Goal: Communication & Community: Participate in discussion

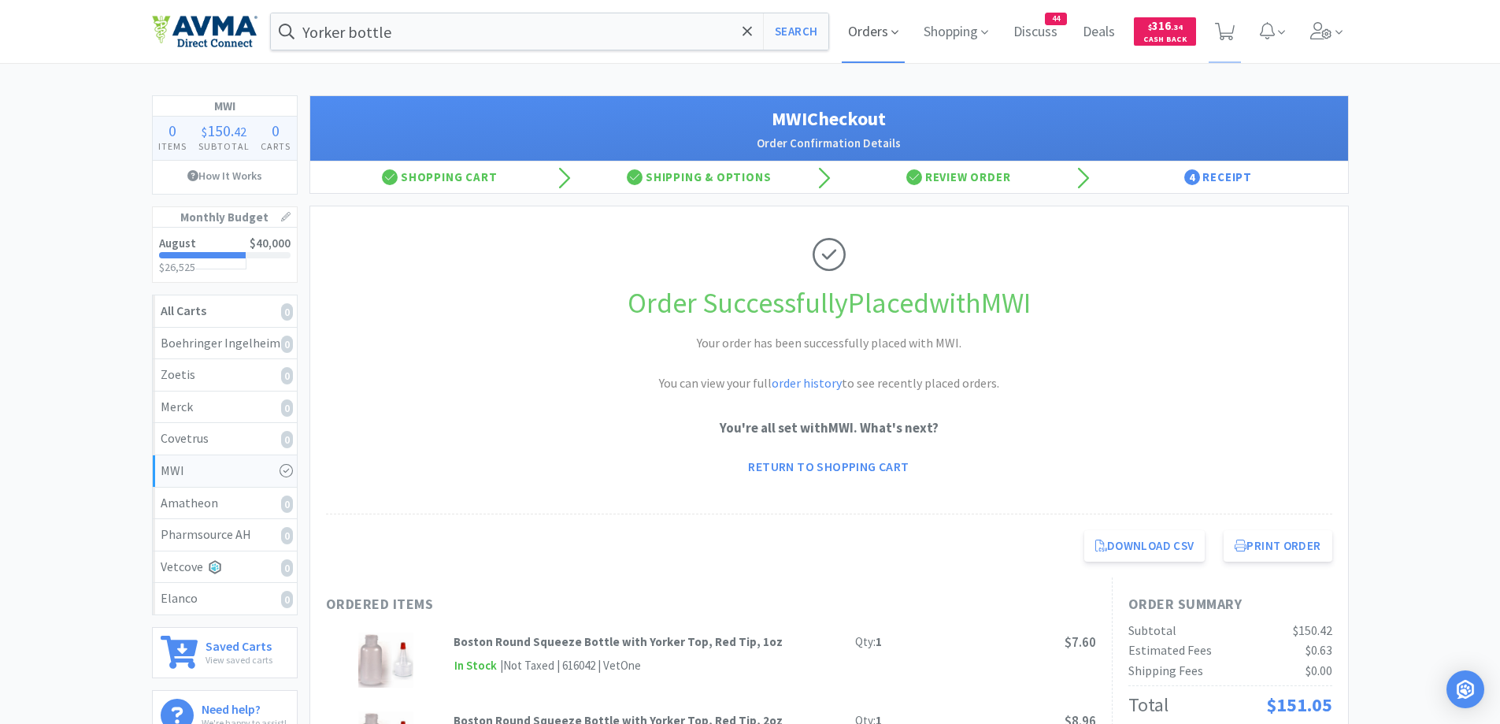
click at [873, 43] on span "Orders" at bounding box center [873, 31] width 63 height 63
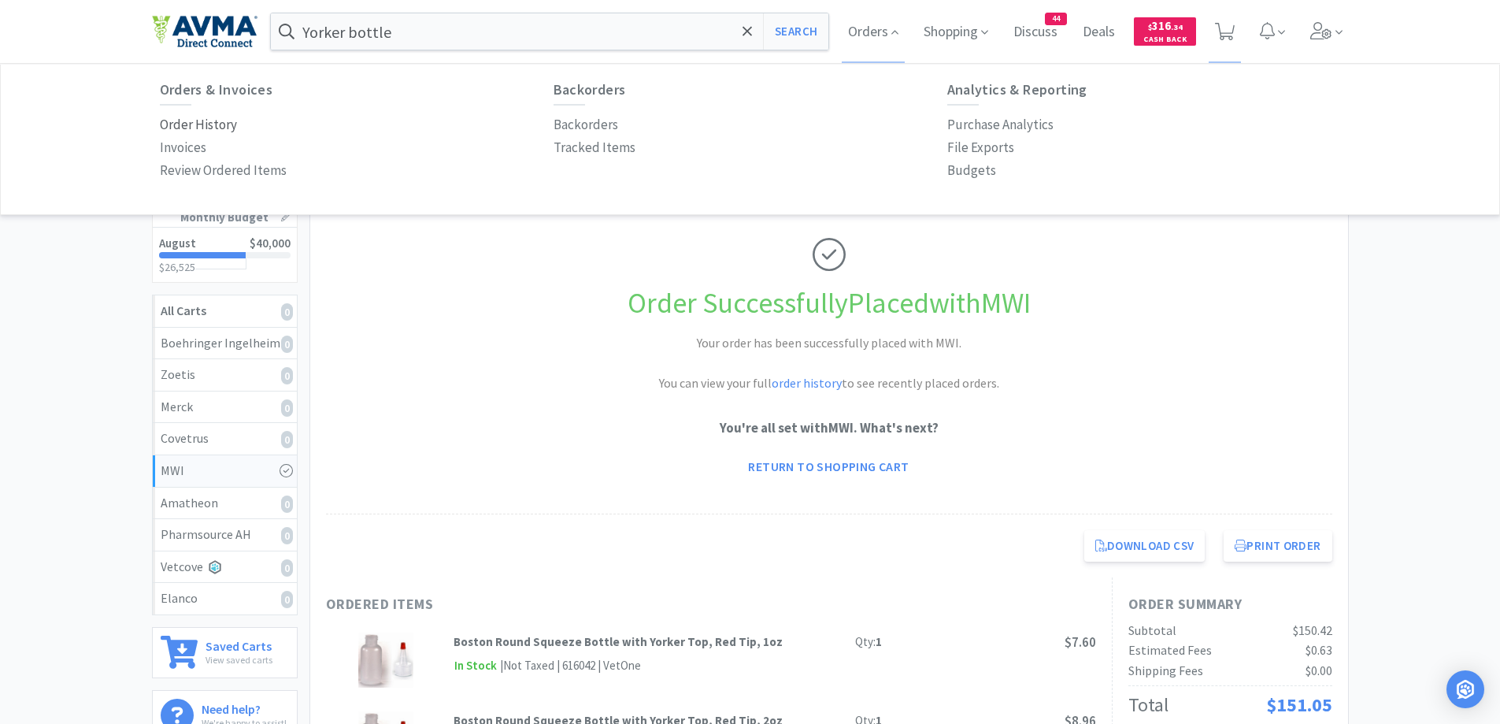
click at [200, 117] on p "Order History" at bounding box center [198, 124] width 77 height 21
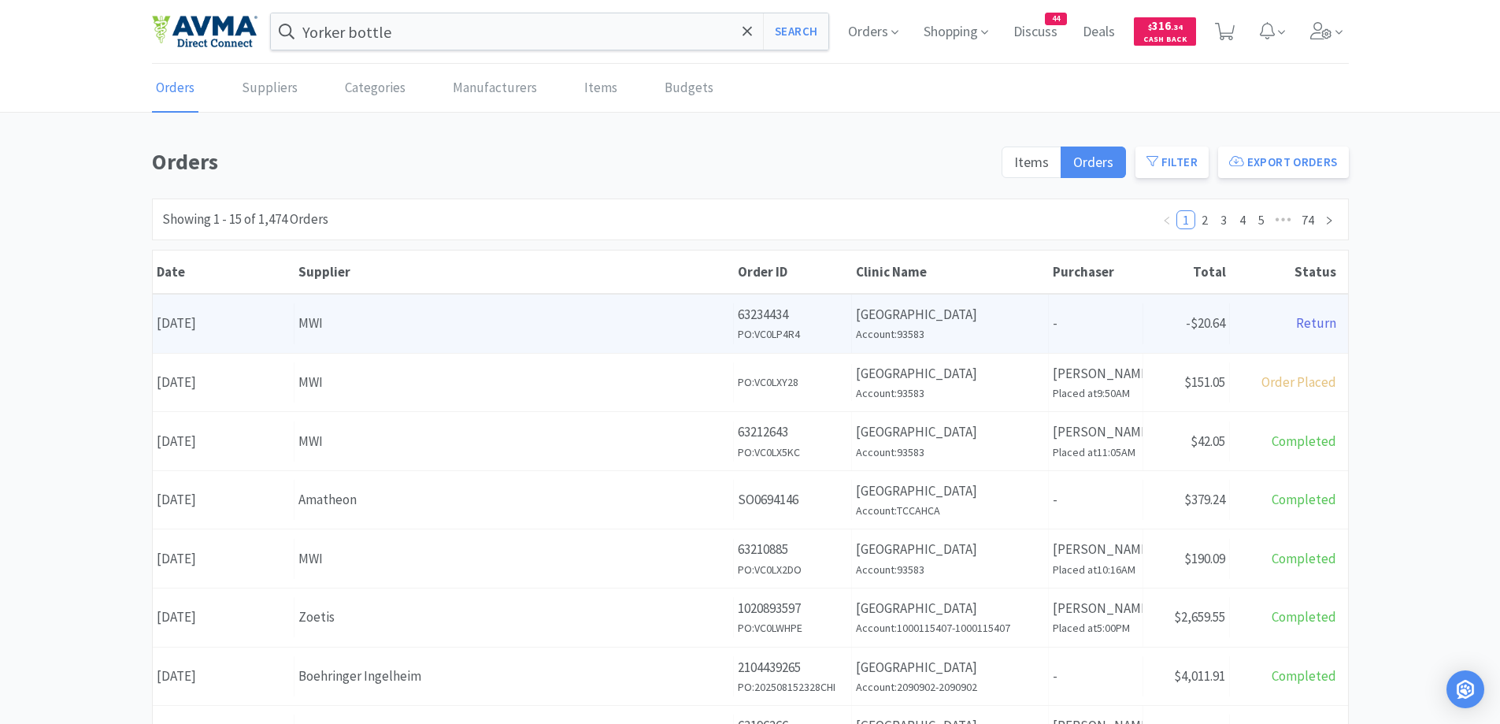
drag, startPoint x: 61, startPoint y: 194, endPoint x: 165, endPoint y: 302, distance: 149.8
click at [61, 194] on div "Orders Items Orders Filter Export Orders Filters Filter Suppliers All Suppliers…" at bounding box center [750, 687] width 1500 height 1087
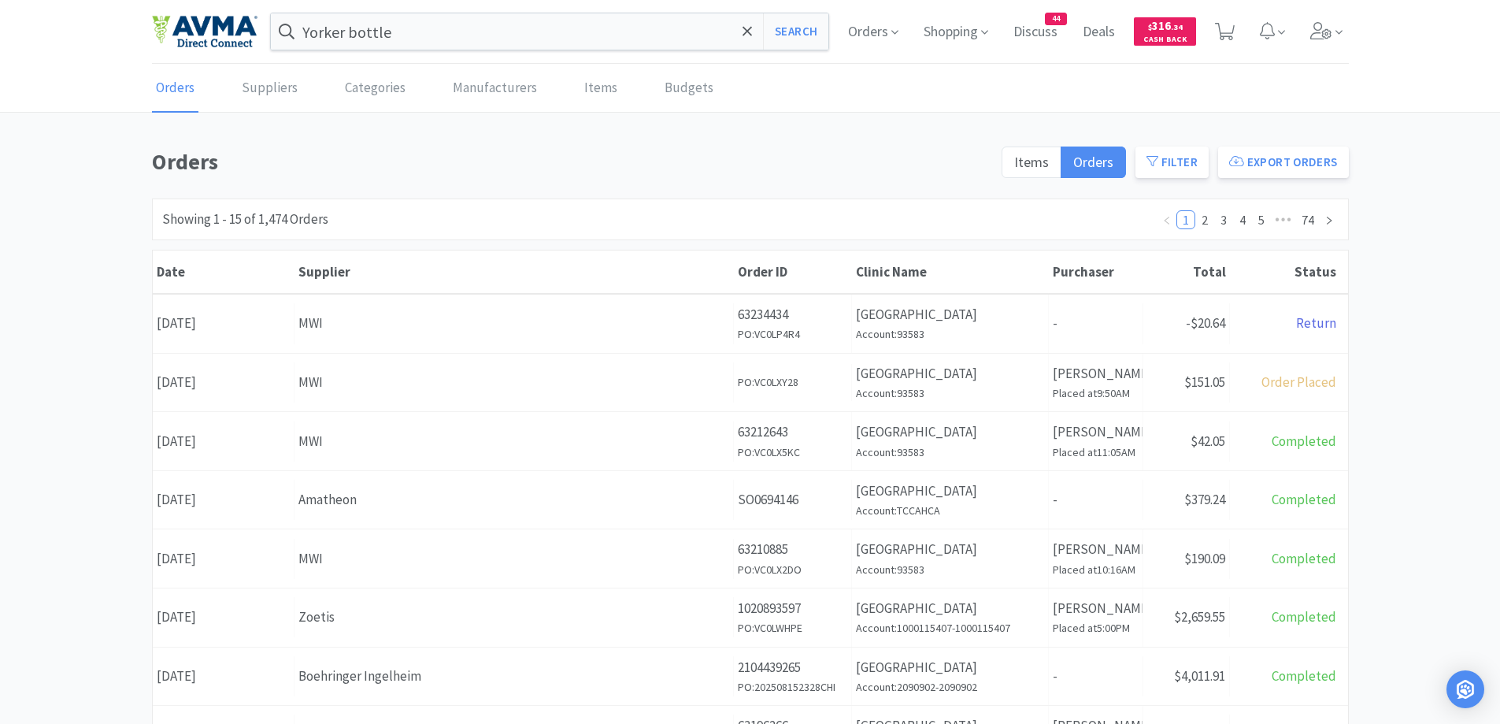
click at [1380, 210] on div "Orders Items Orders Filter Export Orders Filters Filter Suppliers All Suppliers…" at bounding box center [750, 687] width 1500 height 1087
drag, startPoint x: 651, startPoint y: 154, endPoint x: 658, endPoint y: 146, distance: 10.6
click at [651, 154] on h1 "Orders" at bounding box center [572, 161] width 840 height 35
drag, startPoint x: 673, startPoint y: 90, endPoint x: 1411, endPoint y: 285, distance: 762.6
click at [673, 91] on link "Budgets" at bounding box center [689, 89] width 57 height 48
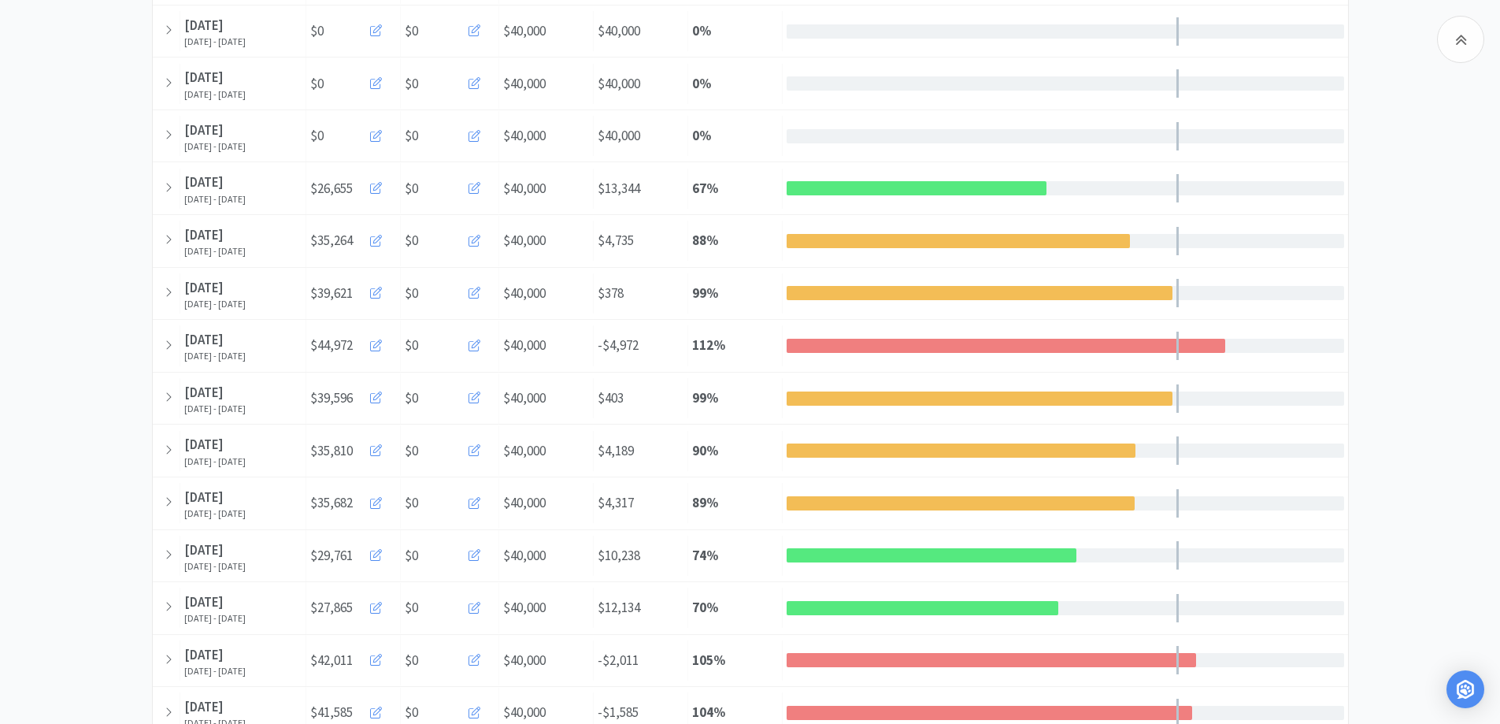
scroll to position [158, 0]
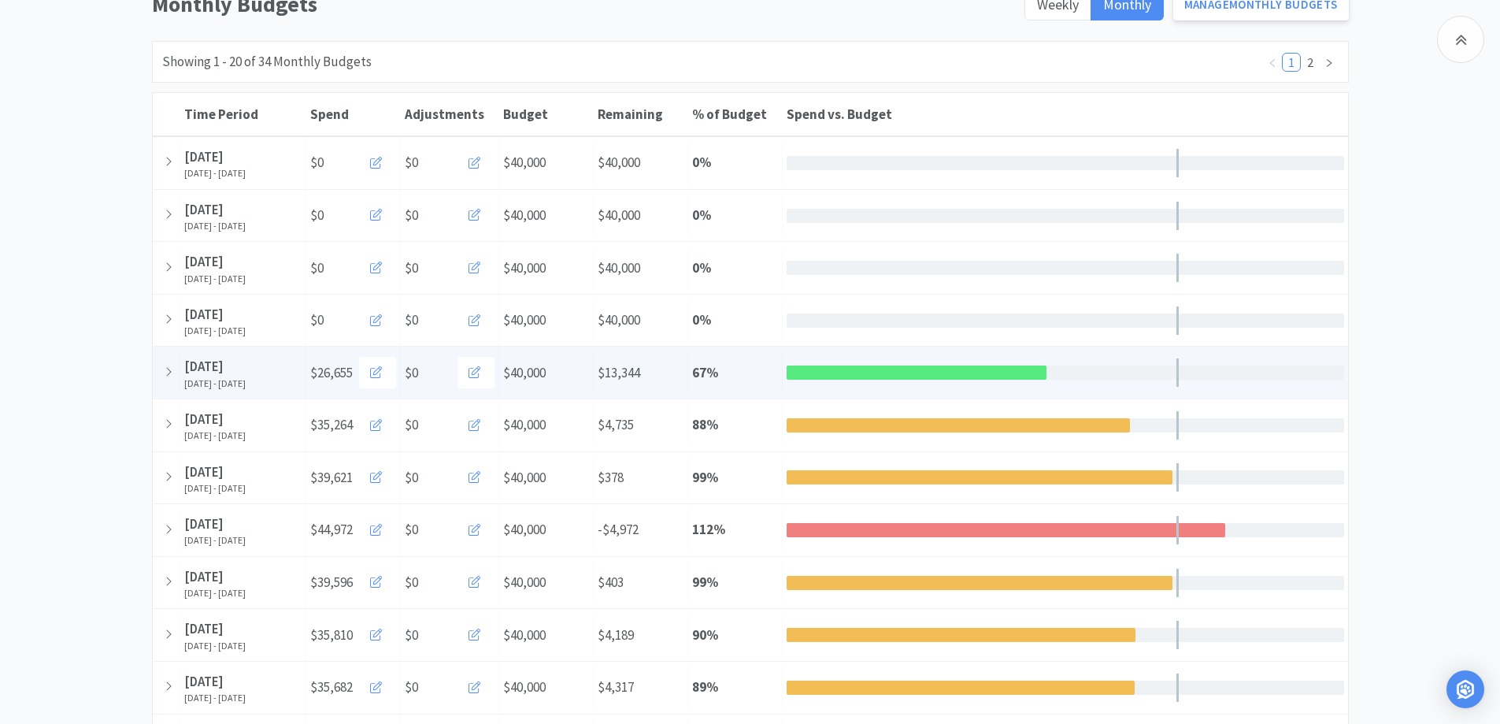
click at [739, 350] on div "Time Period August [DATE], 2025 - [DATE] Spend $26,655 $0 Budget $40,000 Remain…" at bounding box center [751, 373] width 1196 height 52
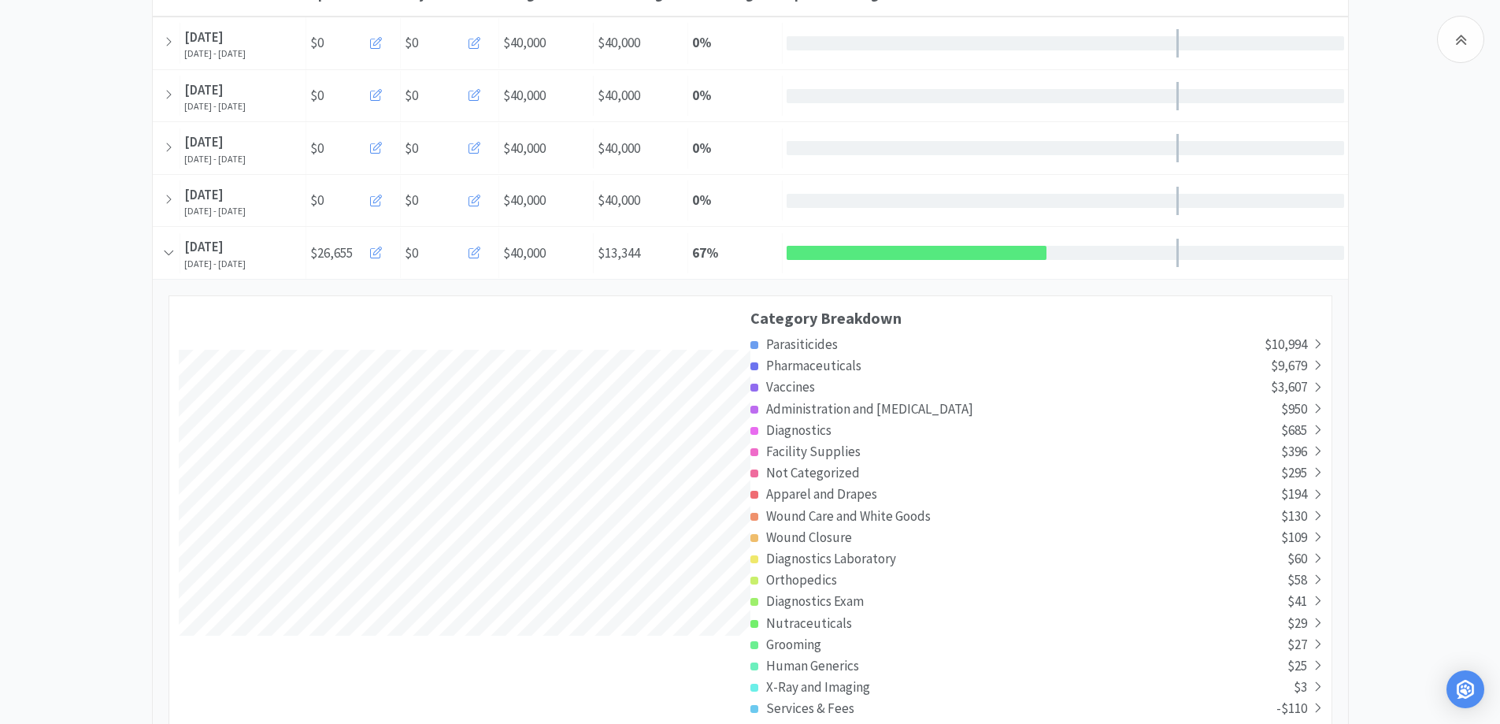
scroll to position [315, 0]
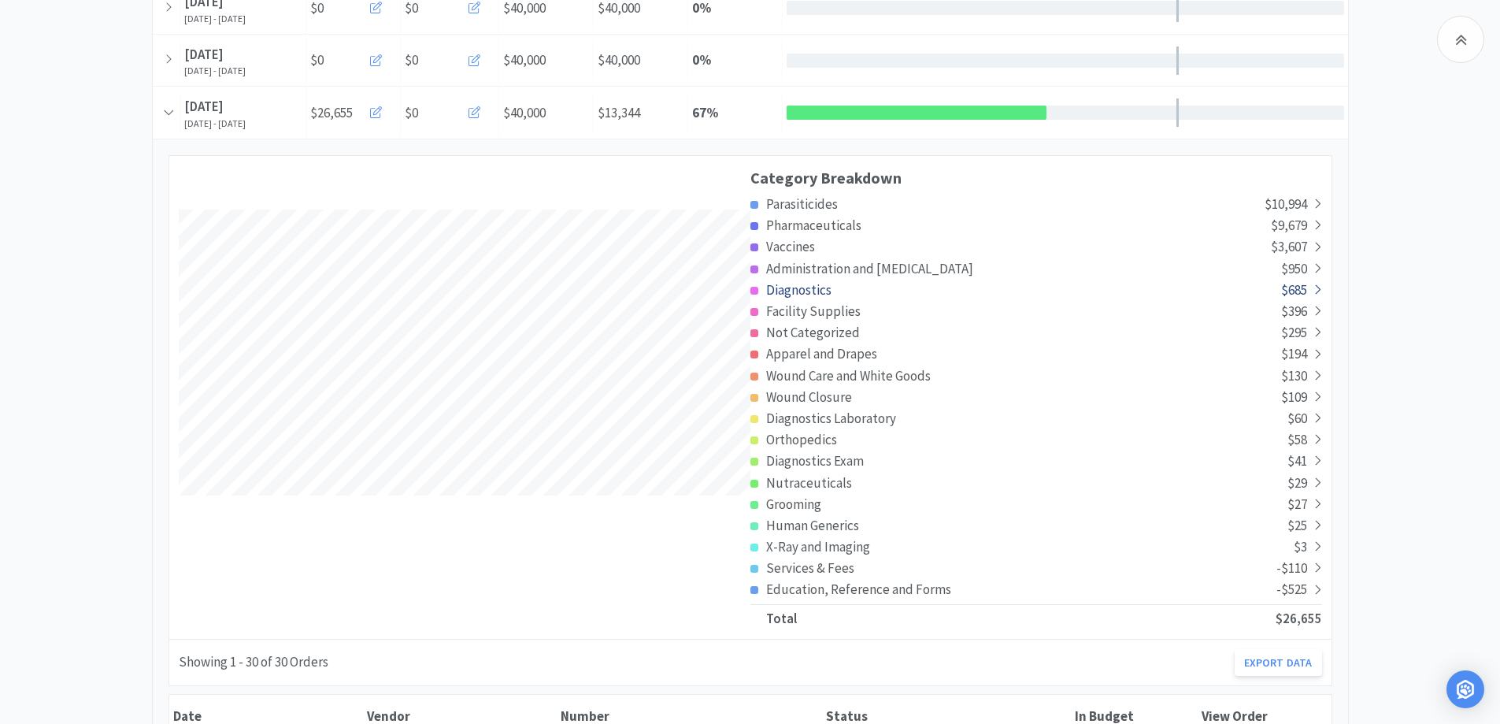
scroll to position [473, 0]
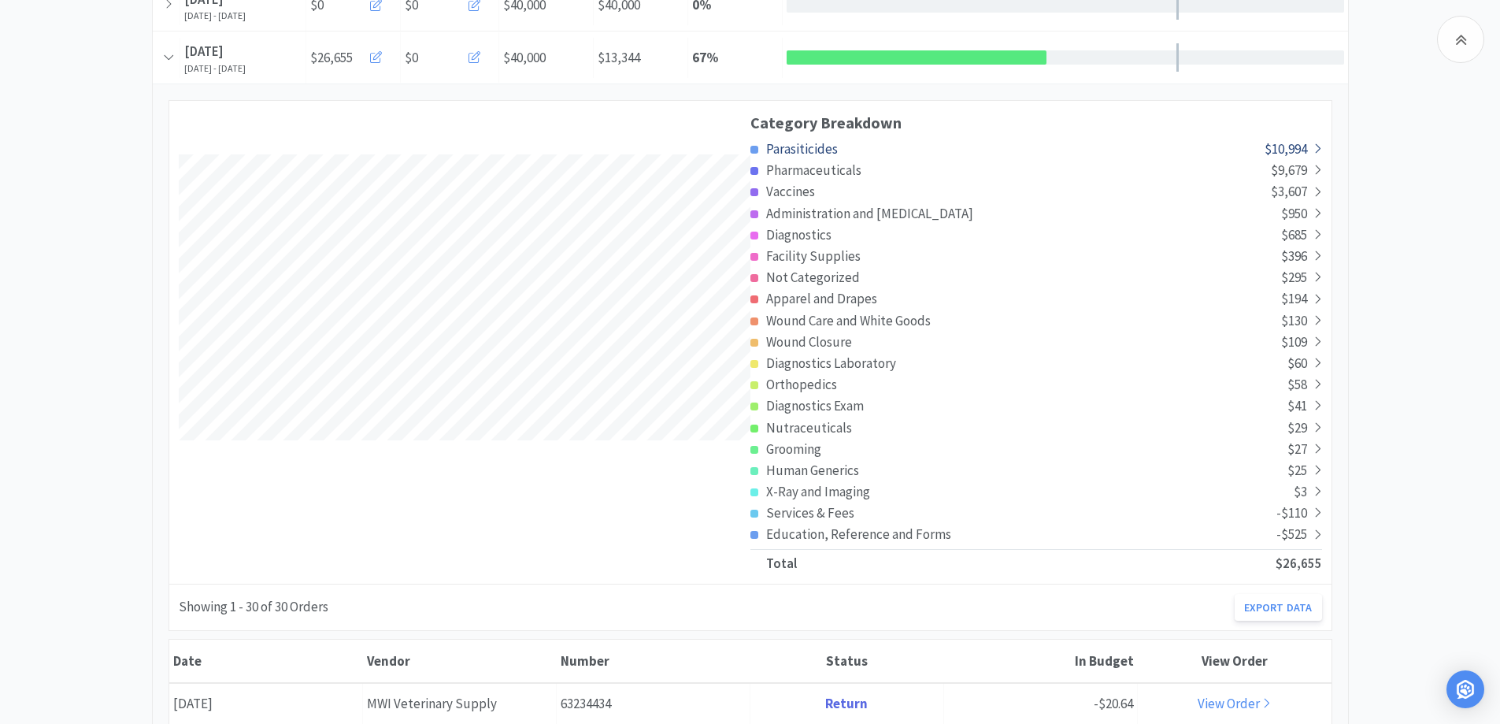
click at [814, 147] on span "Parasiticides" at bounding box center [802, 148] width 72 height 17
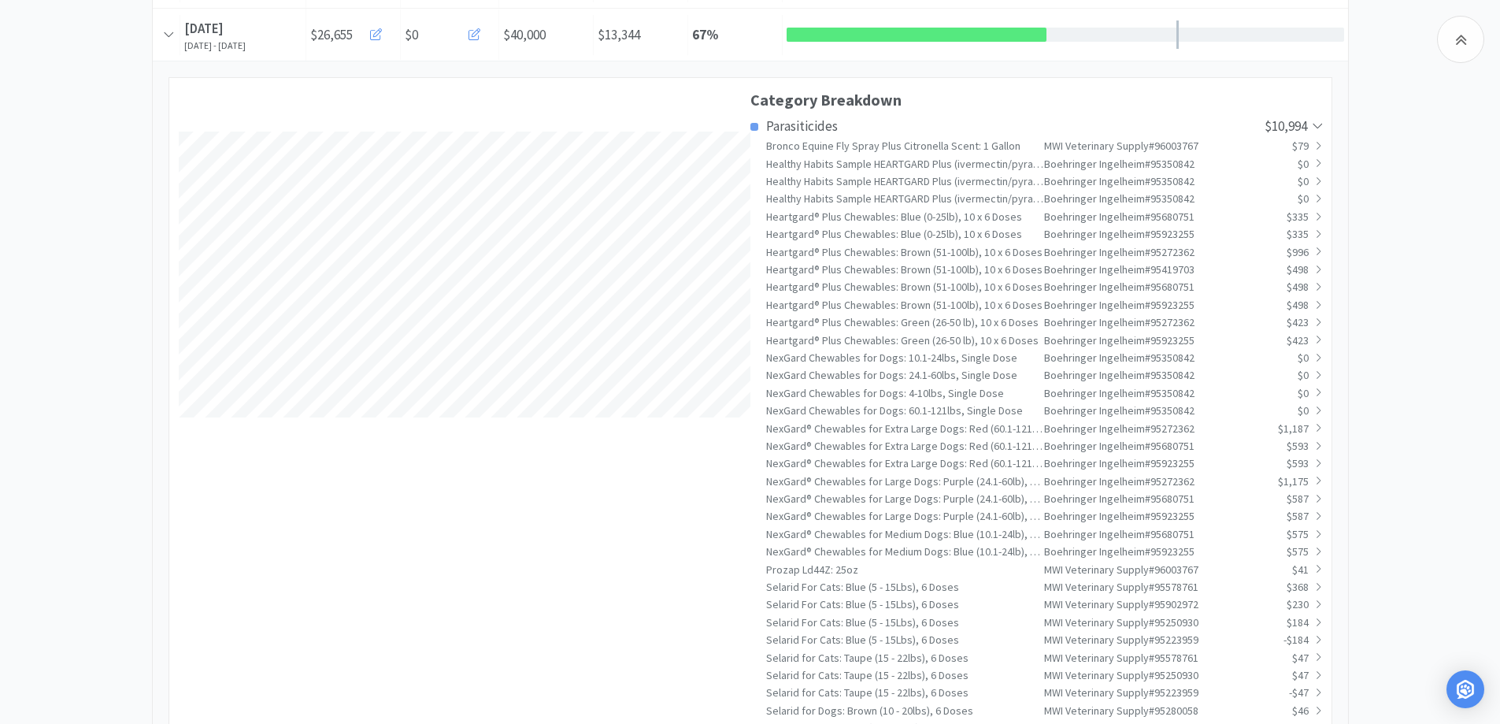
scroll to position [491, 0]
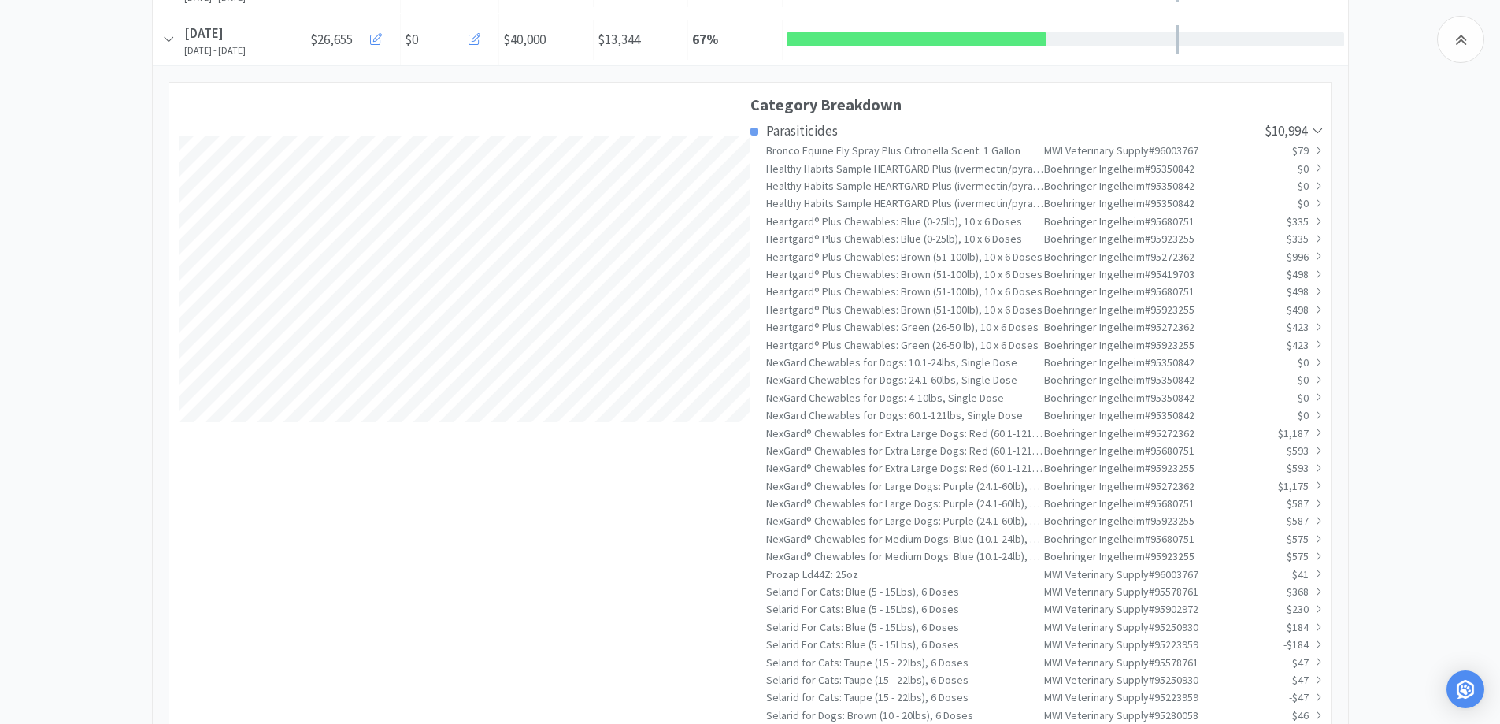
drag, startPoint x: 121, startPoint y: 423, endPoint x: 665, endPoint y: 435, distance: 544.4
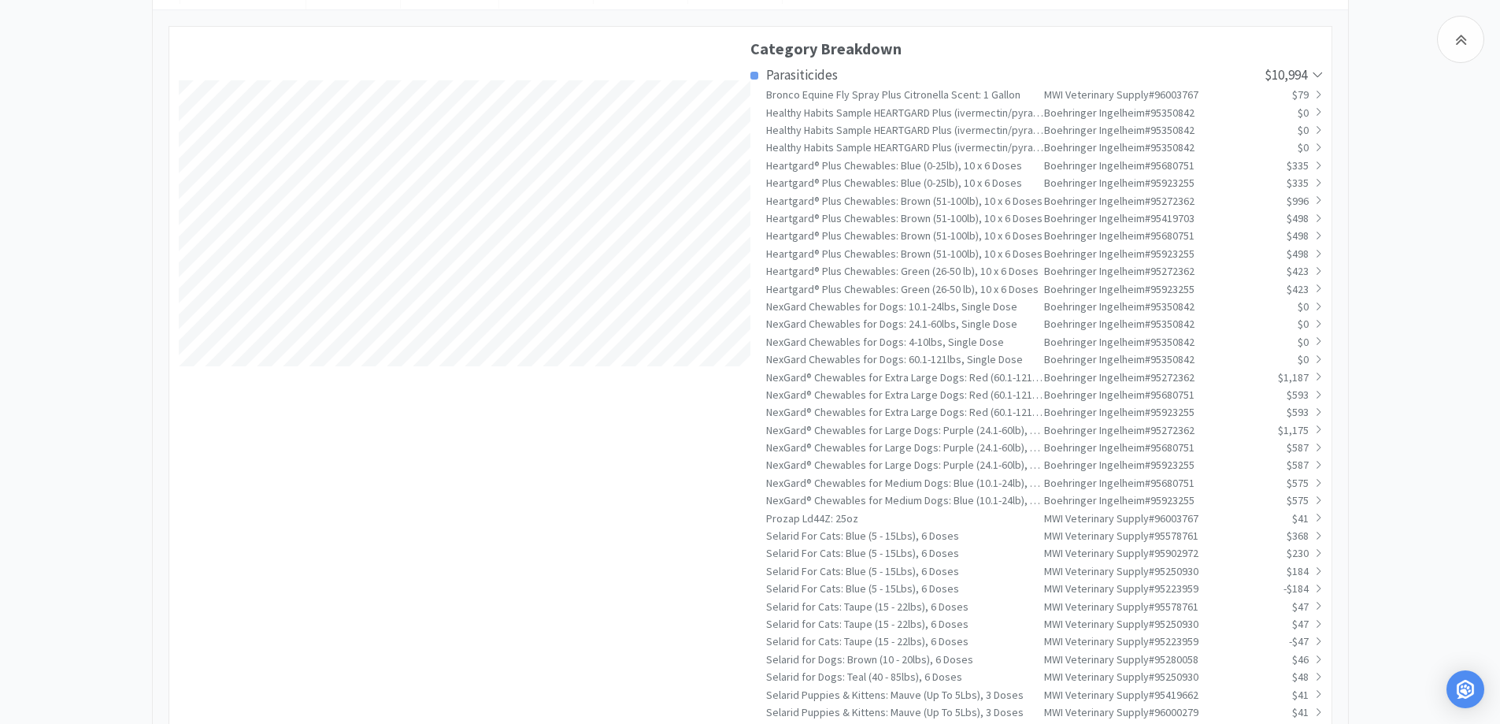
scroll to position [592, 0]
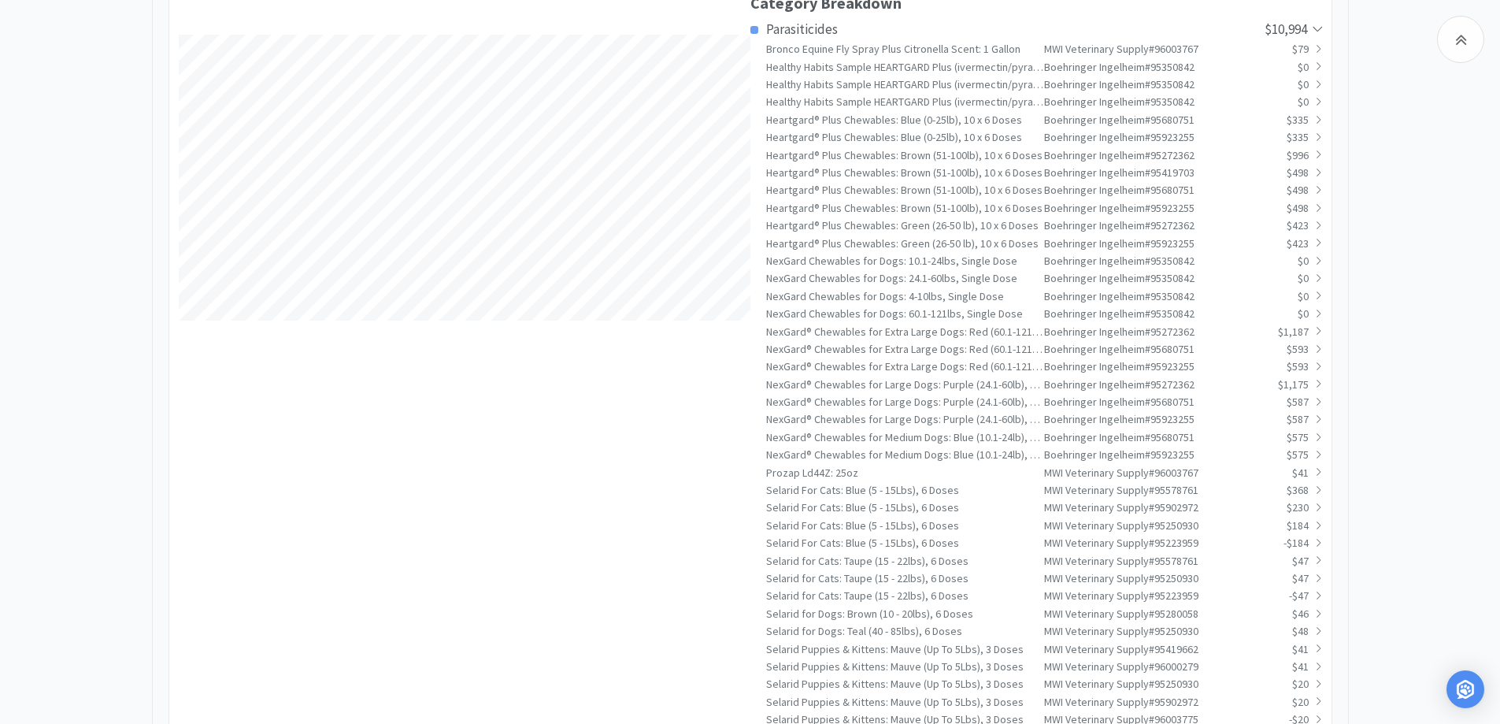
click at [768, 27] on span "Parasiticides" at bounding box center [802, 28] width 72 height 17
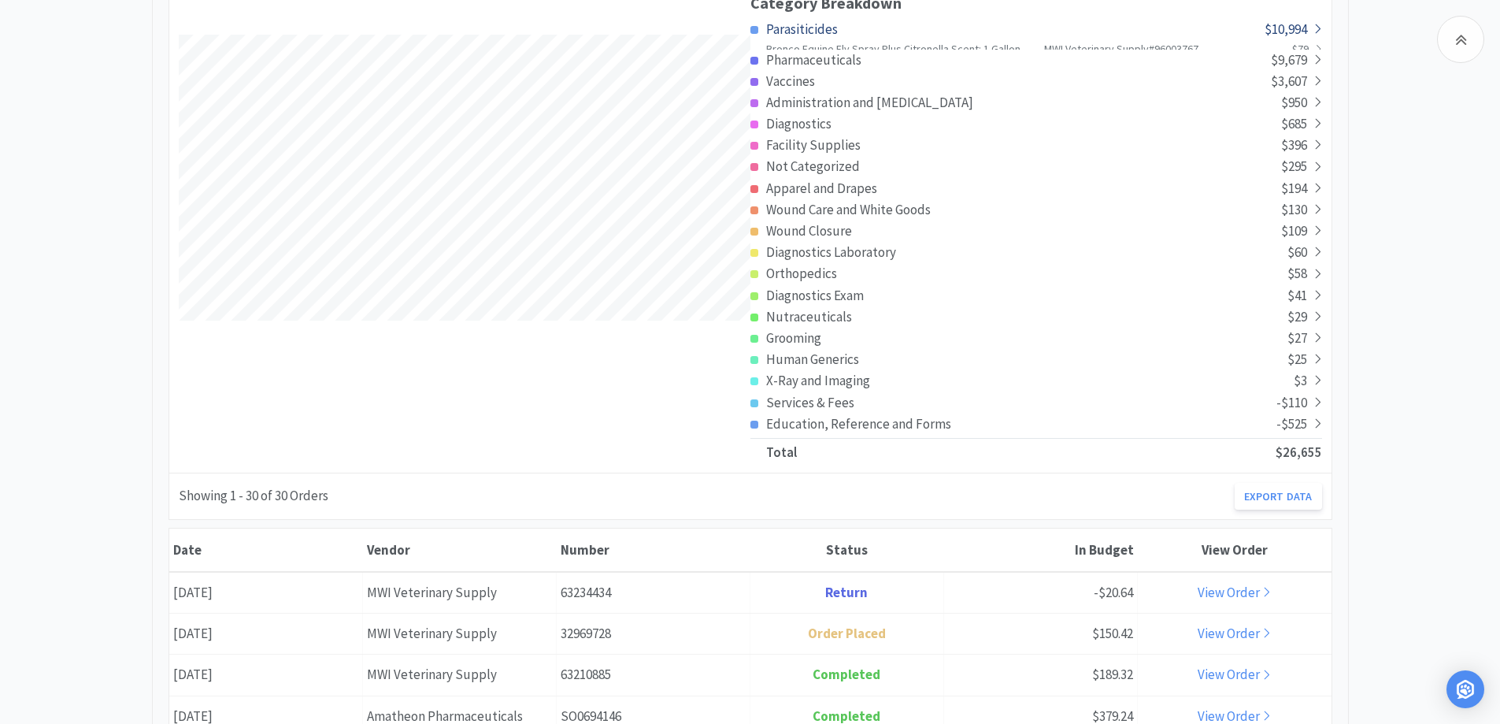
scroll to position [3022, 1196]
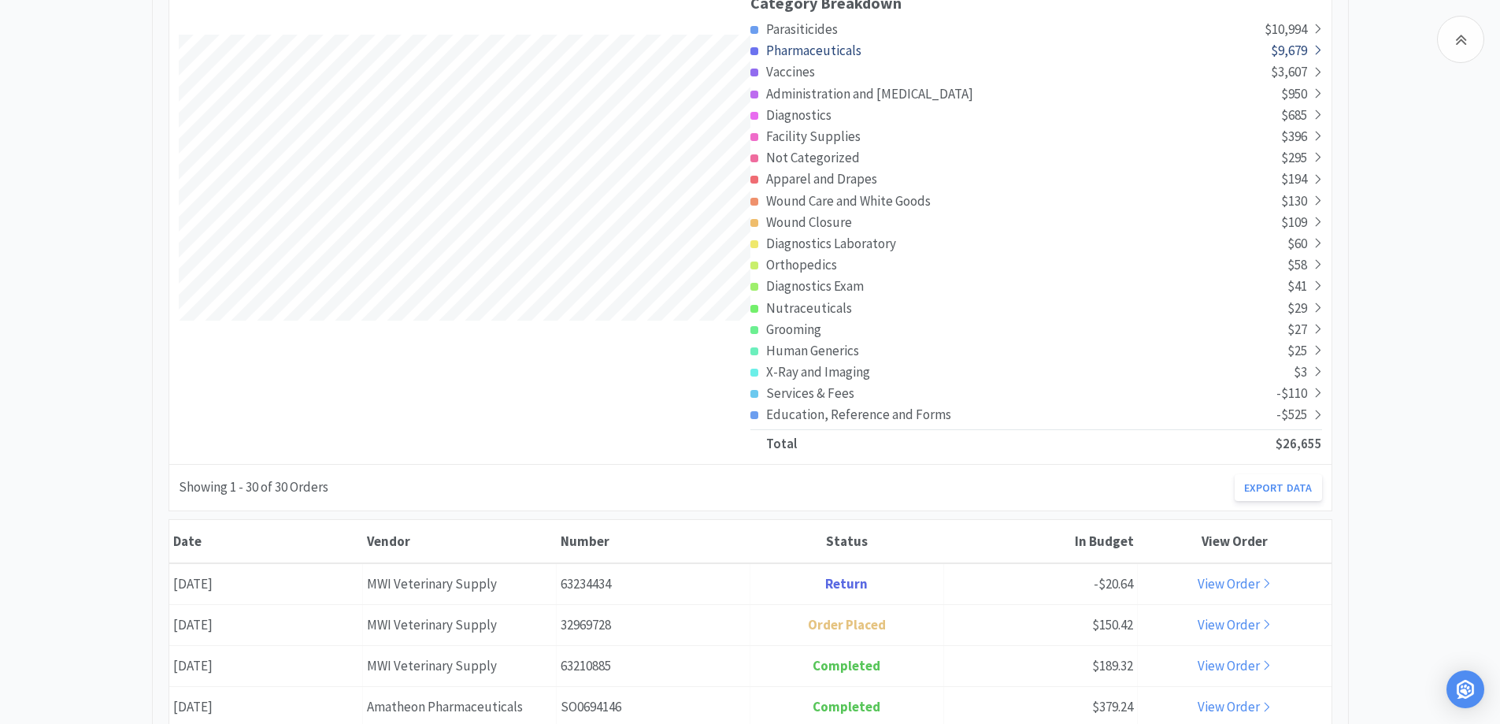
click at [866, 51] on div "Pharmaceuticals" at bounding box center [1011, 50] width 521 height 21
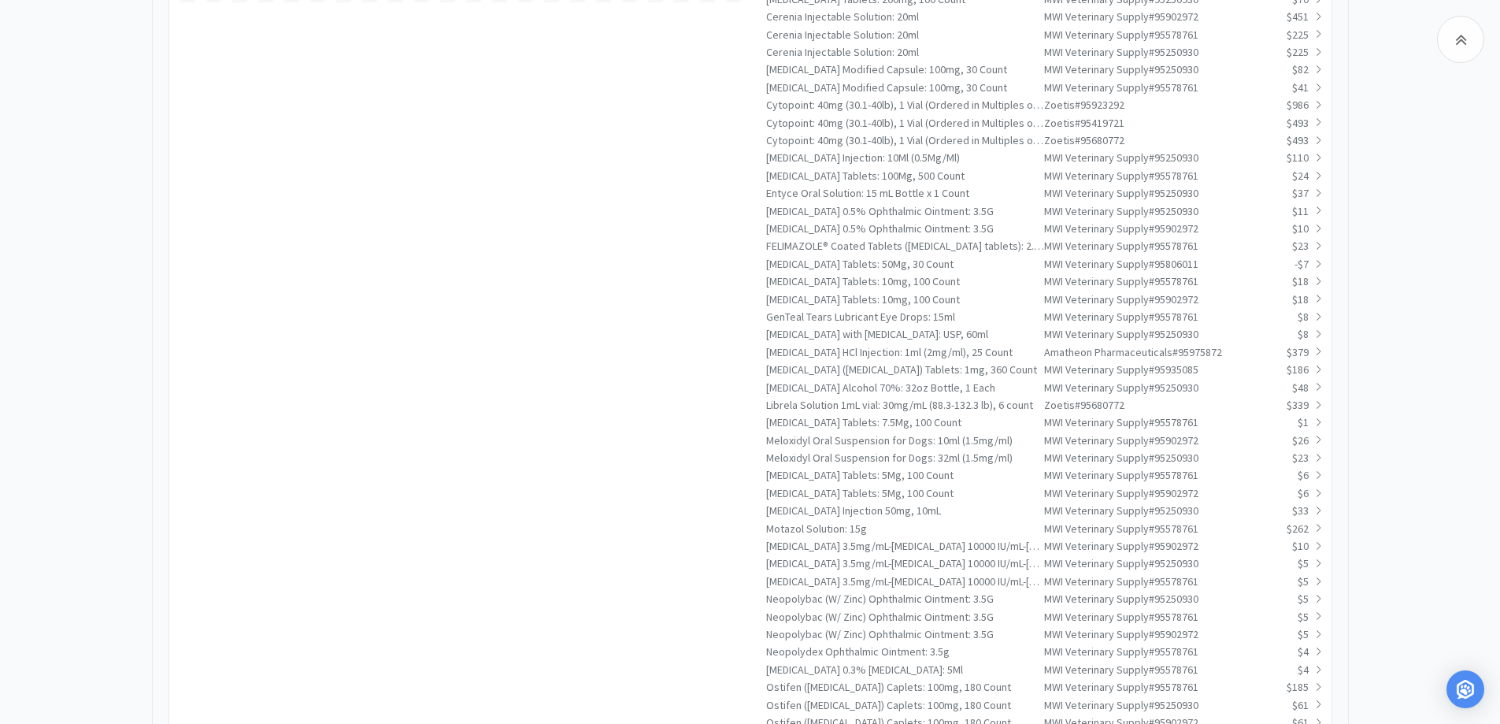
scroll to position [1065, 0]
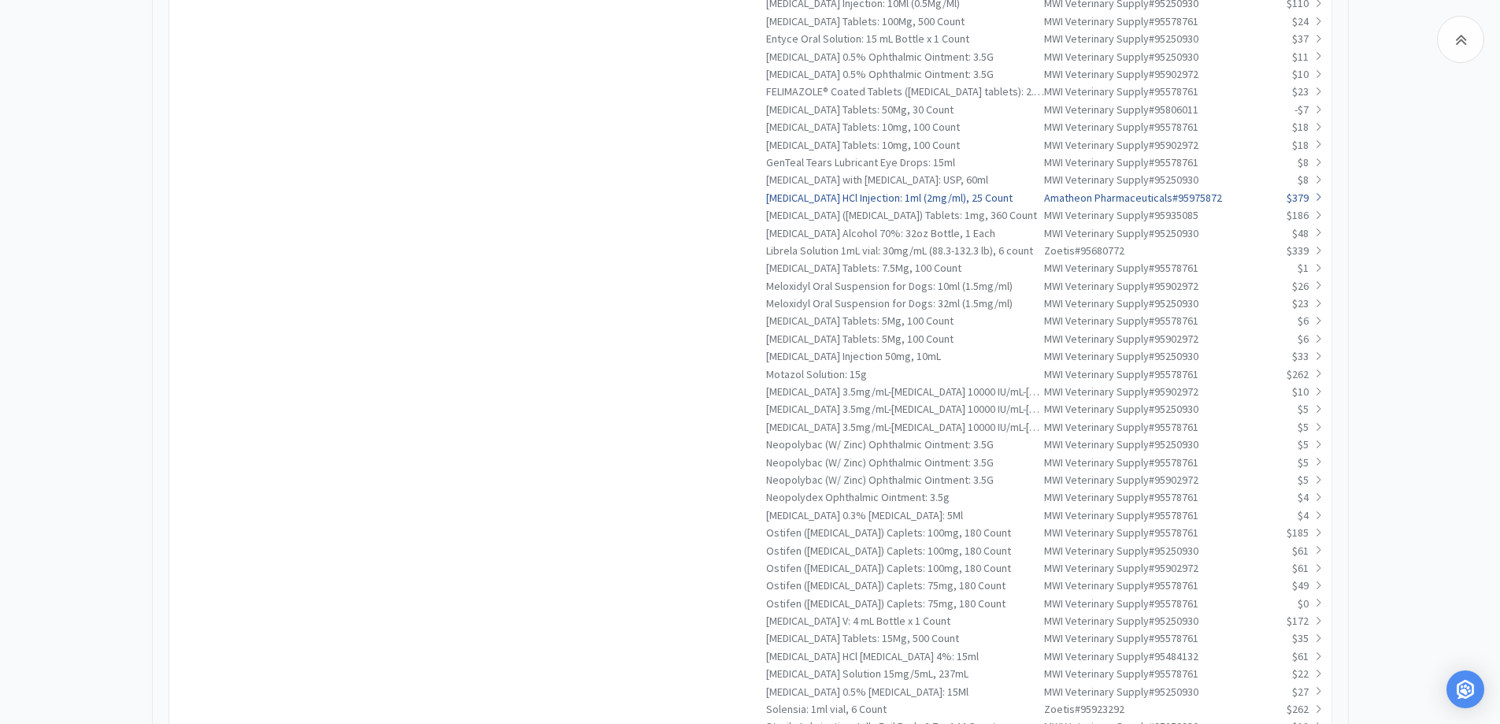
click at [1311, 198] on span at bounding box center [1315, 197] width 13 height 17
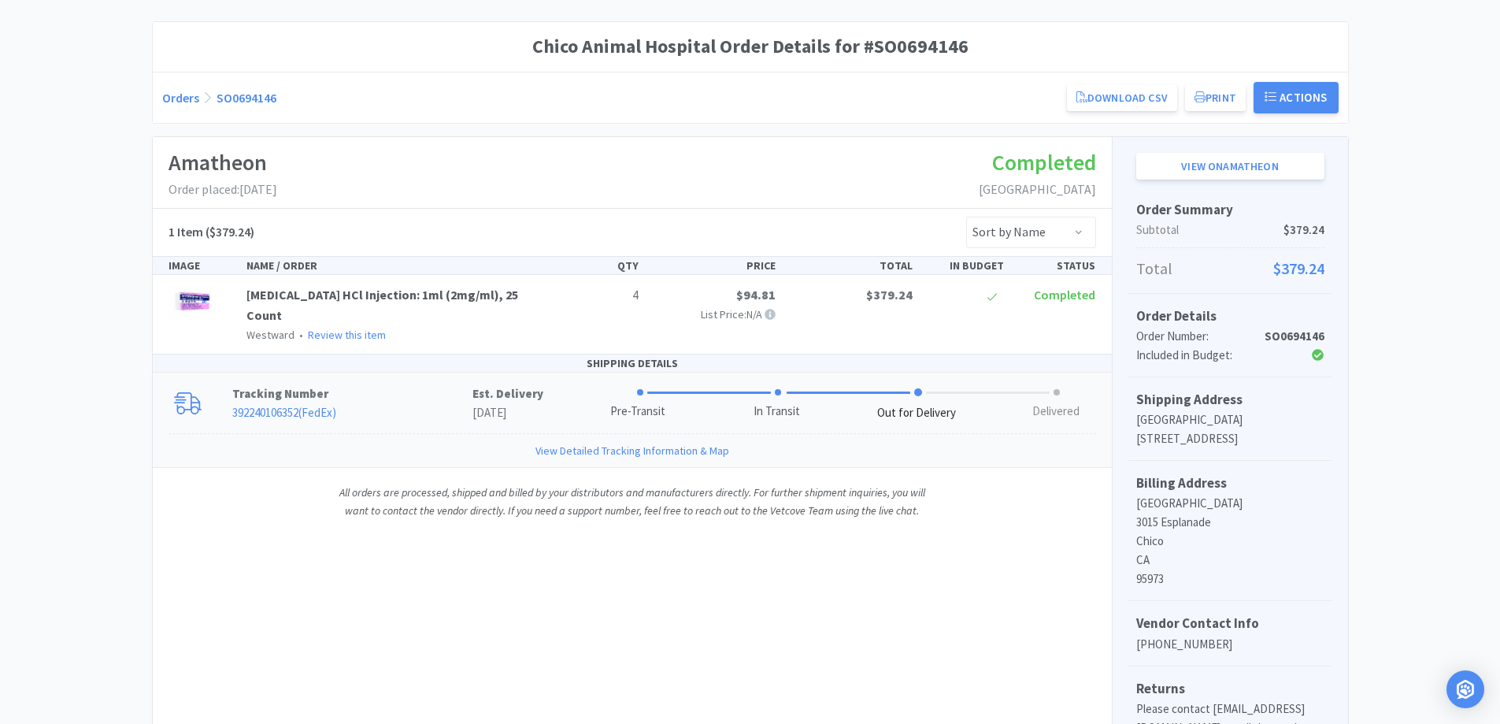
click at [372, 403] on p "392240106352 ( FedEx )" at bounding box center [352, 412] width 240 height 19
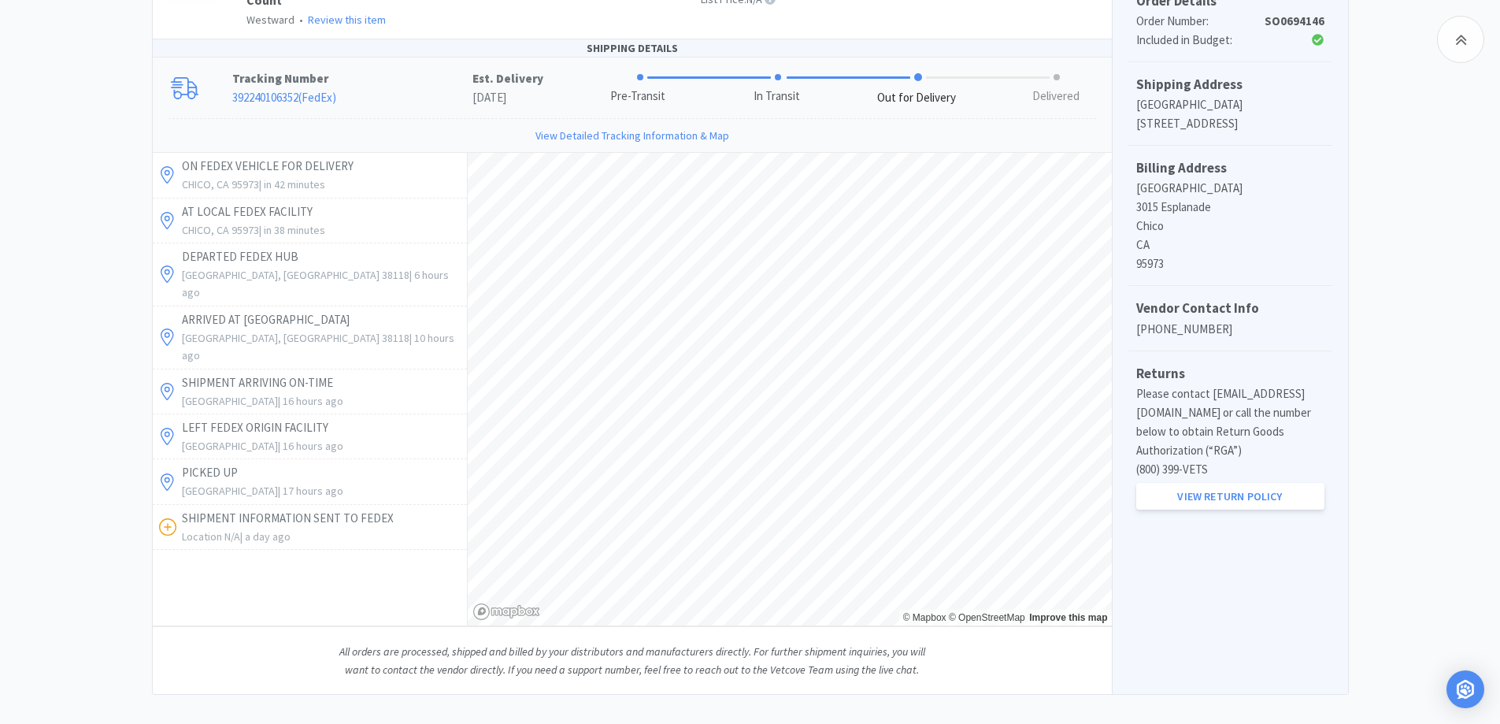
click at [76, 272] on div "Chico Animal Hospital Order Details for #SO0694146 Orders SO0694146 Download CS…" at bounding box center [750, 200] width 1500 height 988
click at [83, 263] on div "Chico Animal Hospital Order Details for #SO0694146 Orders SO0694146 Download CS…" at bounding box center [750, 200] width 1500 height 988
click at [88, 244] on div "Chico Animal Hospital Order Details for #SO0694146 Orders SO0694146 Download CS…" at bounding box center [750, 200] width 1500 height 988
click at [1415, 340] on div "Chico Animal Hospital Order Details for #SO0694146 Orders SO0694146 Download CS…" at bounding box center [750, 200] width 1500 height 988
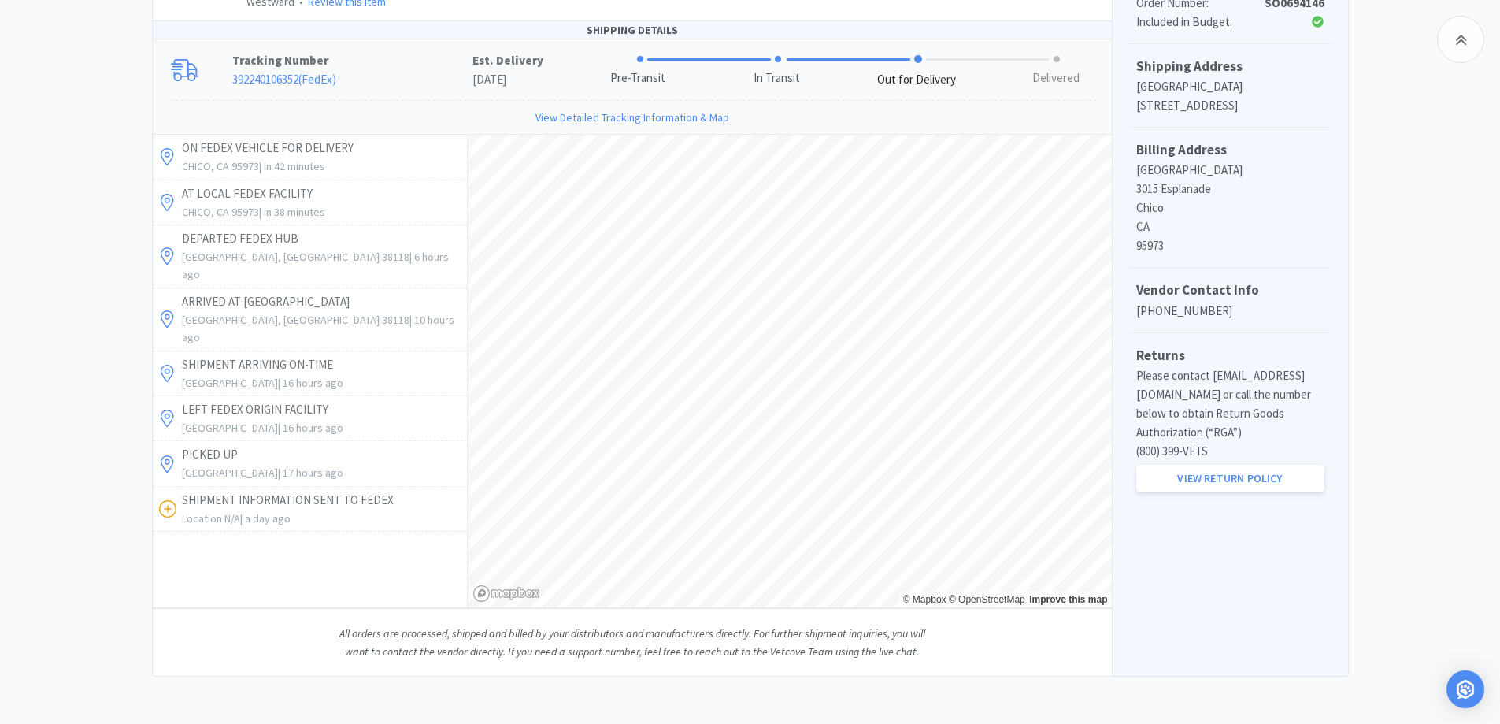
click at [1415, 340] on div "Chico Animal Hospital Order Details for #SO0694146 Orders SO0694146 Download CS…" at bounding box center [750, 182] width 1500 height 988
click at [1374, 328] on div "Chico Animal Hospital Order Details for #SO0694146 Orders SO0694146 Download CS…" at bounding box center [750, 182] width 1500 height 988
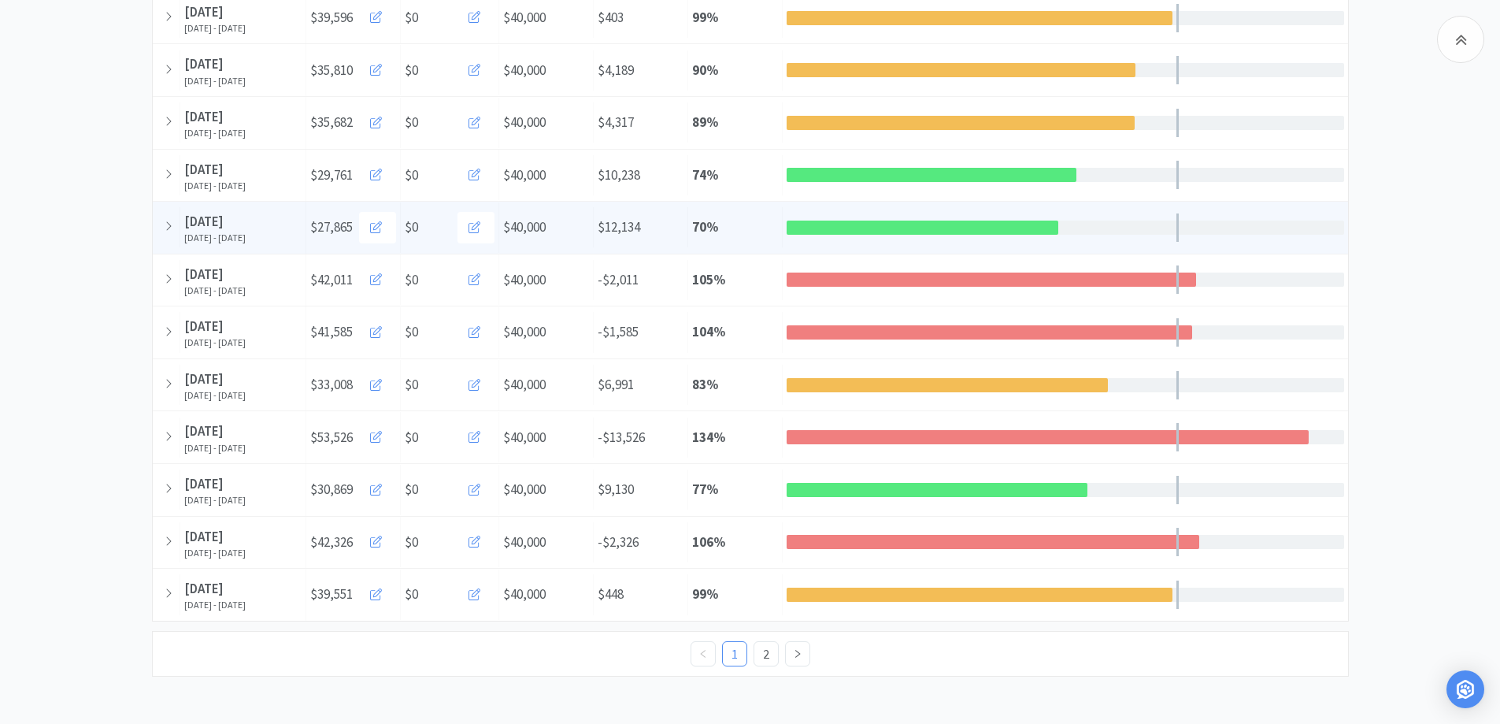
scroll to position [407, 0]
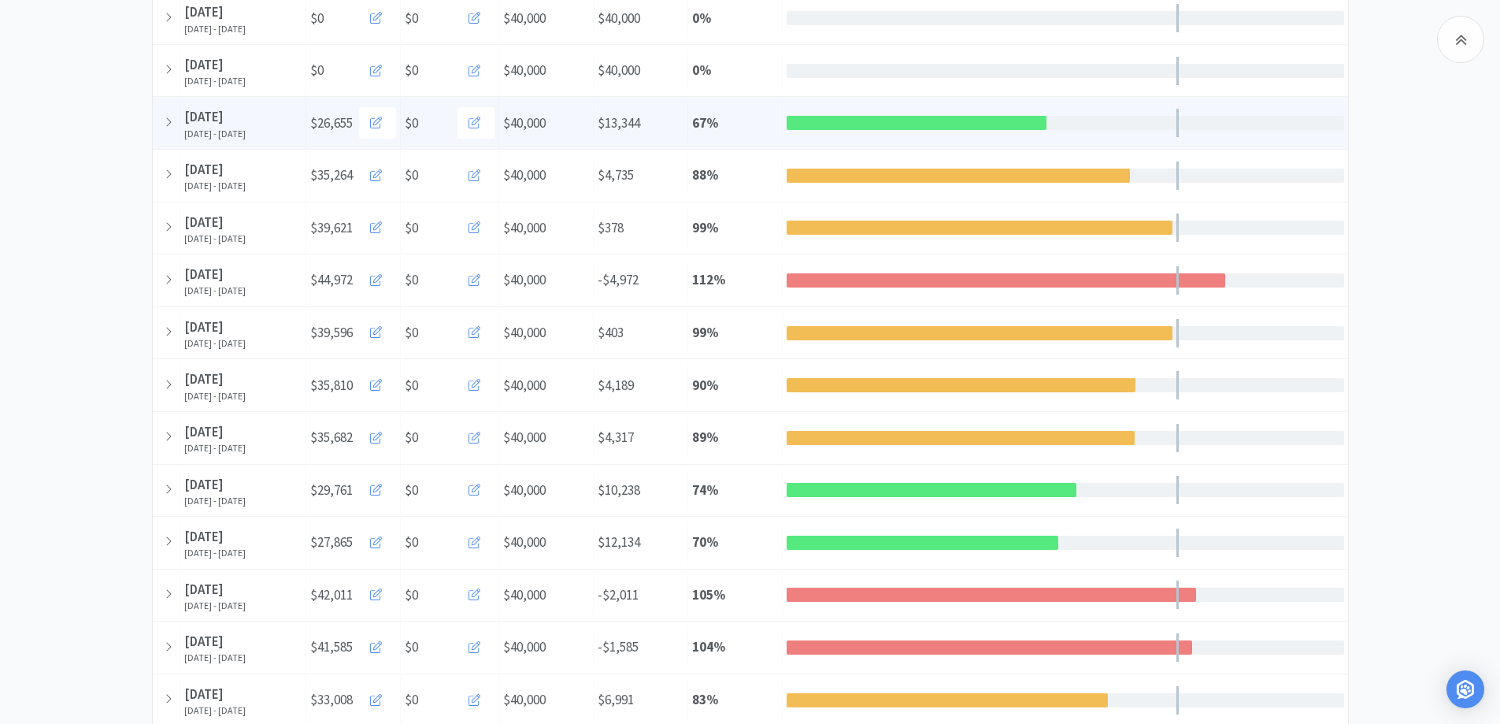
click at [882, 124] on div at bounding box center [917, 123] width 260 height 14
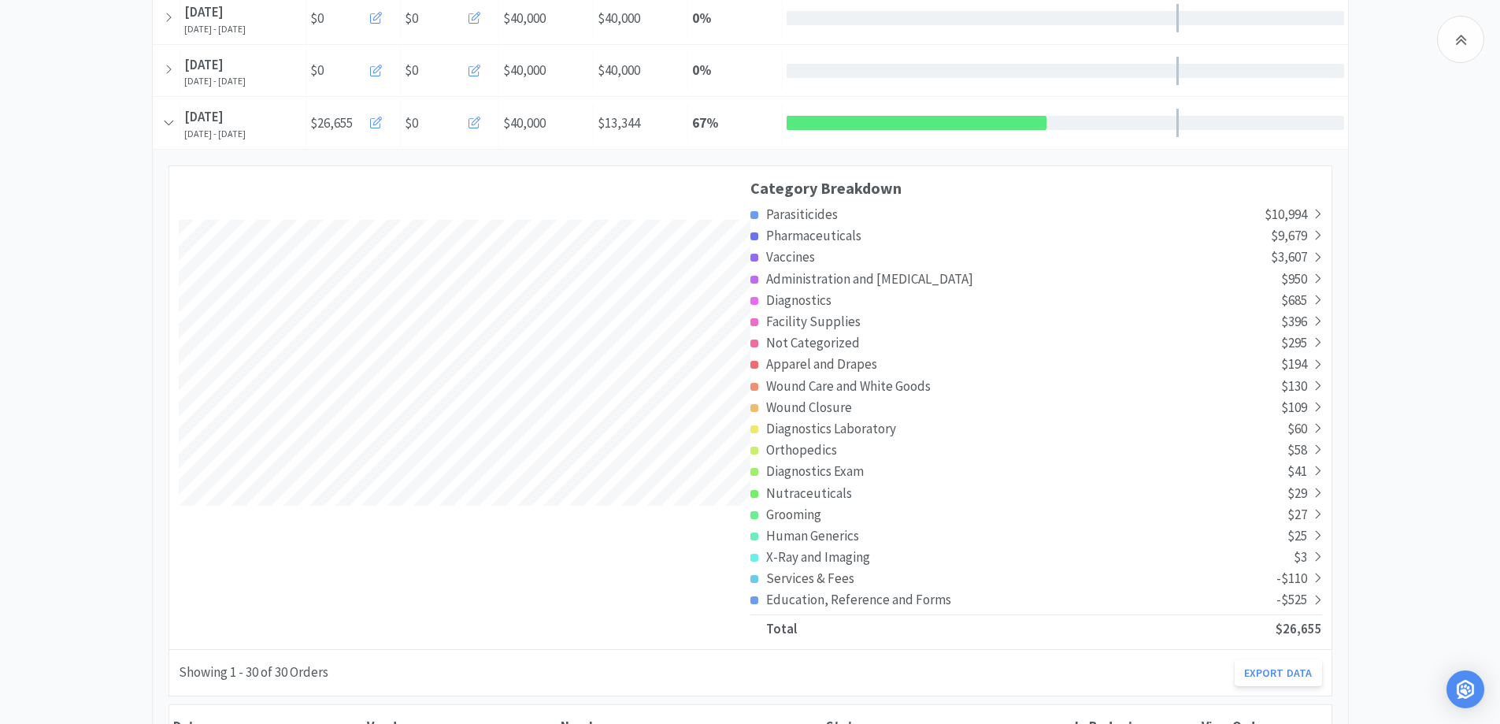
scroll to position [3015, 1196]
drag, startPoint x: 887, startPoint y: 235, endPoint x: 961, endPoint y: 228, distance: 74.4
click at [887, 235] on div "Pharmaceuticals" at bounding box center [1011, 235] width 521 height 21
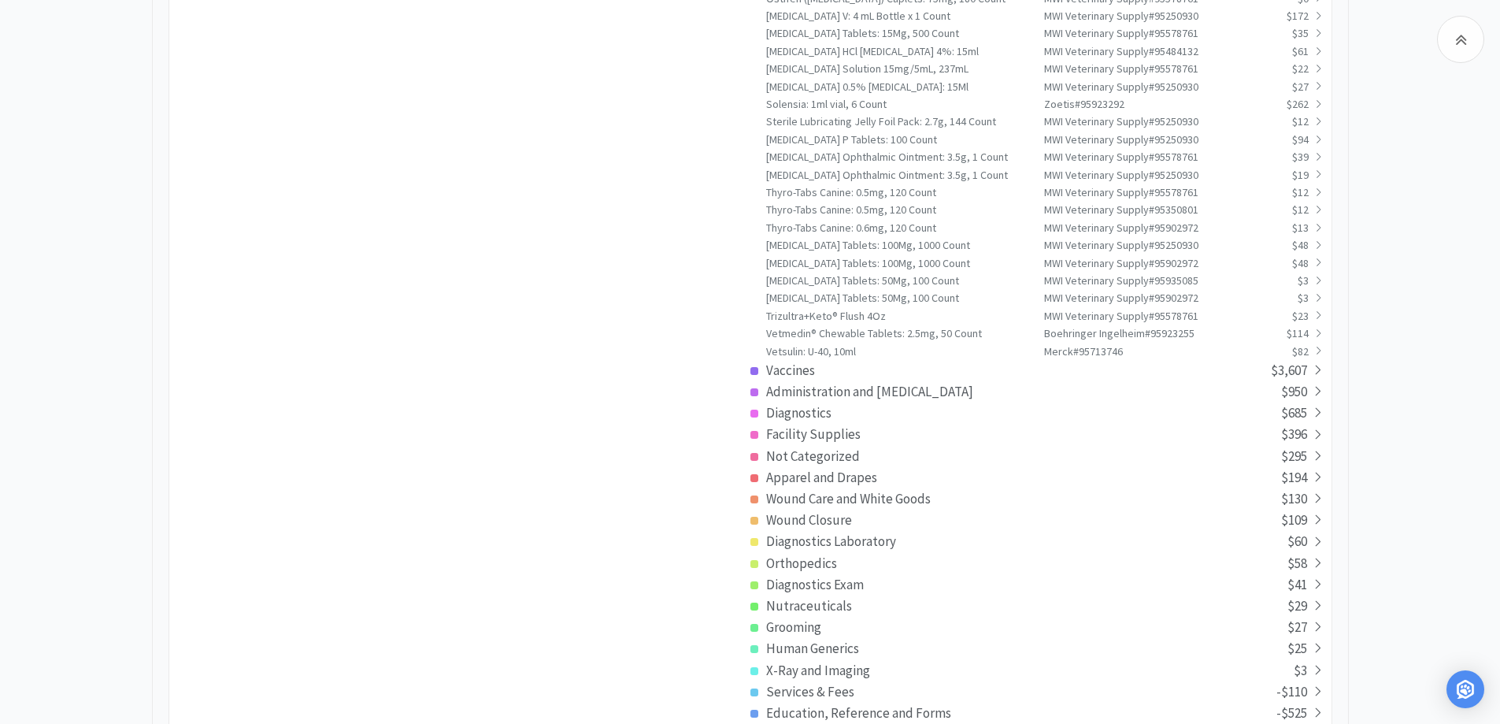
scroll to position [1512, 0]
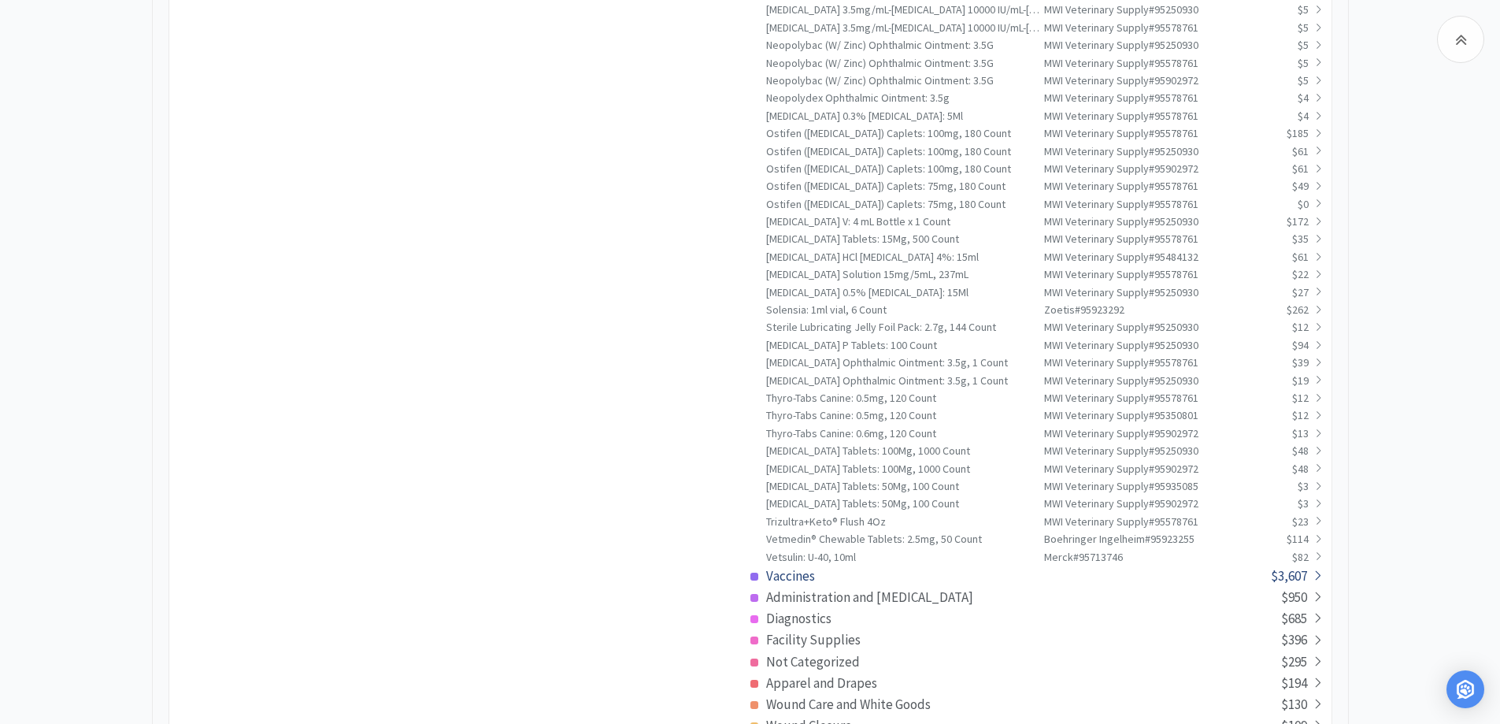
click at [816, 584] on div "Vaccines" at bounding box center [1011, 575] width 521 height 21
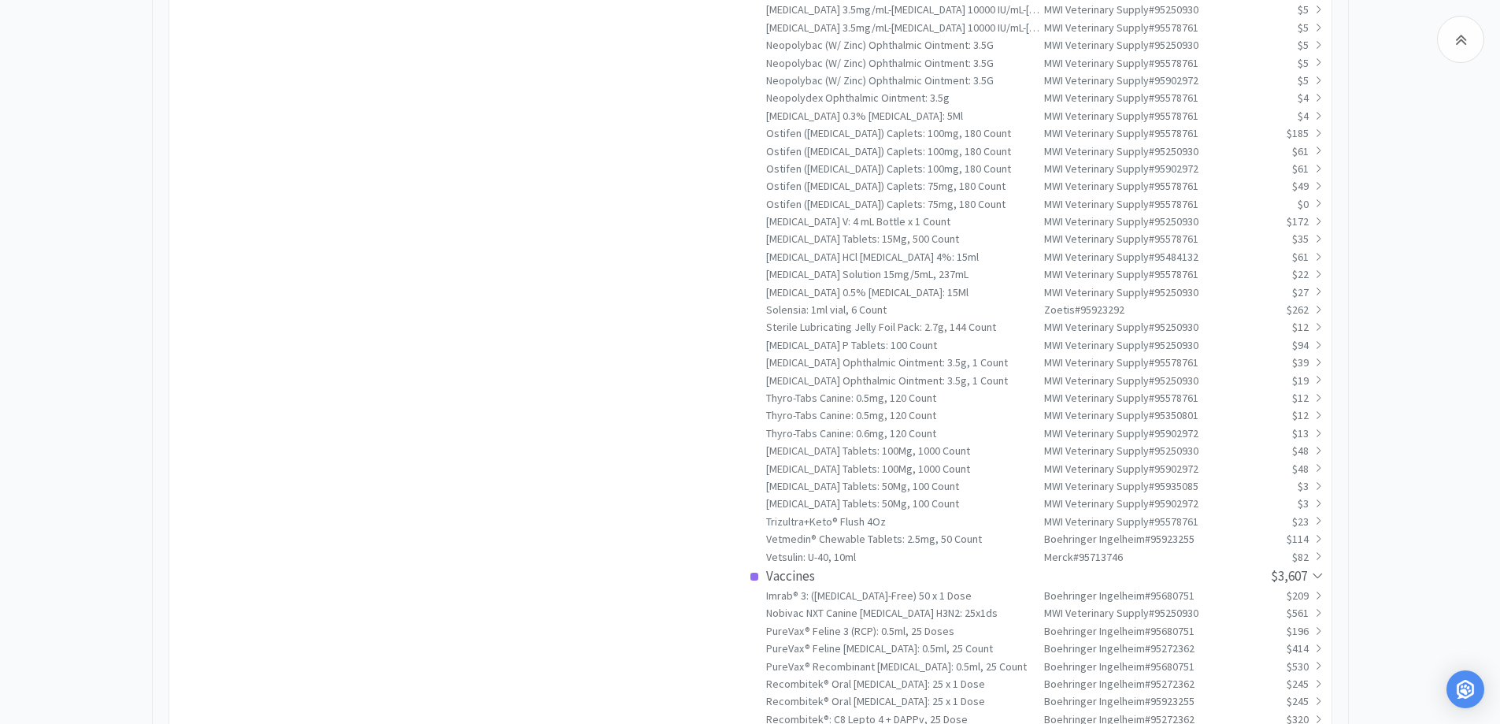
scroll to position [4565, 1196]
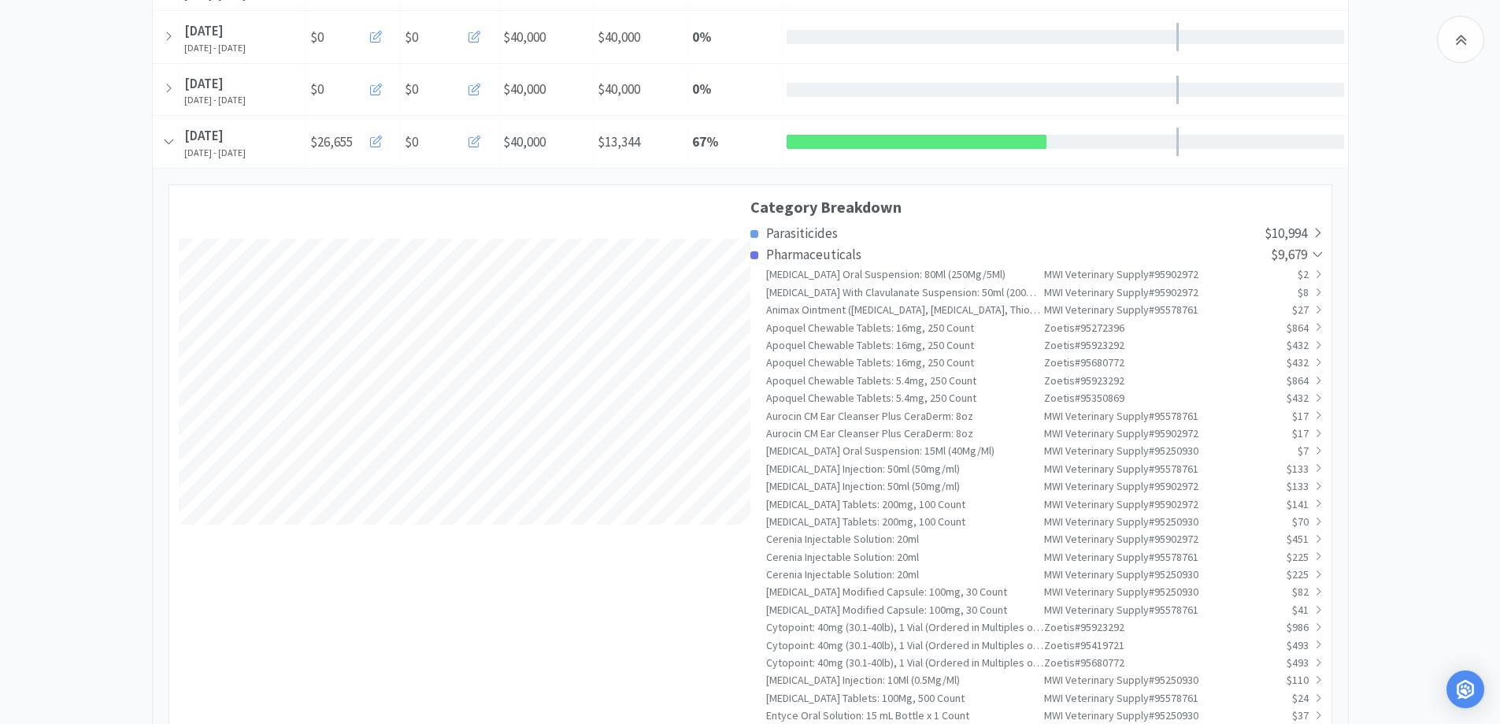
scroll to position [377, 0]
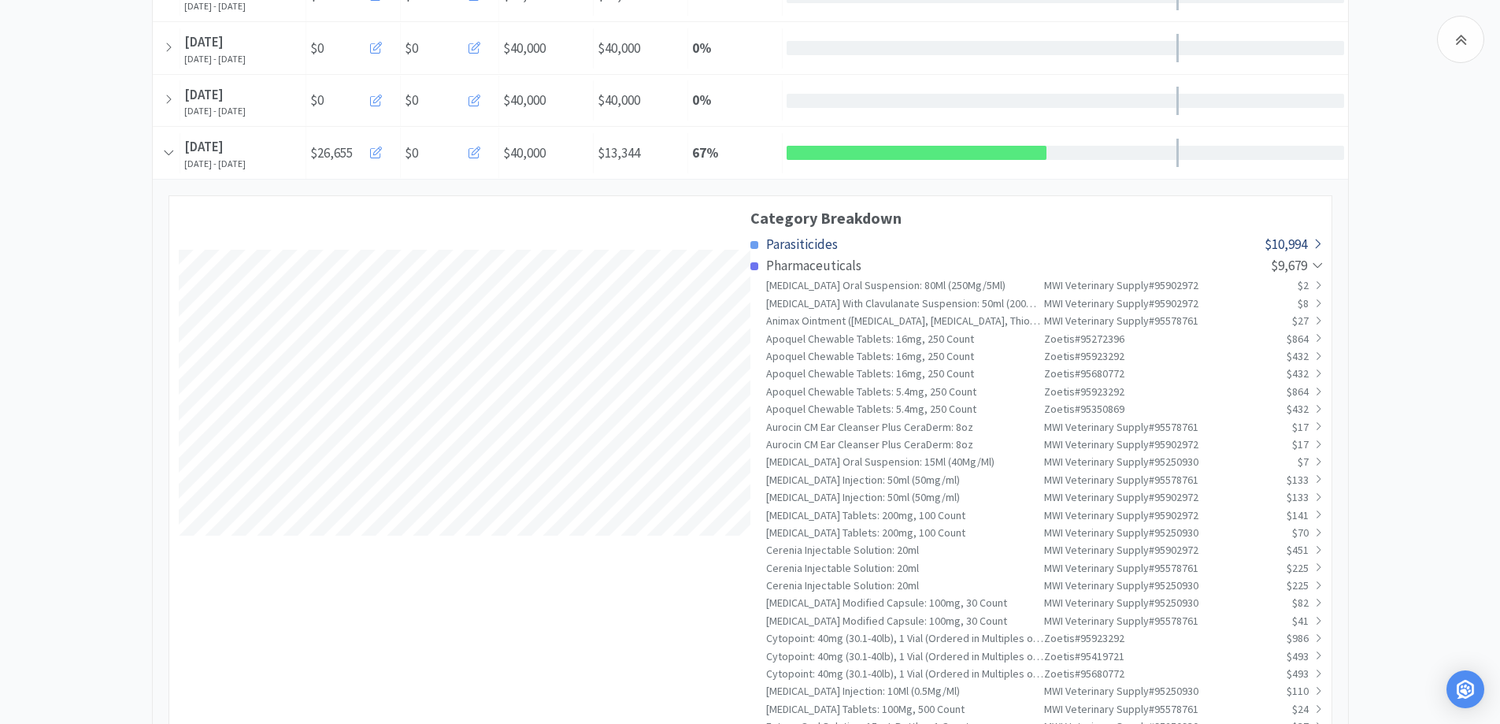
click at [829, 244] on span "Parasiticides" at bounding box center [802, 243] width 72 height 17
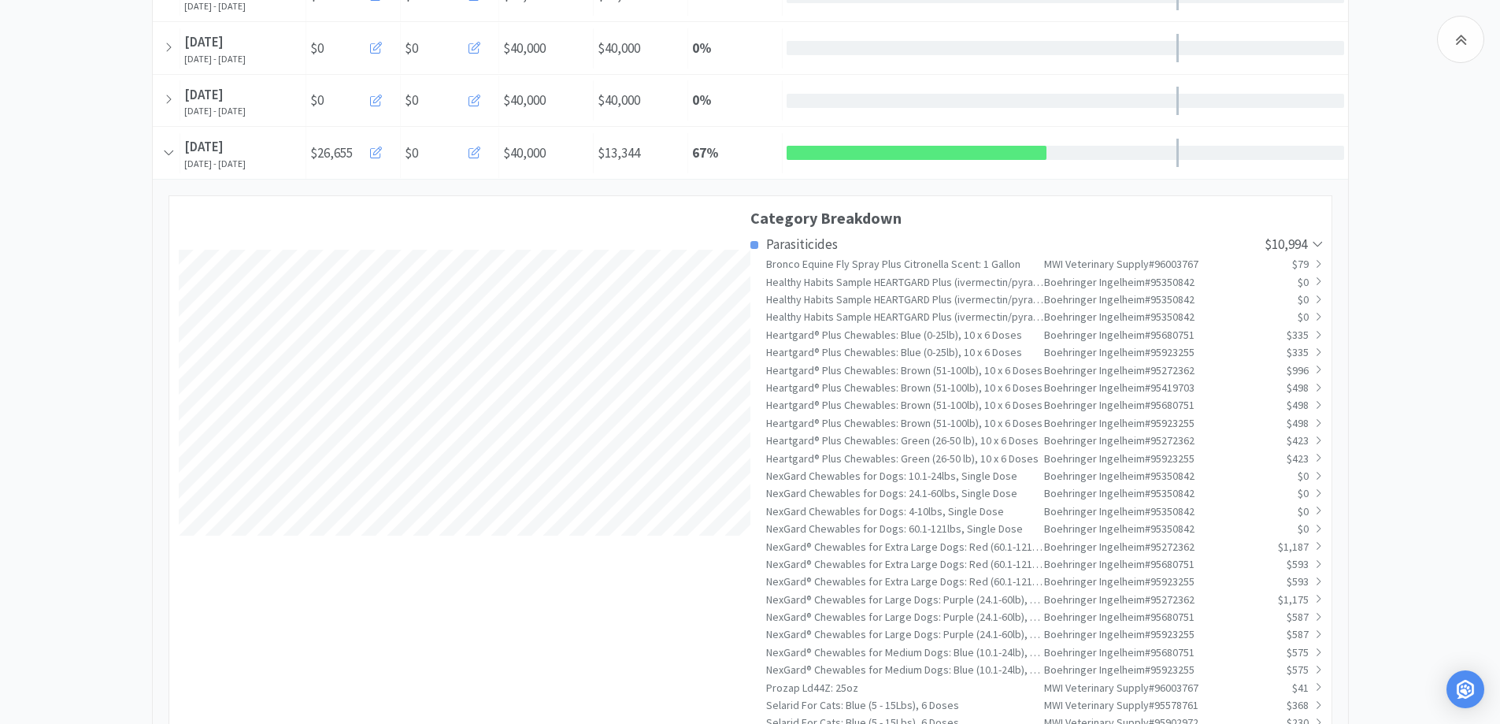
scroll to position [5270, 1196]
click at [818, 245] on span "Parasiticides" at bounding box center [802, 243] width 72 height 17
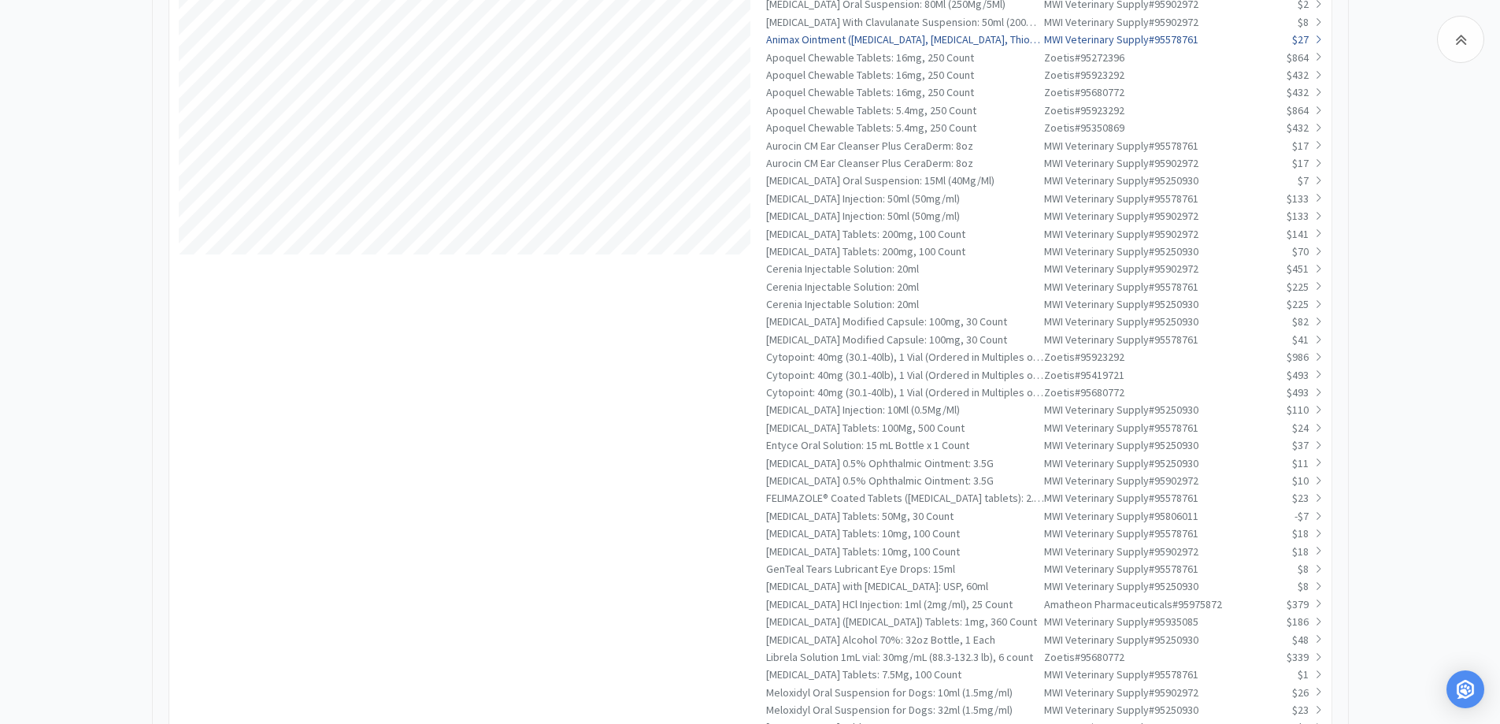
scroll to position [692, 0]
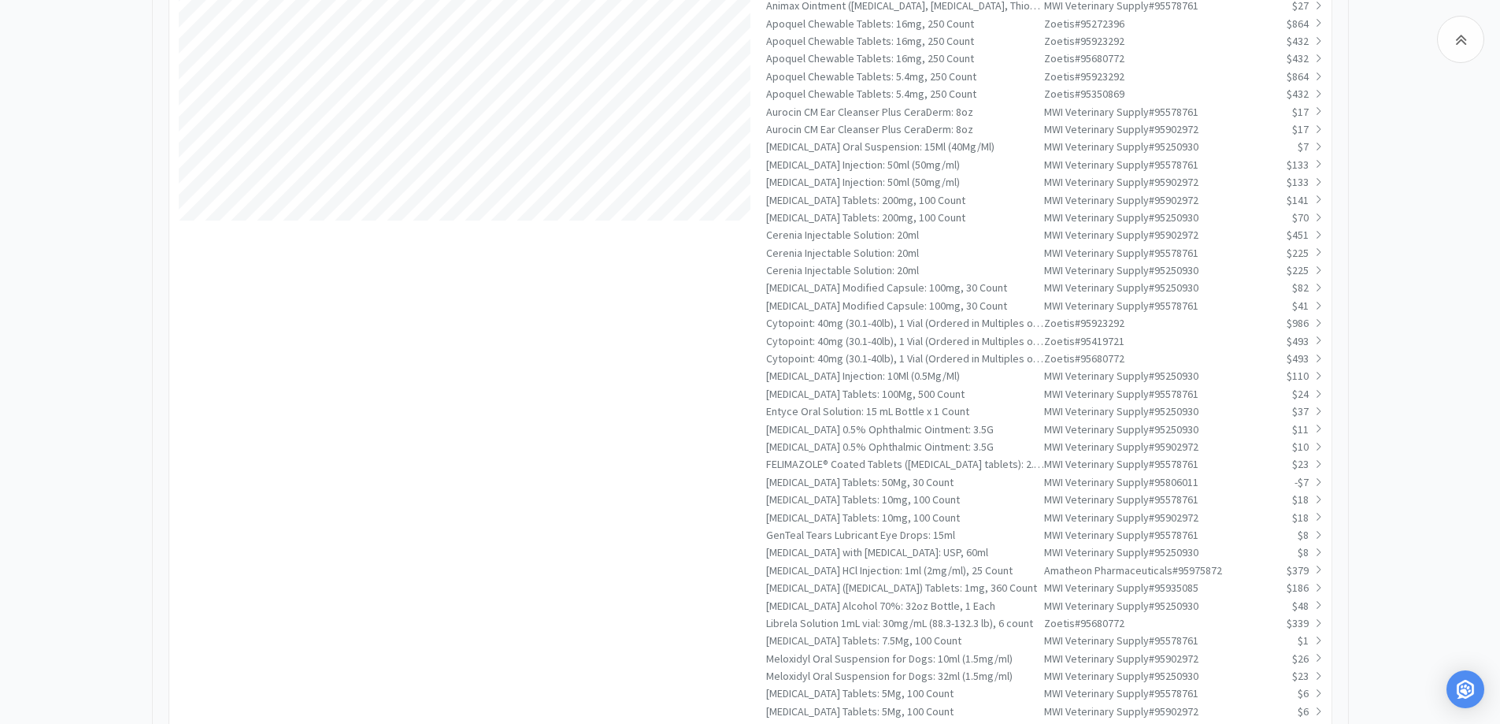
drag, startPoint x: 170, startPoint y: 304, endPoint x: 297, endPoint y: 339, distance: 131.7
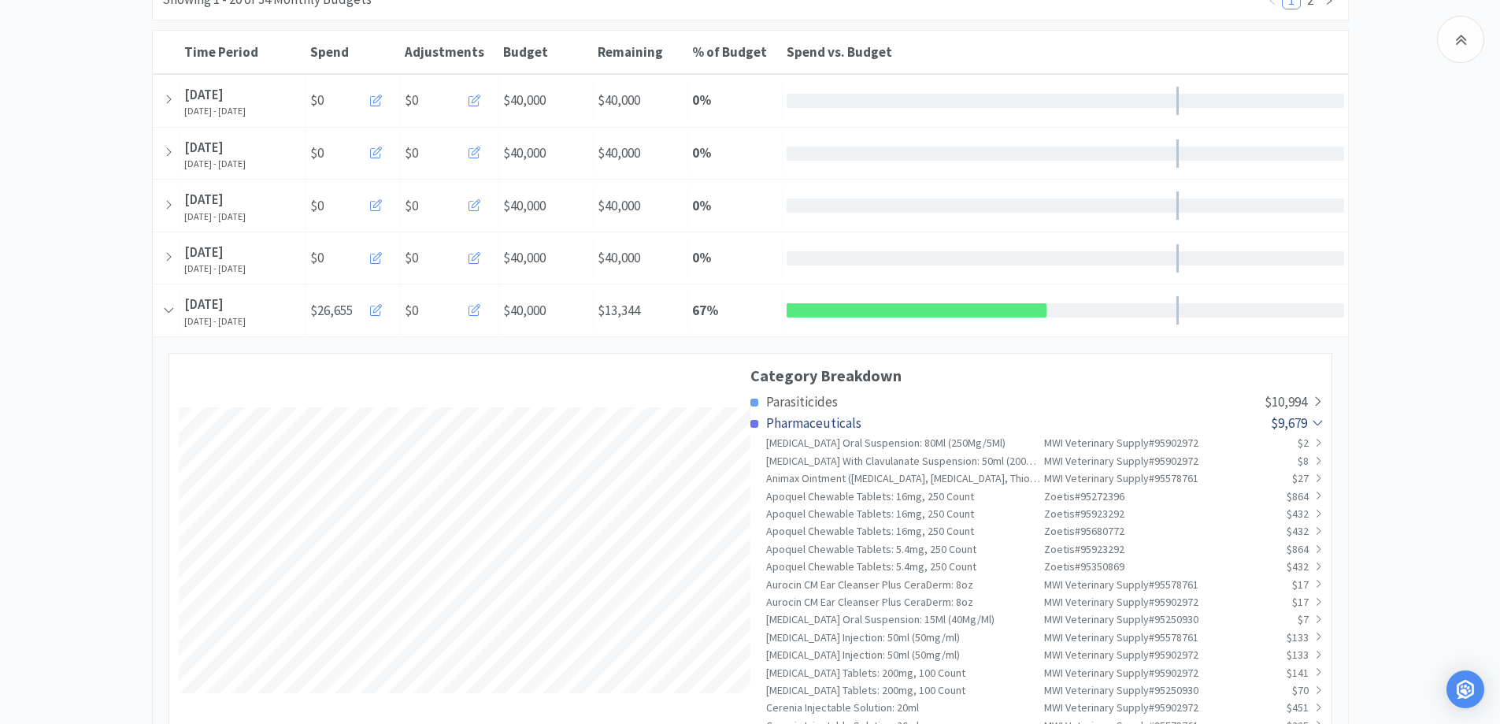
click at [820, 425] on span "Pharmaceuticals" at bounding box center [813, 422] width 95 height 17
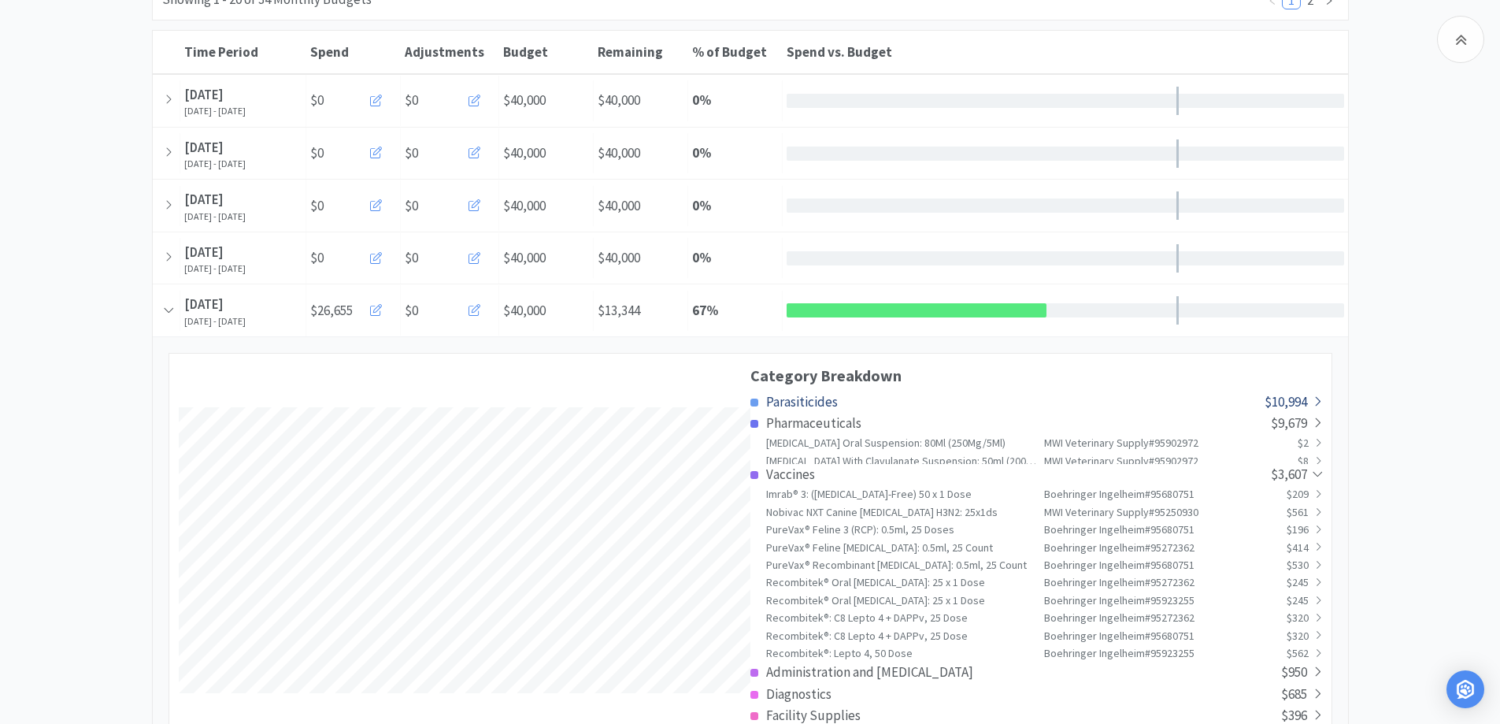
scroll to position [784406, 786407]
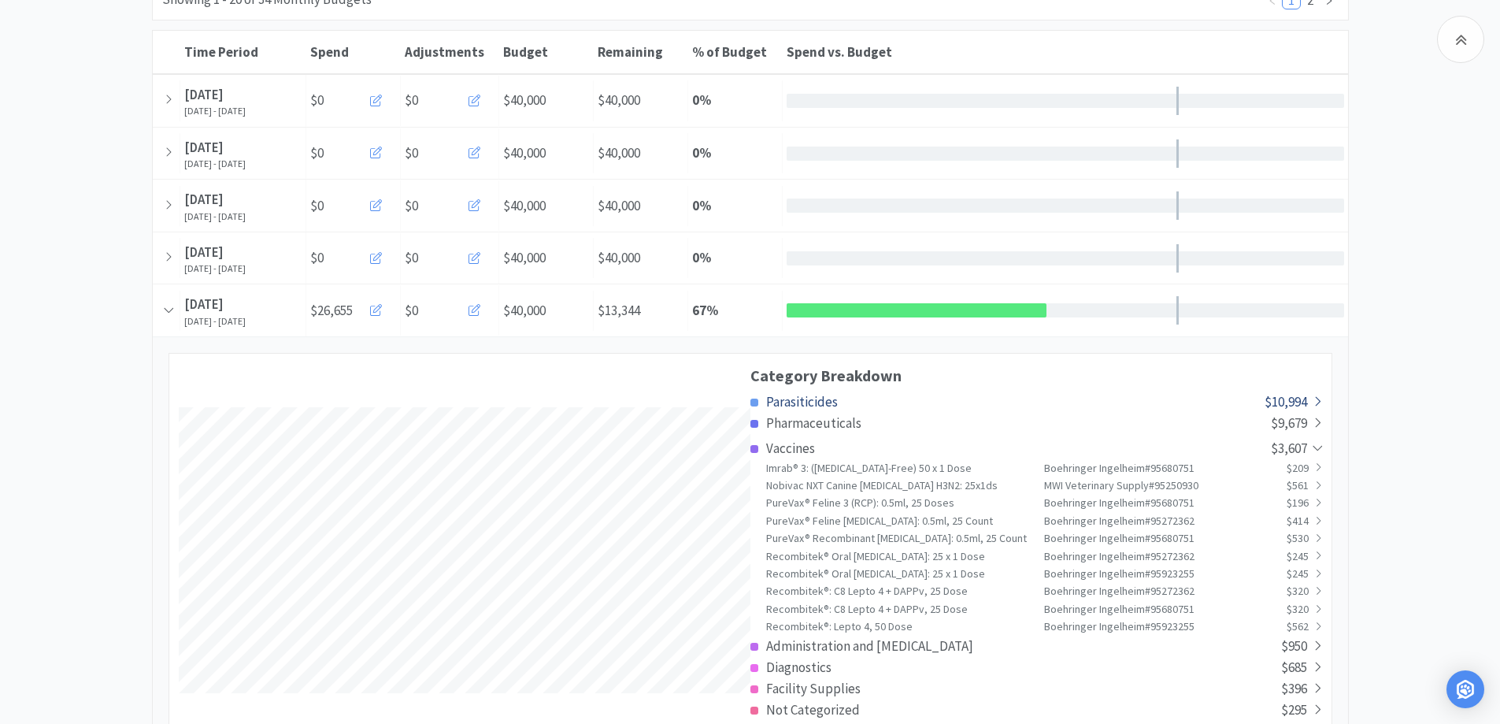
click at [813, 402] on span "Parasiticides" at bounding box center [802, 401] width 72 height 17
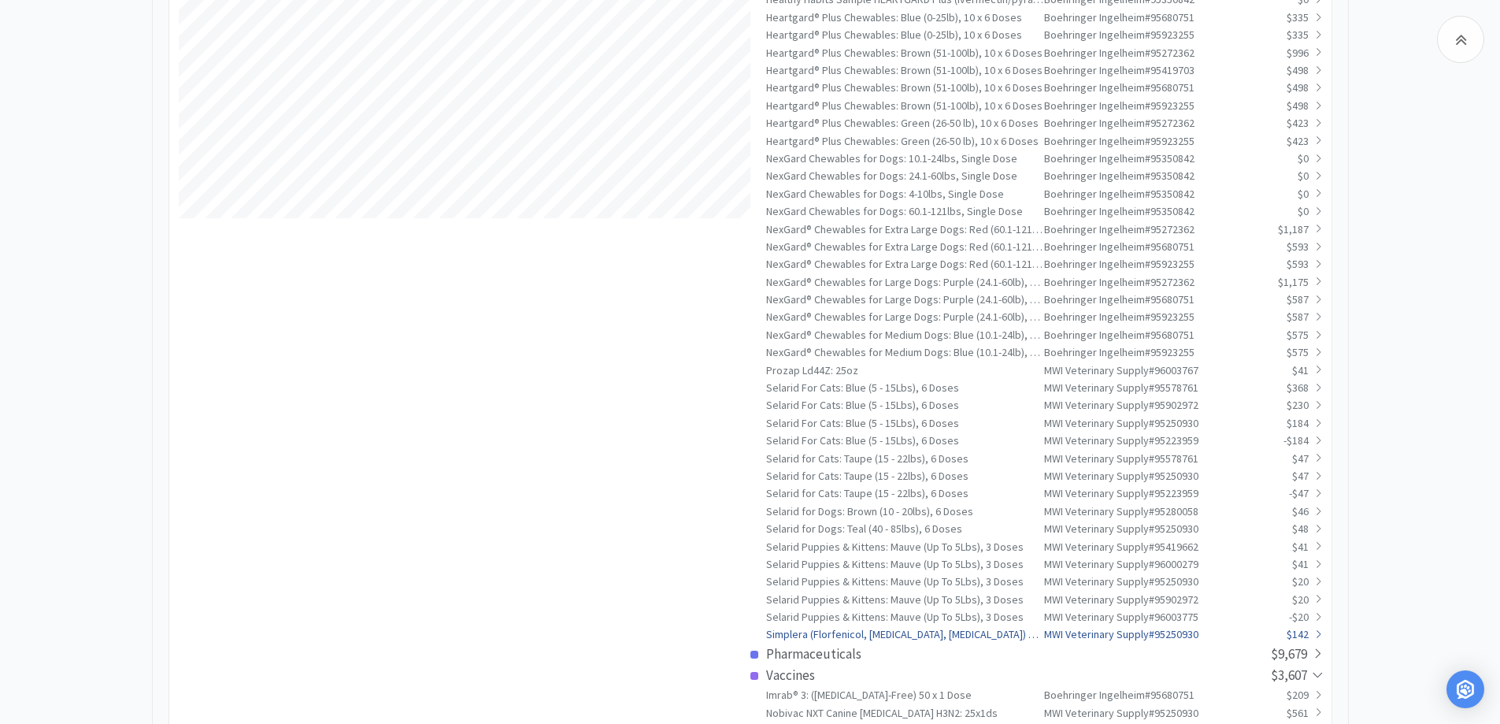
scroll to position [537, 0]
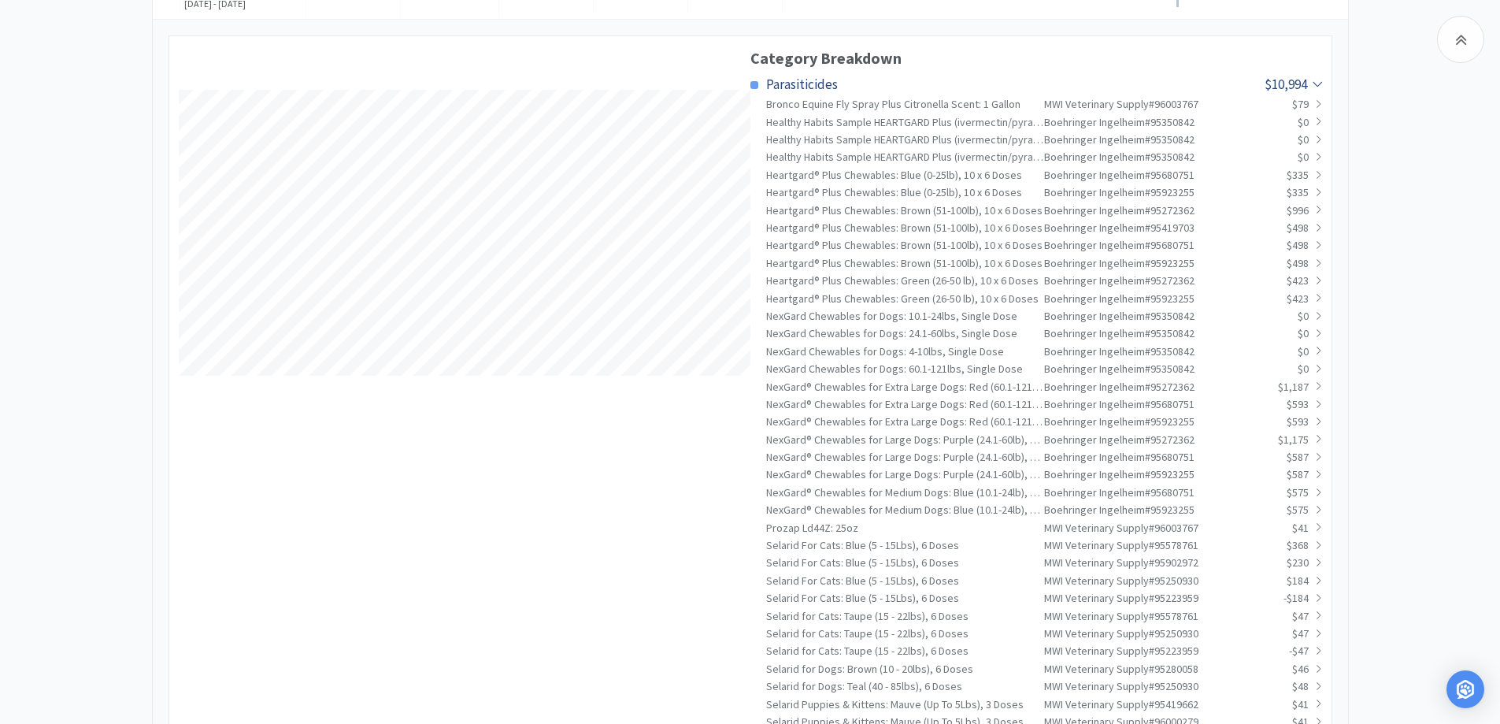
click at [803, 79] on span "Parasiticides" at bounding box center [802, 84] width 72 height 17
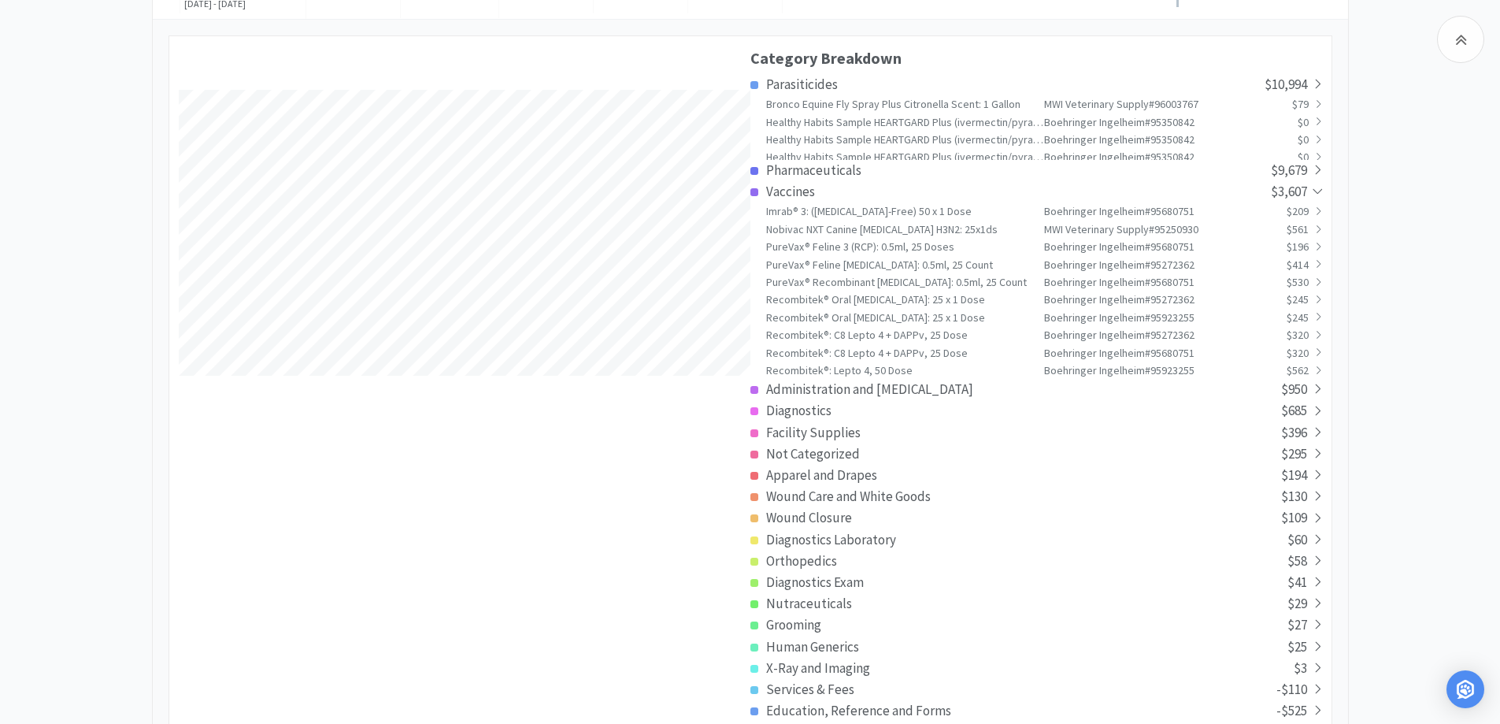
scroll to position [3198, 1196]
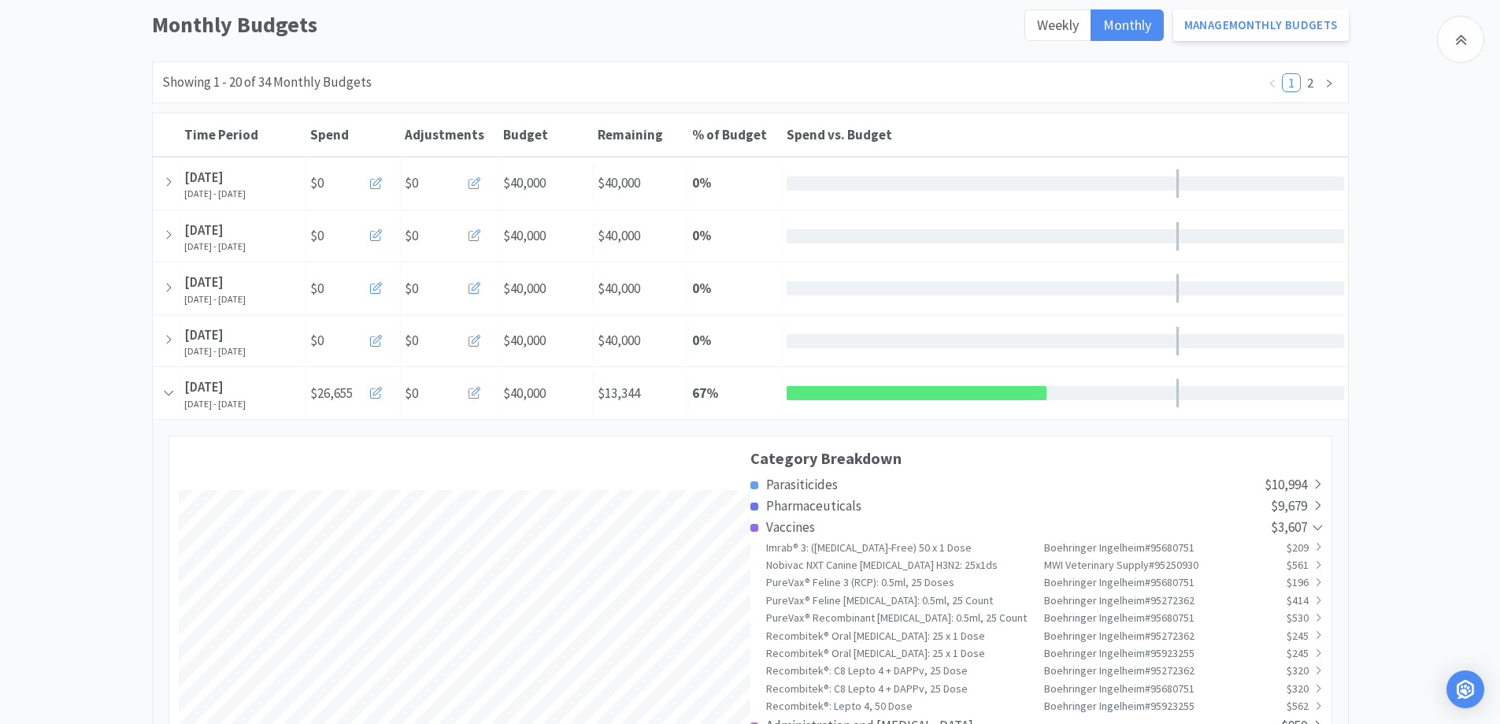
scroll to position [0, 0]
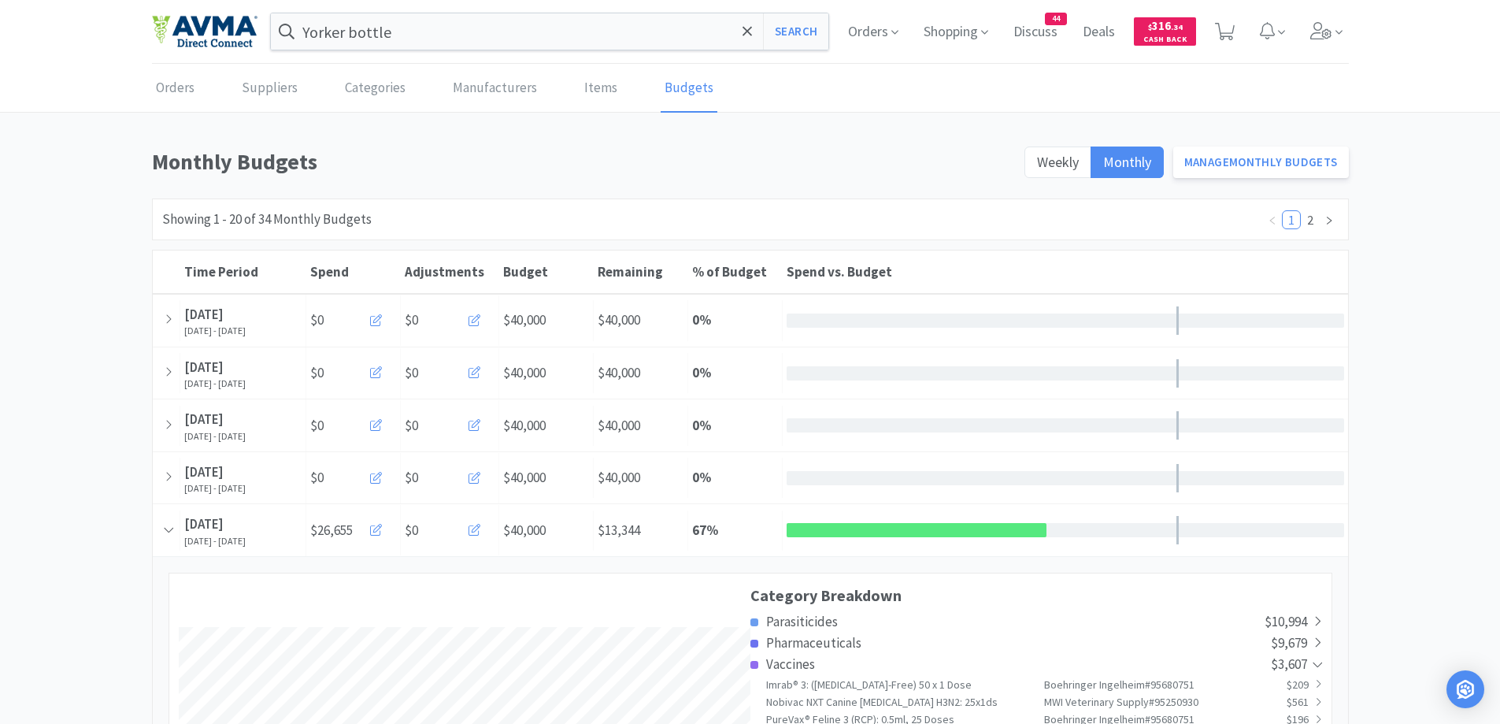
click at [899, 178] on h1 "Monthly Budgets" at bounding box center [583, 161] width 863 height 35
click at [193, 85] on link "Orders" at bounding box center [175, 89] width 46 height 48
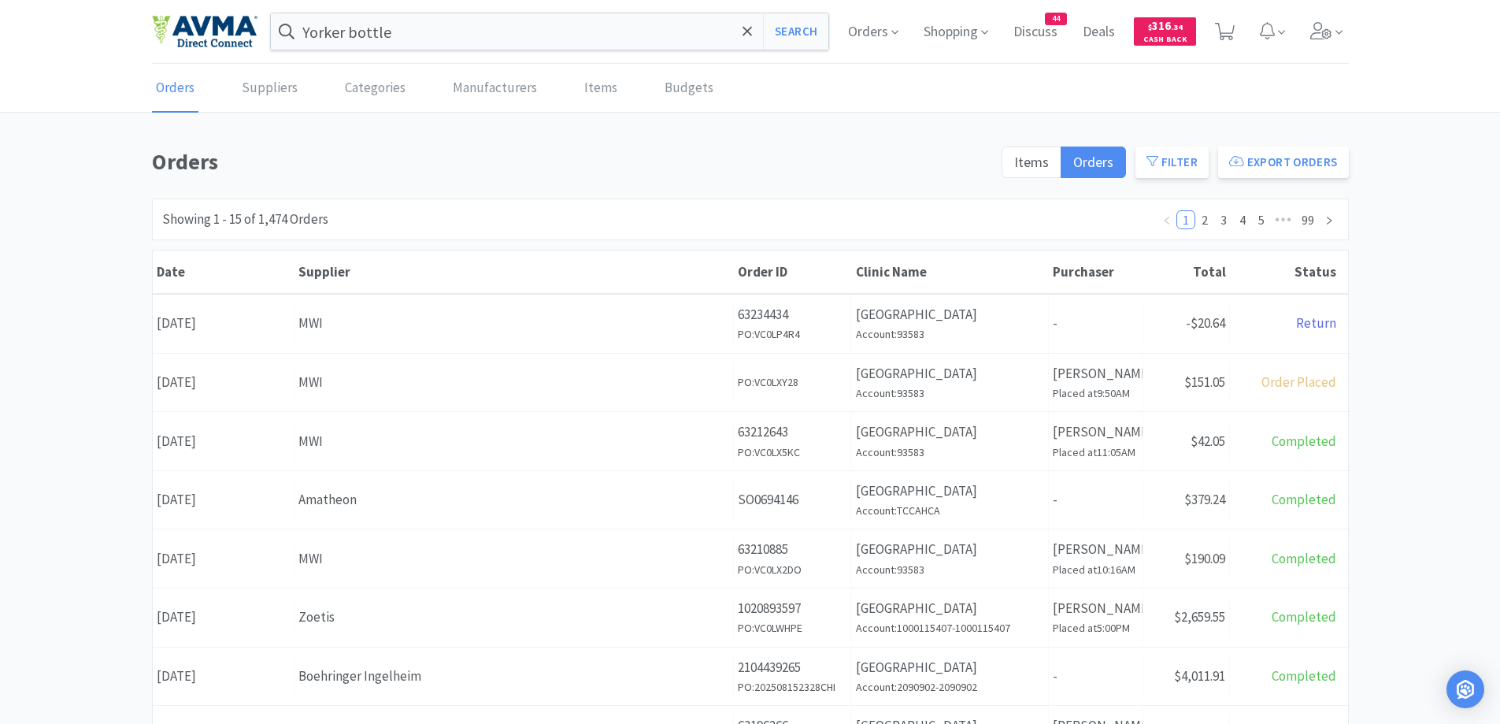
click at [1422, 206] on div "Orders Items Orders Filter Export Orders Filters Filter Suppliers All Suppliers…" at bounding box center [750, 687] width 1500 height 1087
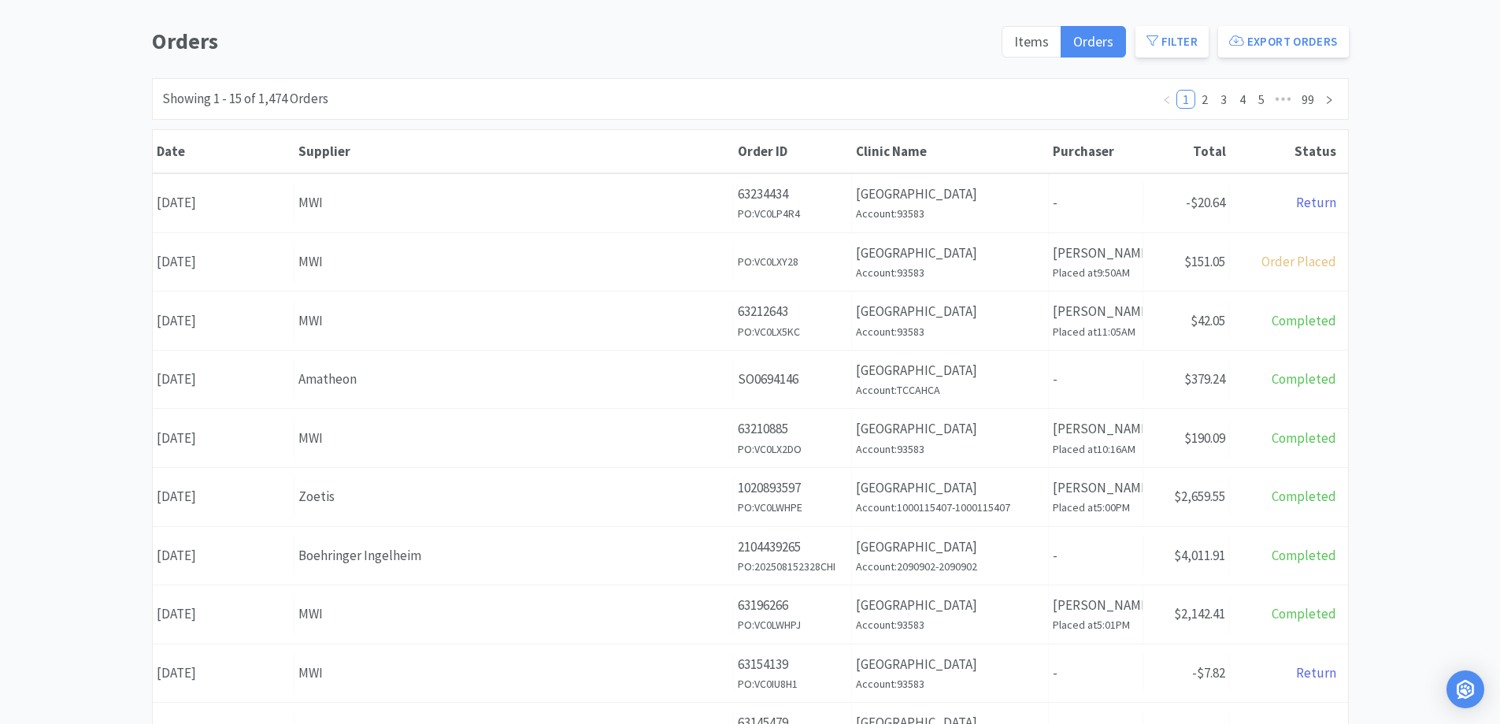
scroll to position [158, 0]
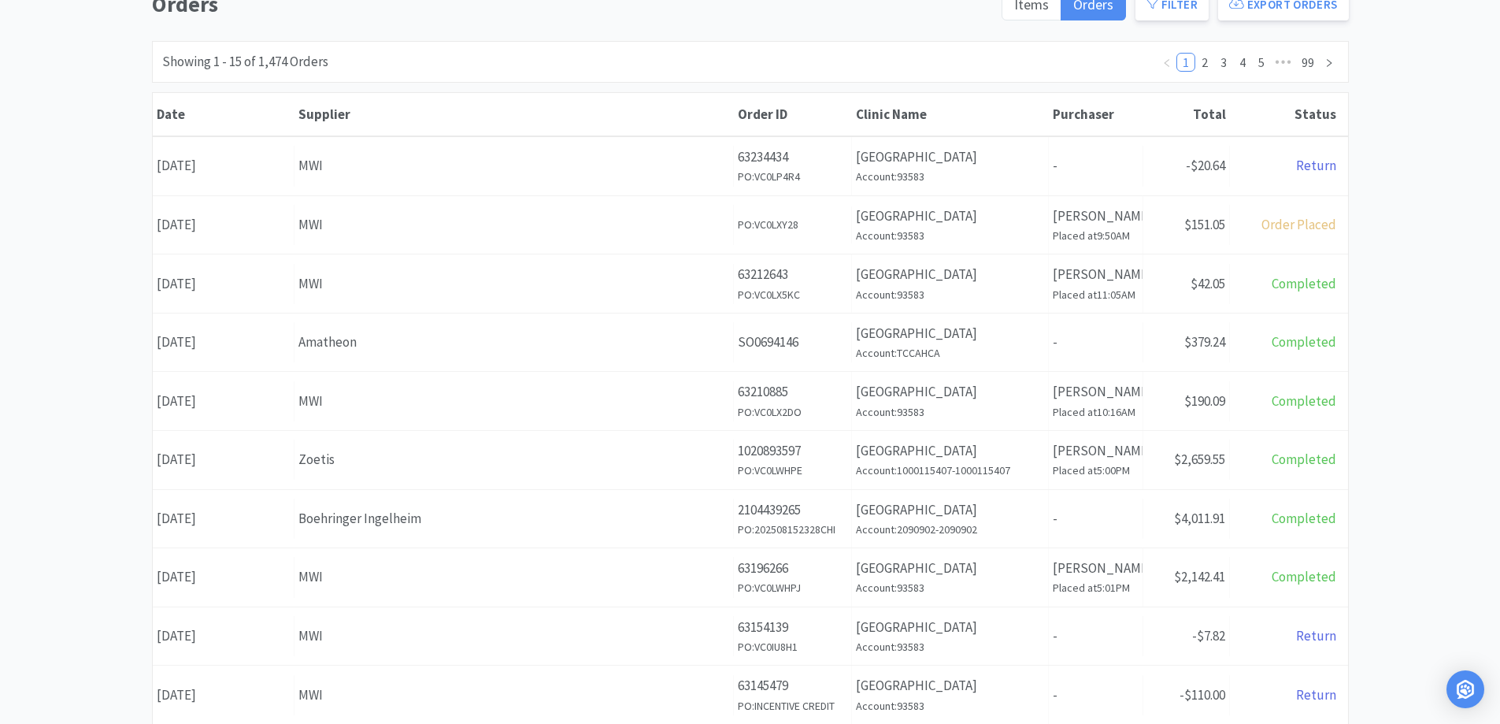
click at [1421, 347] on div "Orders Items Orders Filter Export Orders Filters Filter Suppliers All Suppliers…" at bounding box center [750, 530] width 1500 height 1087
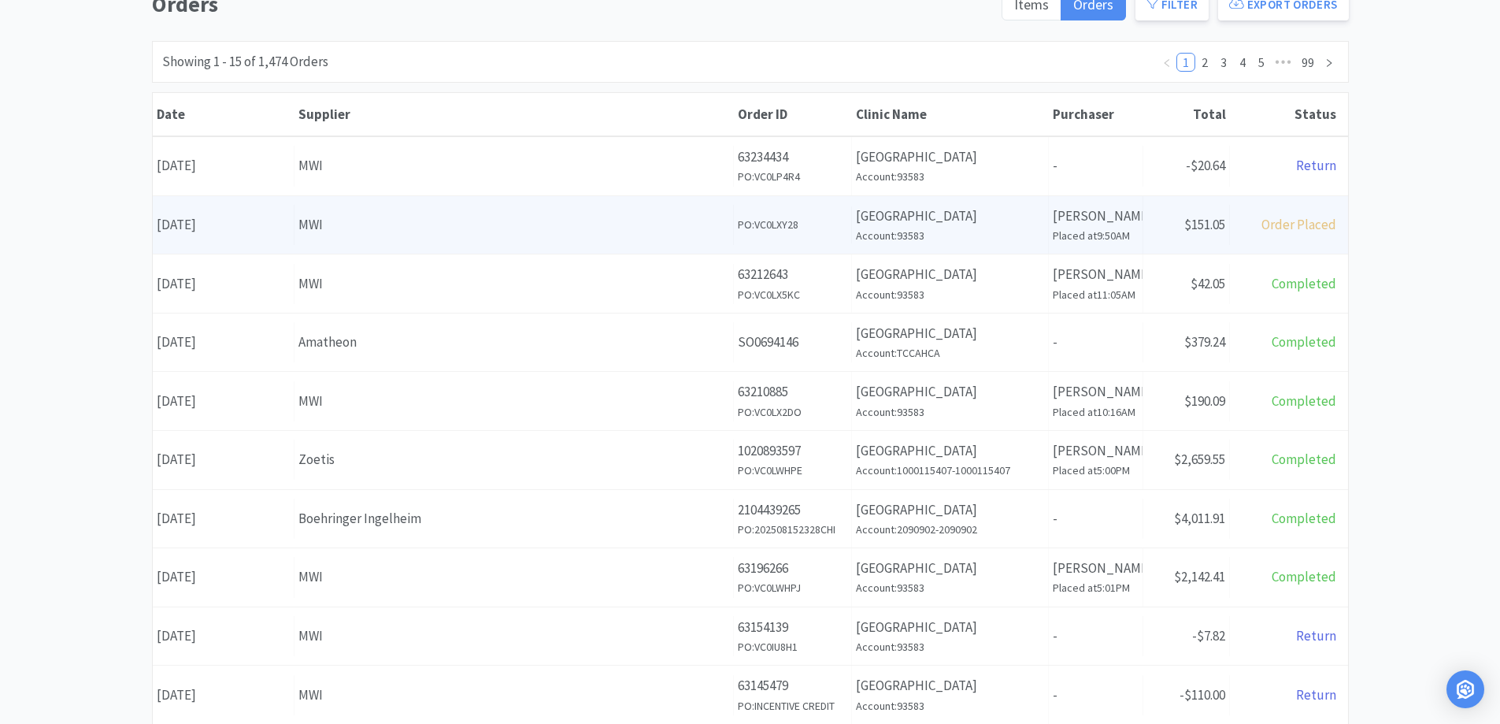
click at [380, 207] on div "Supplier MWI" at bounding box center [514, 225] width 439 height 40
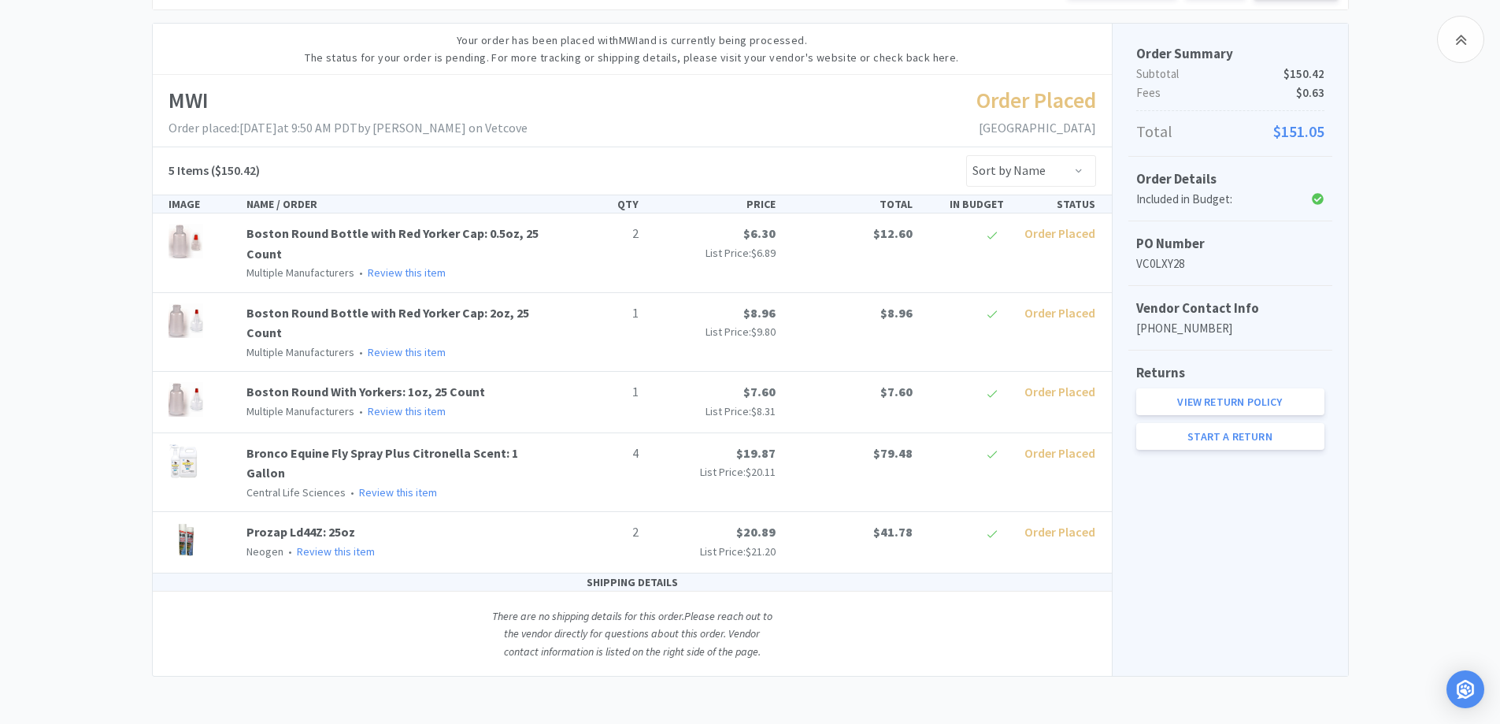
scroll to position [79, 0]
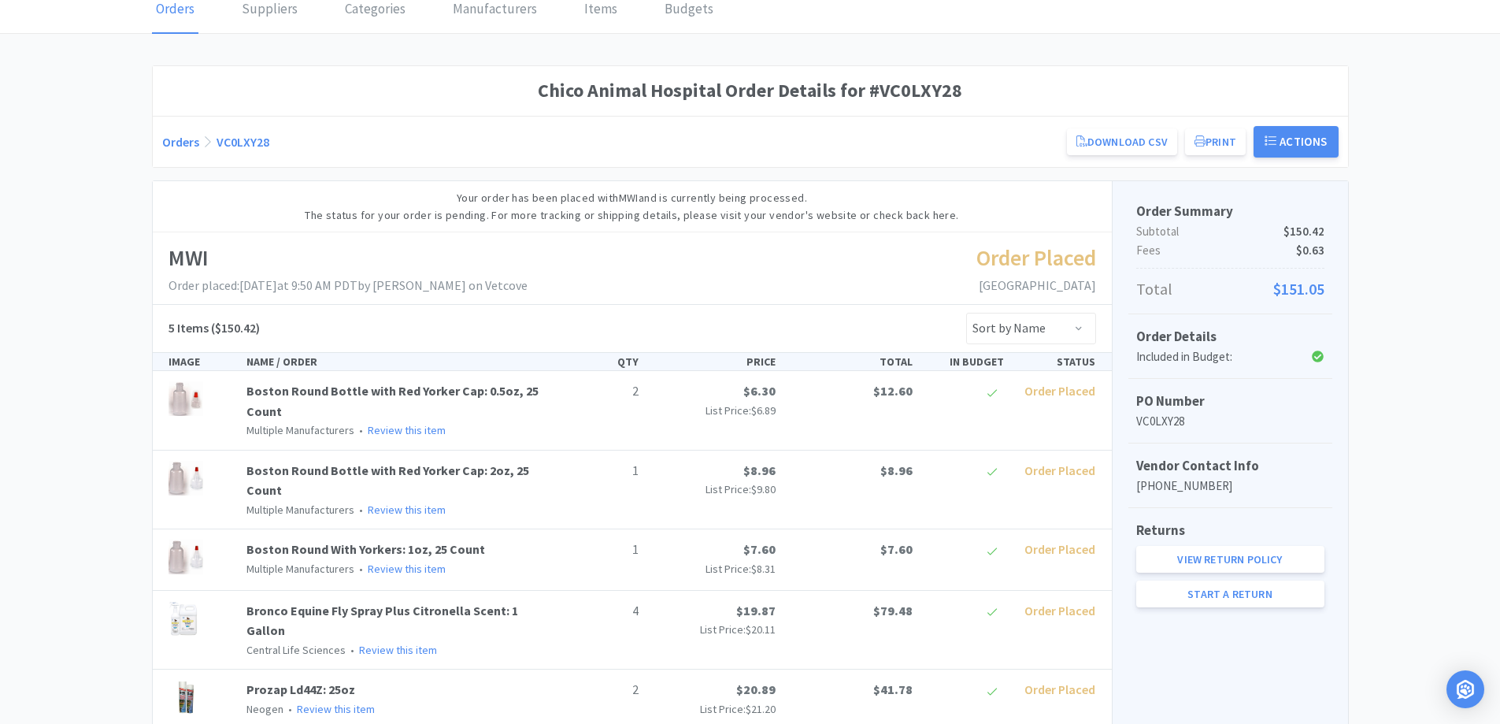
click at [168, 150] on div "Orders VC0LXY28 Download CSV Print Chico Animal Hospital Order for MWI PO Numbe…" at bounding box center [750, 142] width 1177 height 32
click at [174, 141] on link "Orders" at bounding box center [180, 142] width 37 height 16
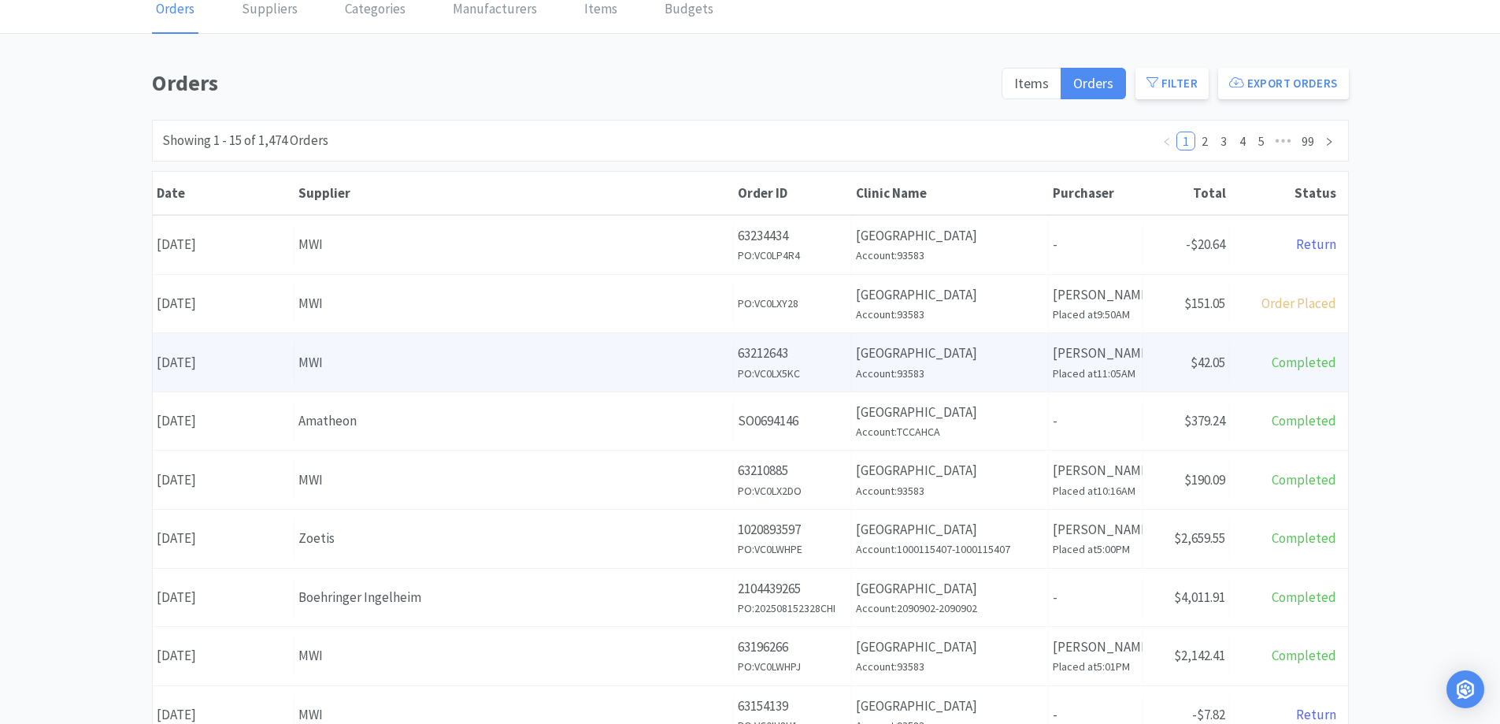
click at [601, 362] on div "MWI" at bounding box center [514, 362] width 431 height 21
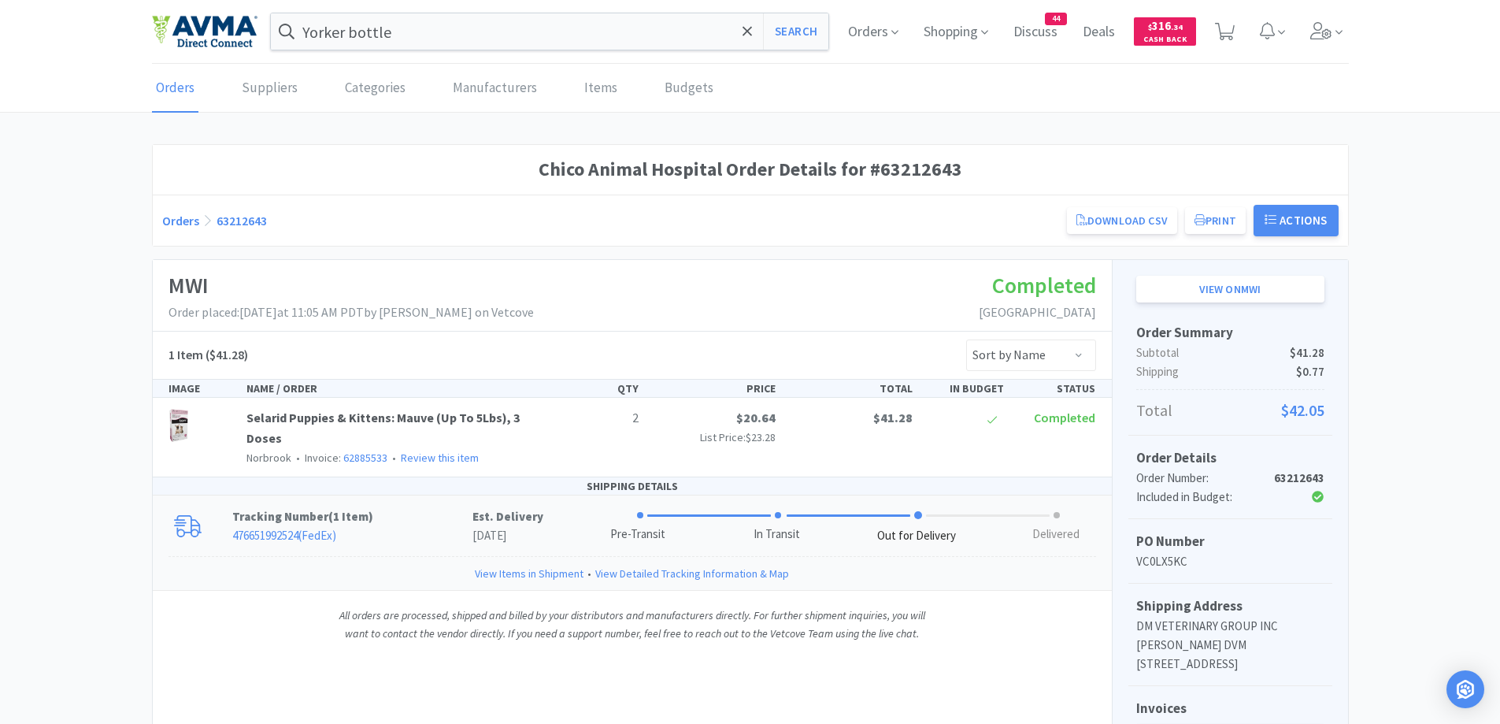
click at [412, 539] on p "476651992524 ( FedEx )" at bounding box center [352, 535] width 240 height 19
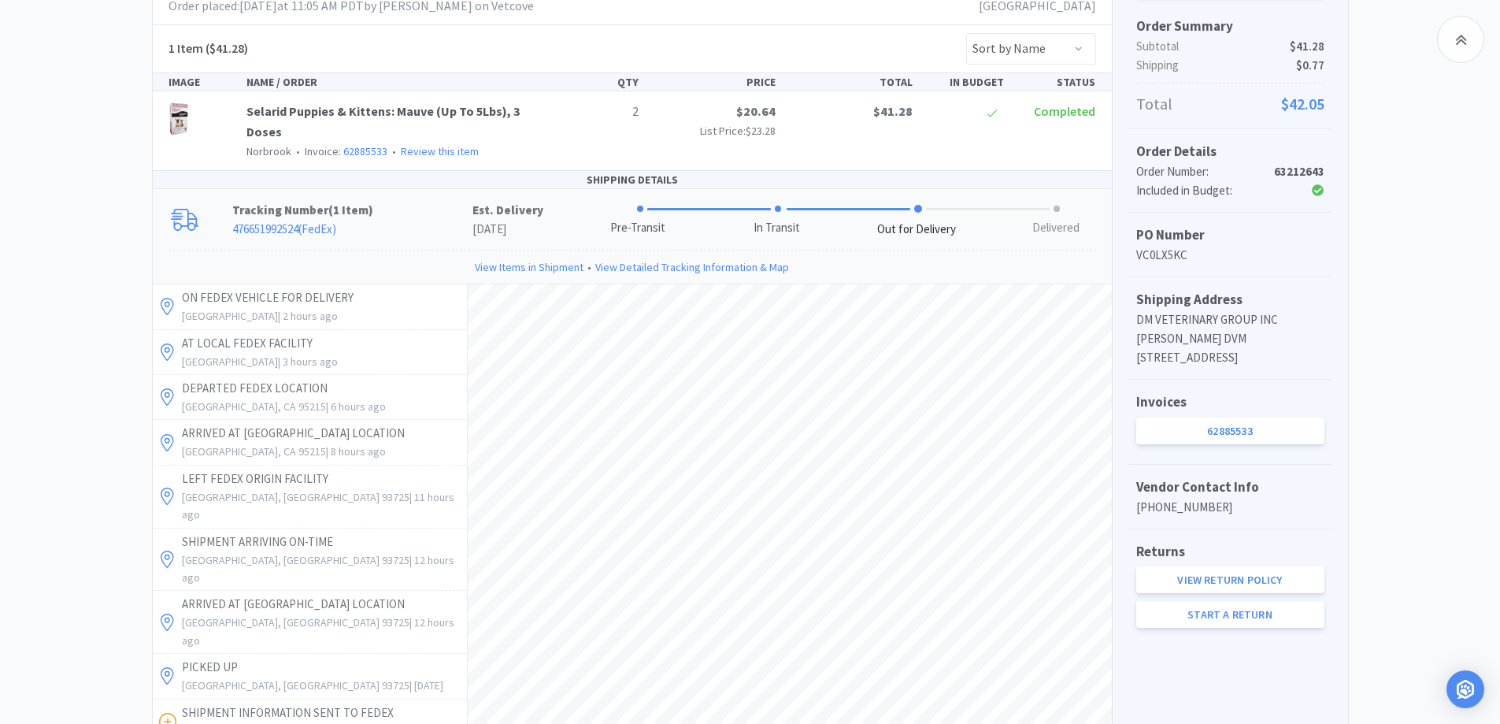
scroll to position [315, 0]
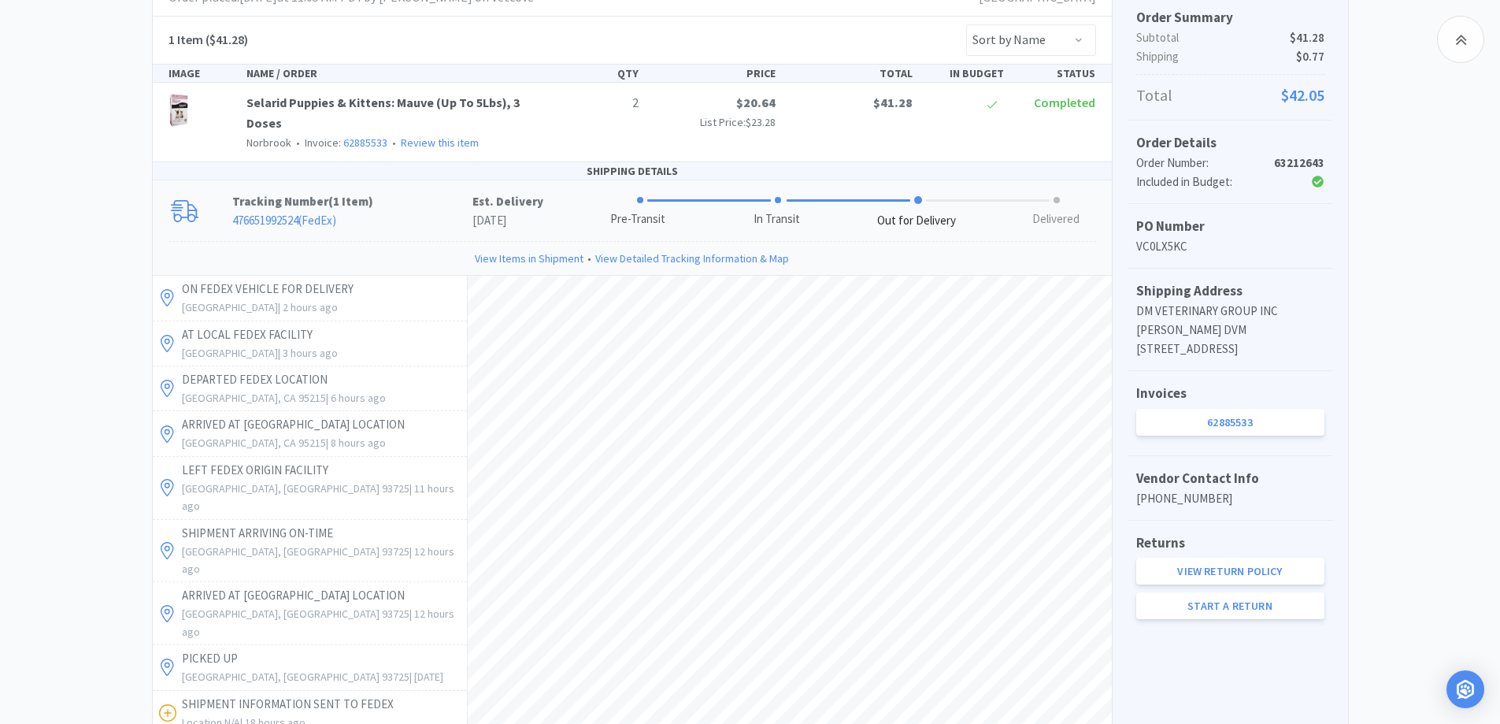
click at [1480, 276] on div "Chico Animal Hospital Order Details for #63212643 Orders 63212643 Download CSV …" at bounding box center [750, 390] width 1500 height 1122
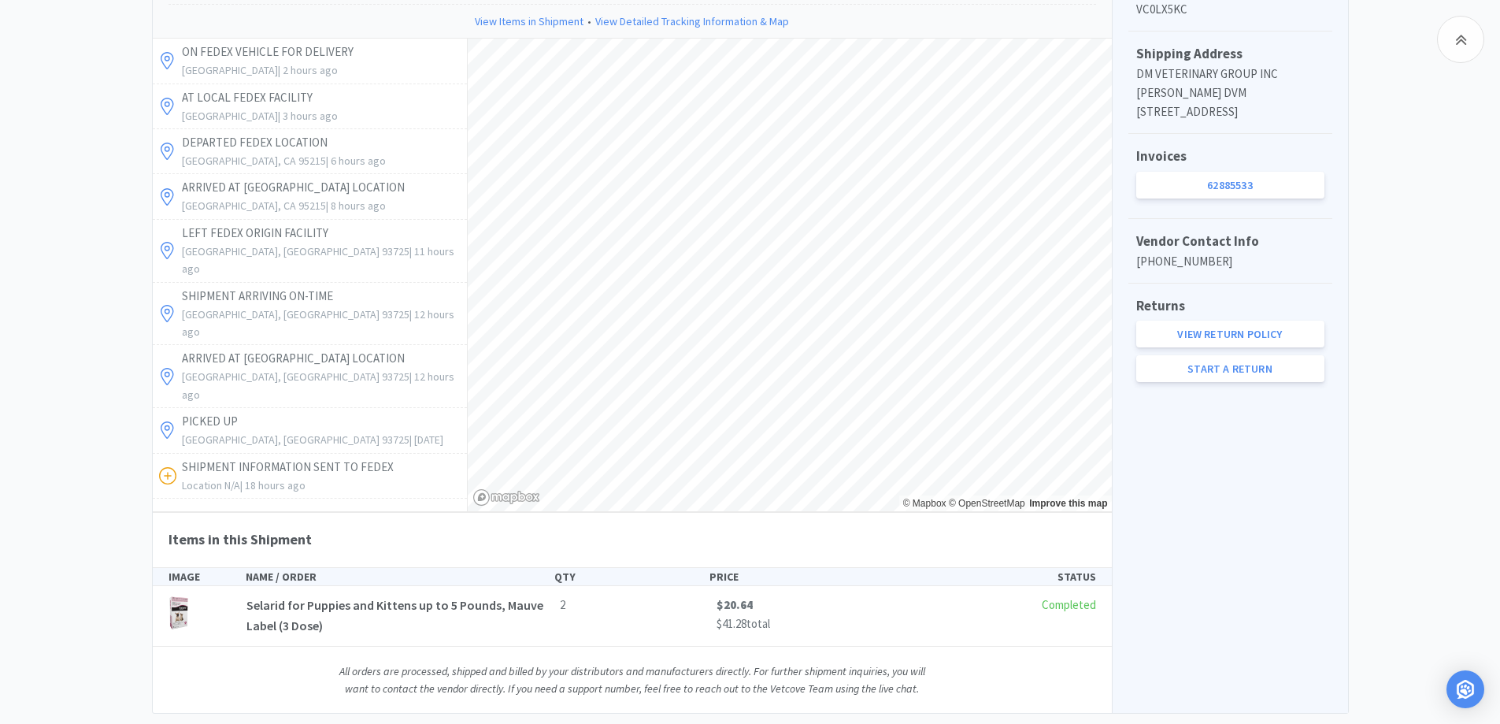
scroll to position [589, 0]
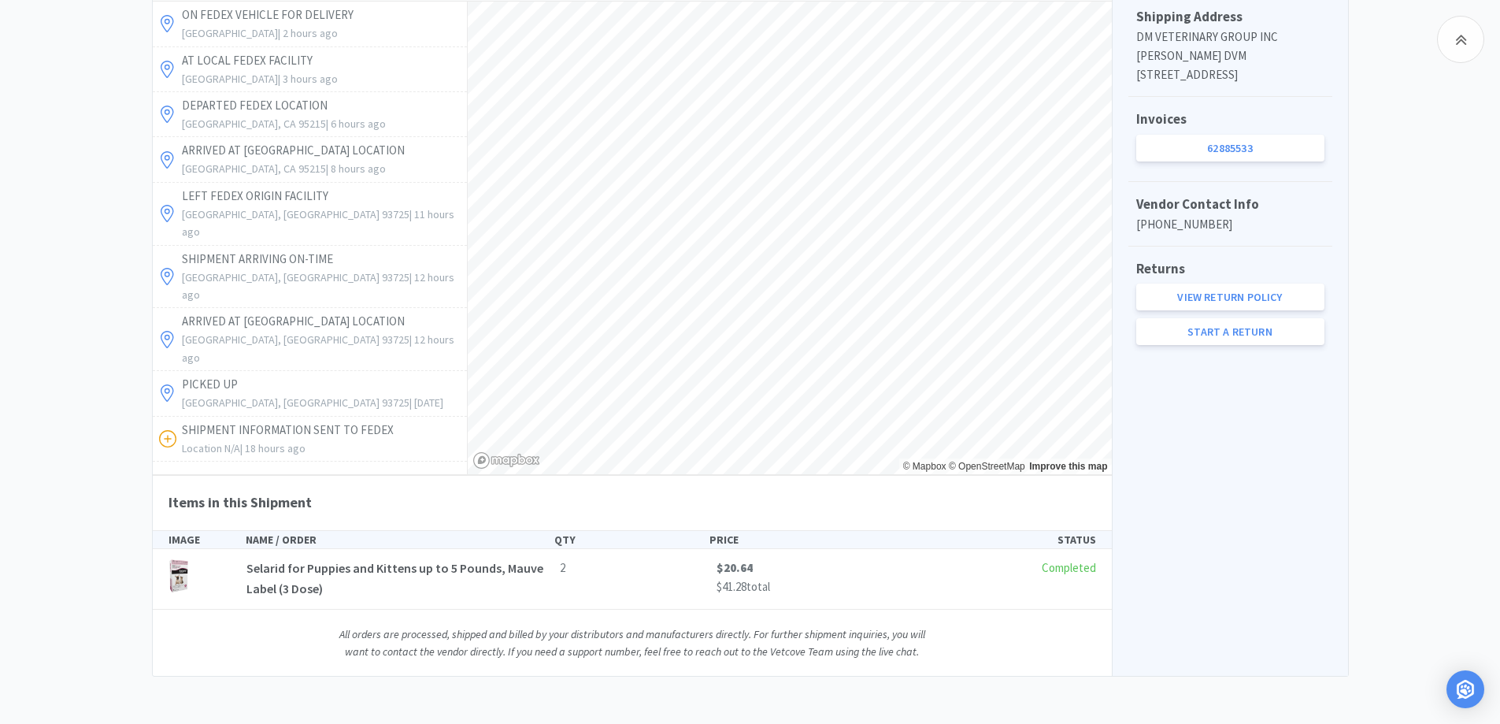
click at [1412, 329] on div "Chico Animal Hospital Order Details for #63212643 Orders 63212643 Download CSV …" at bounding box center [750, 116] width 1500 height 1122
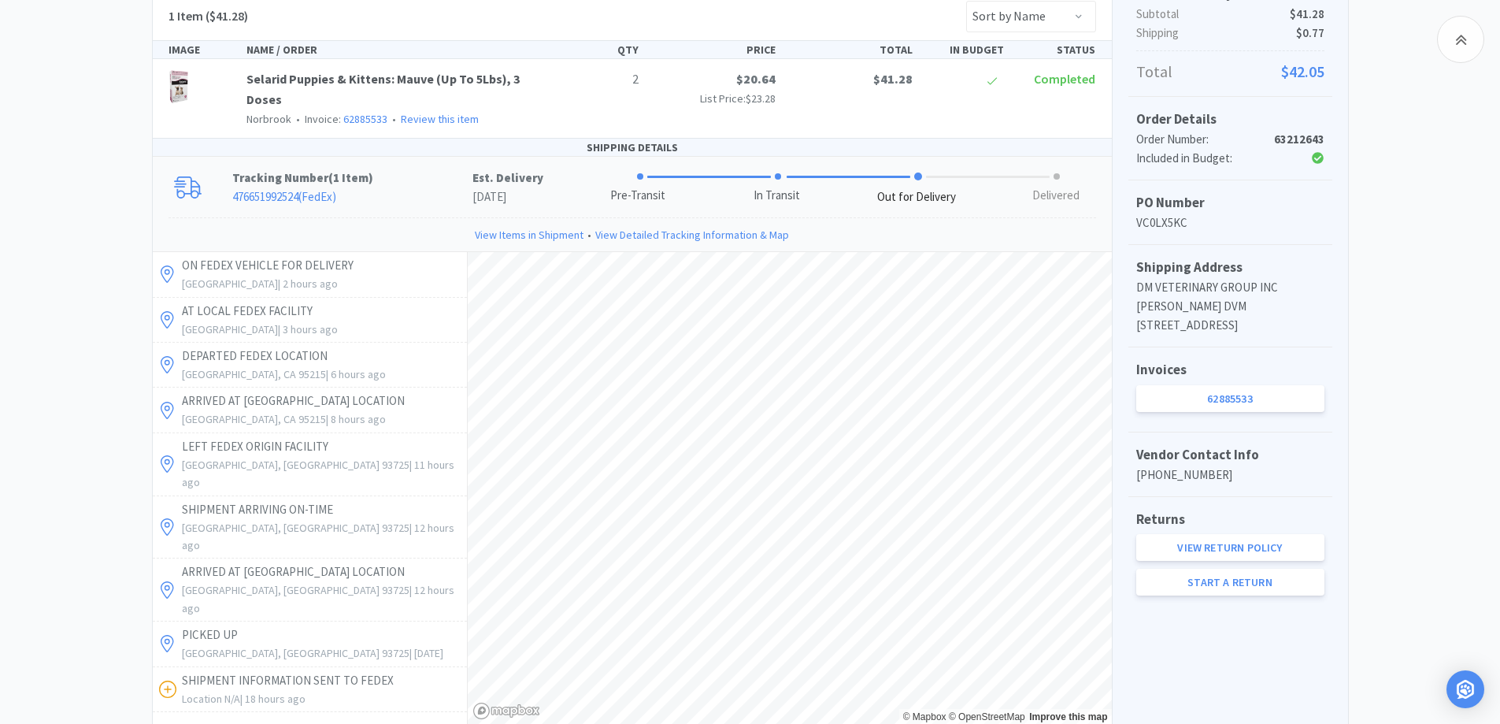
scroll to position [274, 0]
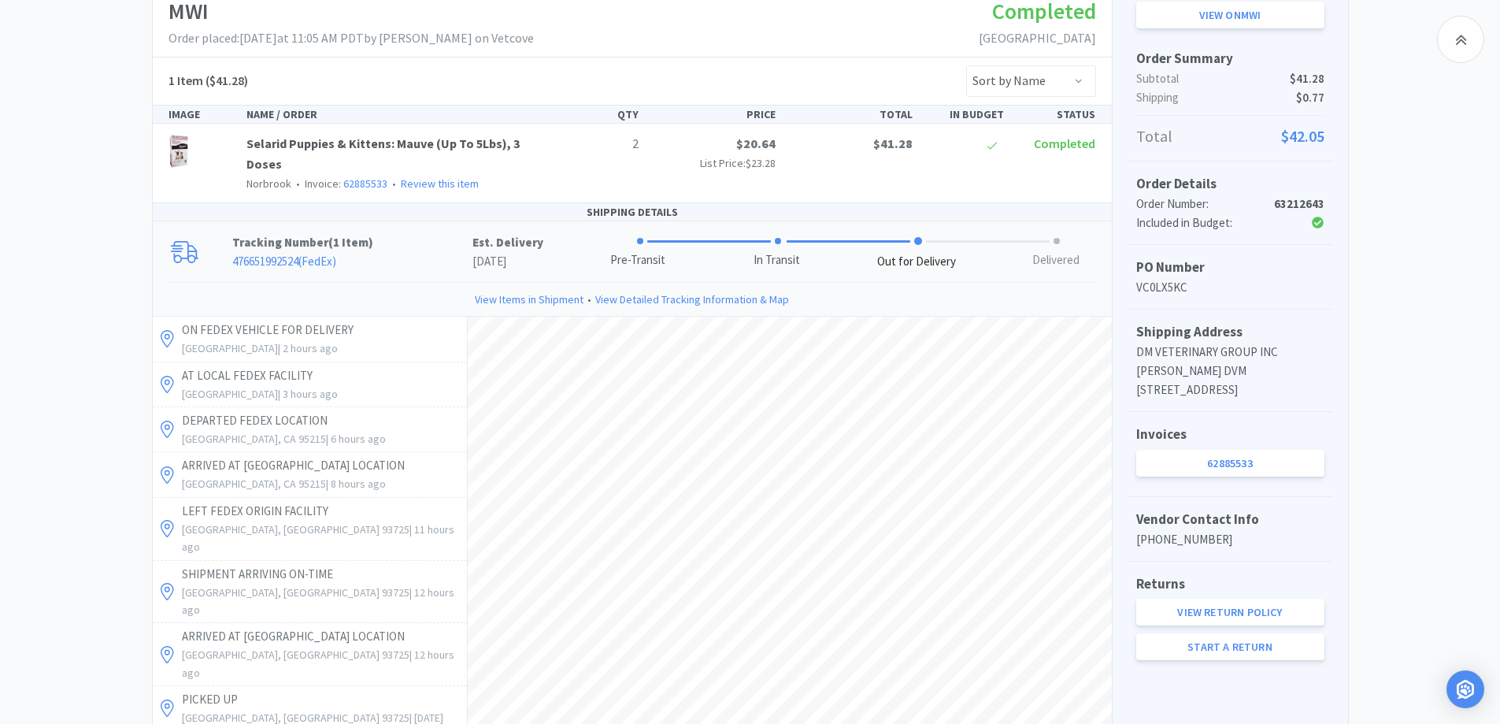
click at [86, 313] on div "Chico Animal Hospital Order Details for #63212643 Orders 63212643 Download CSV …" at bounding box center [750, 431] width 1500 height 1122
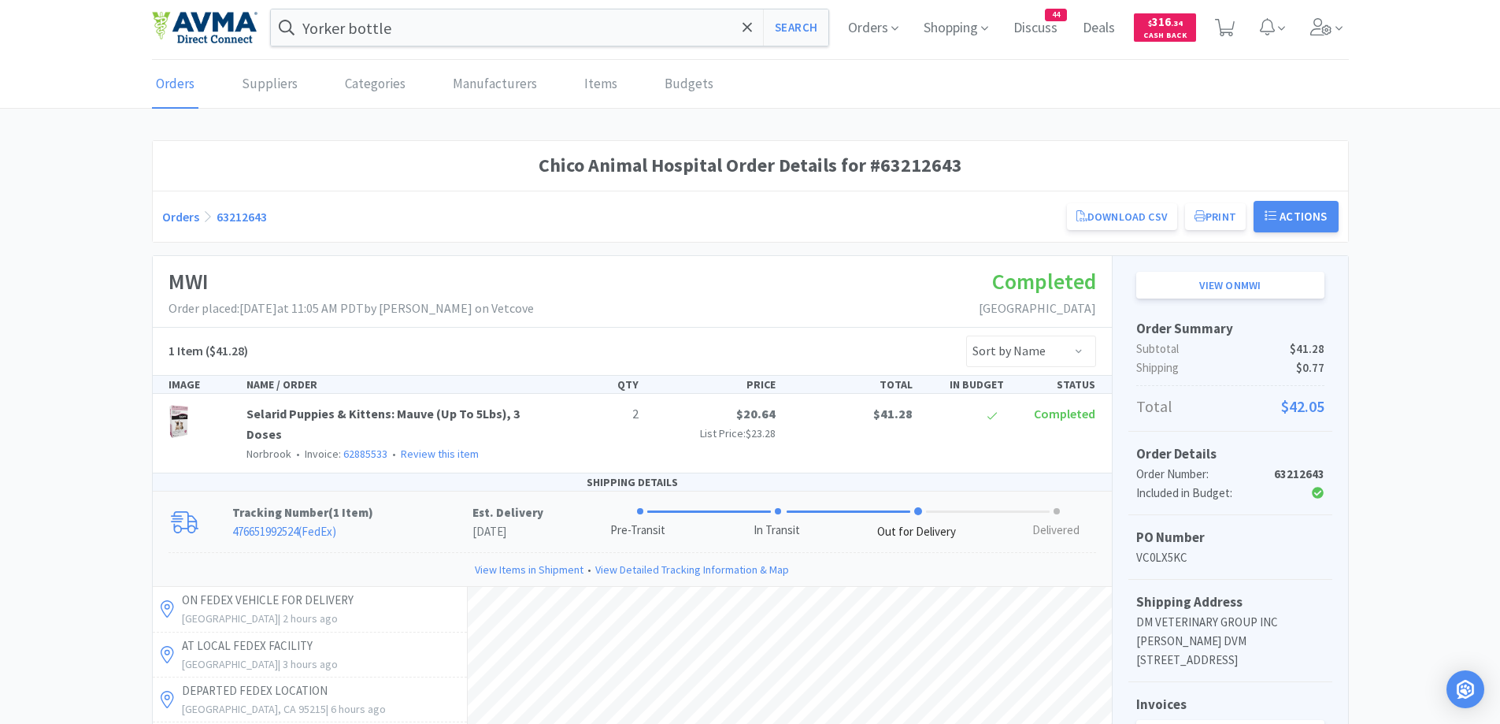
scroll to position [0, 0]
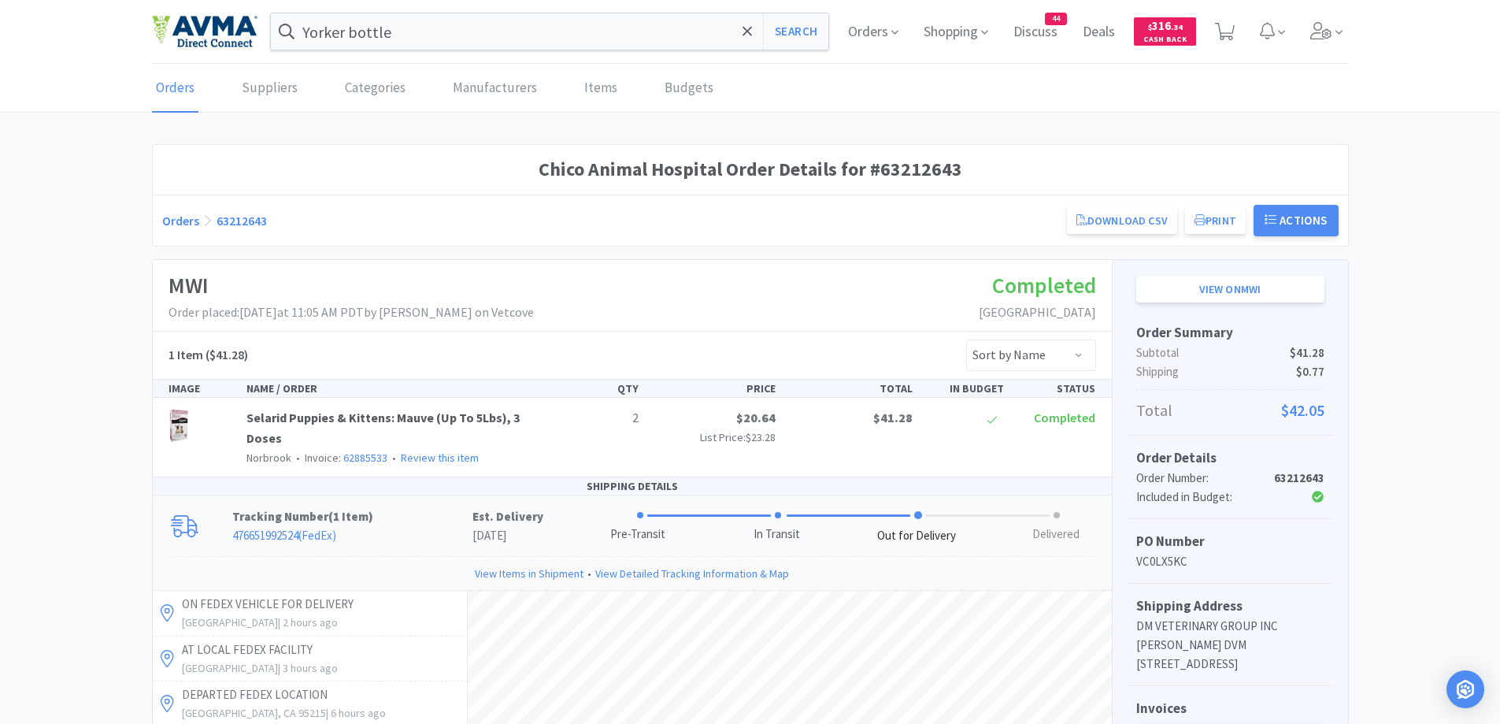
click at [189, 213] on link "Orders" at bounding box center [180, 221] width 37 height 16
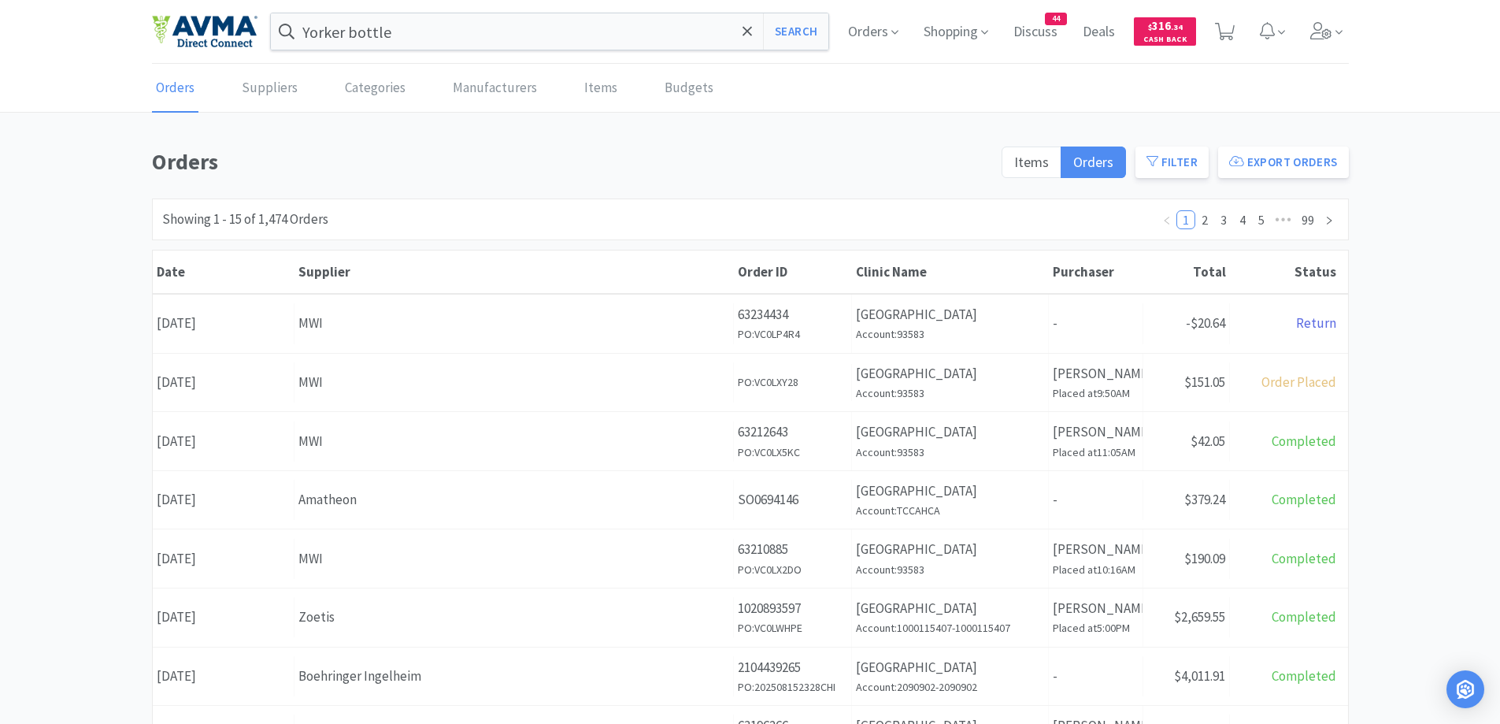
drag, startPoint x: 1459, startPoint y: 402, endPoint x: 1452, endPoint y: 392, distance: 12.5
click at [1459, 402] on div "Orders Items Orders Filter Export Orders Filters Filter Suppliers All Suppliers…" at bounding box center [750, 687] width 1500 height 1087
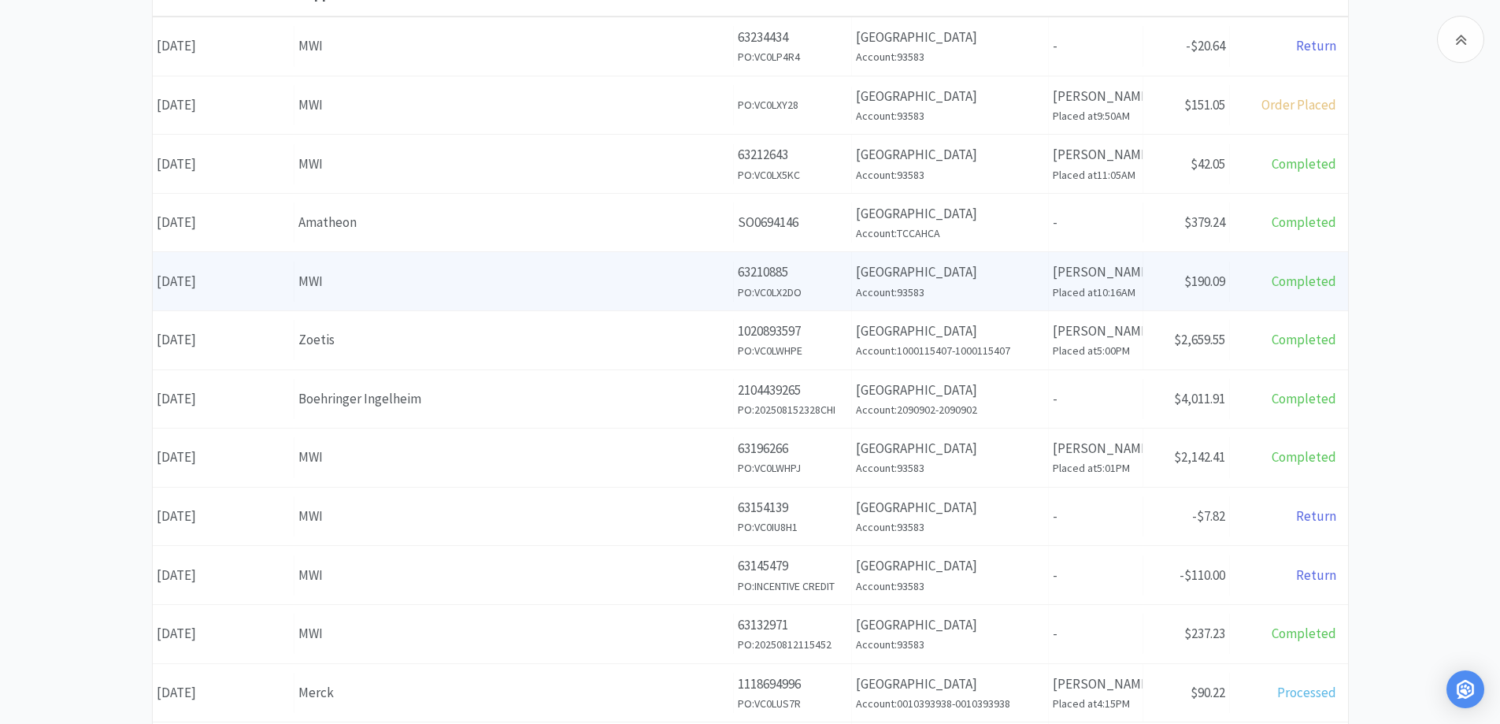
scroll to position [315, 0]
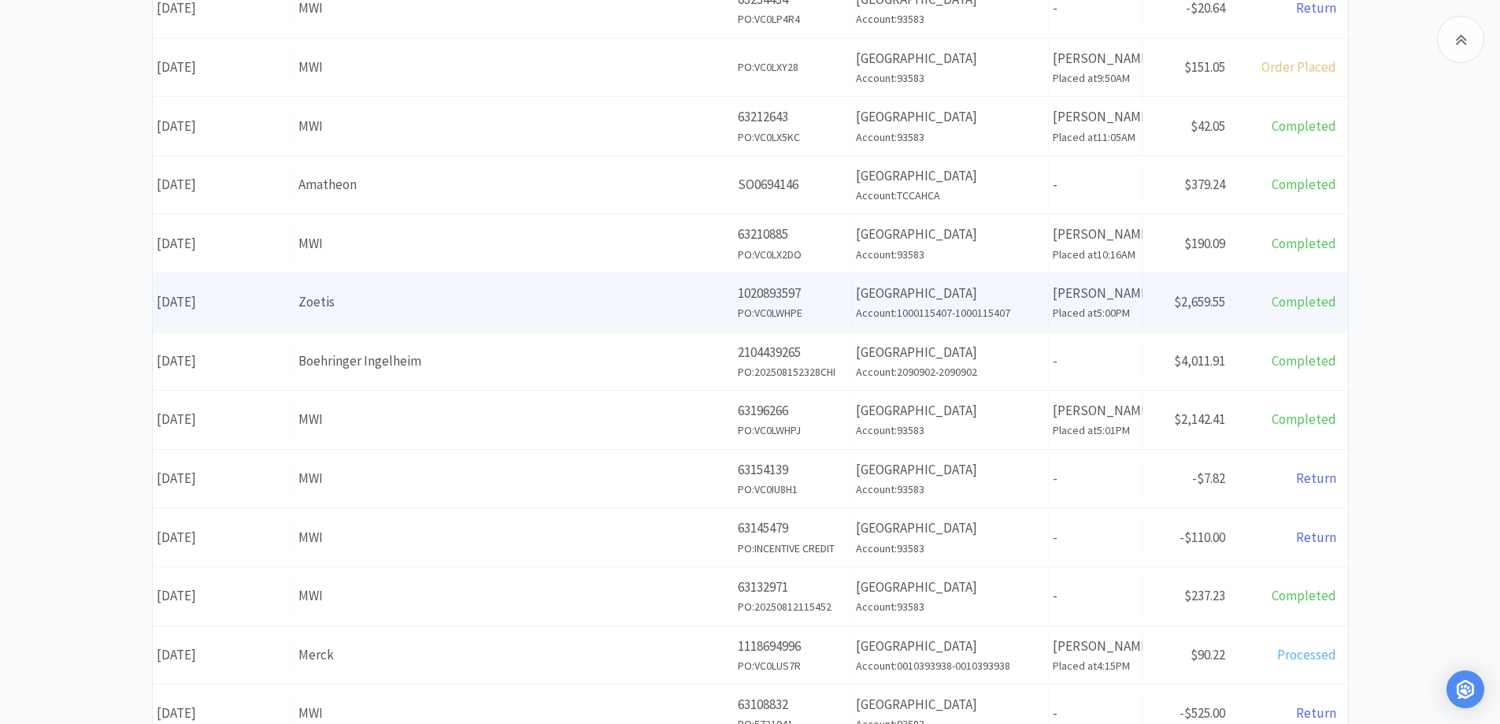
click at [498, 296] on div "Zoetis" at bounding box center [514, 301] width 431 height 21
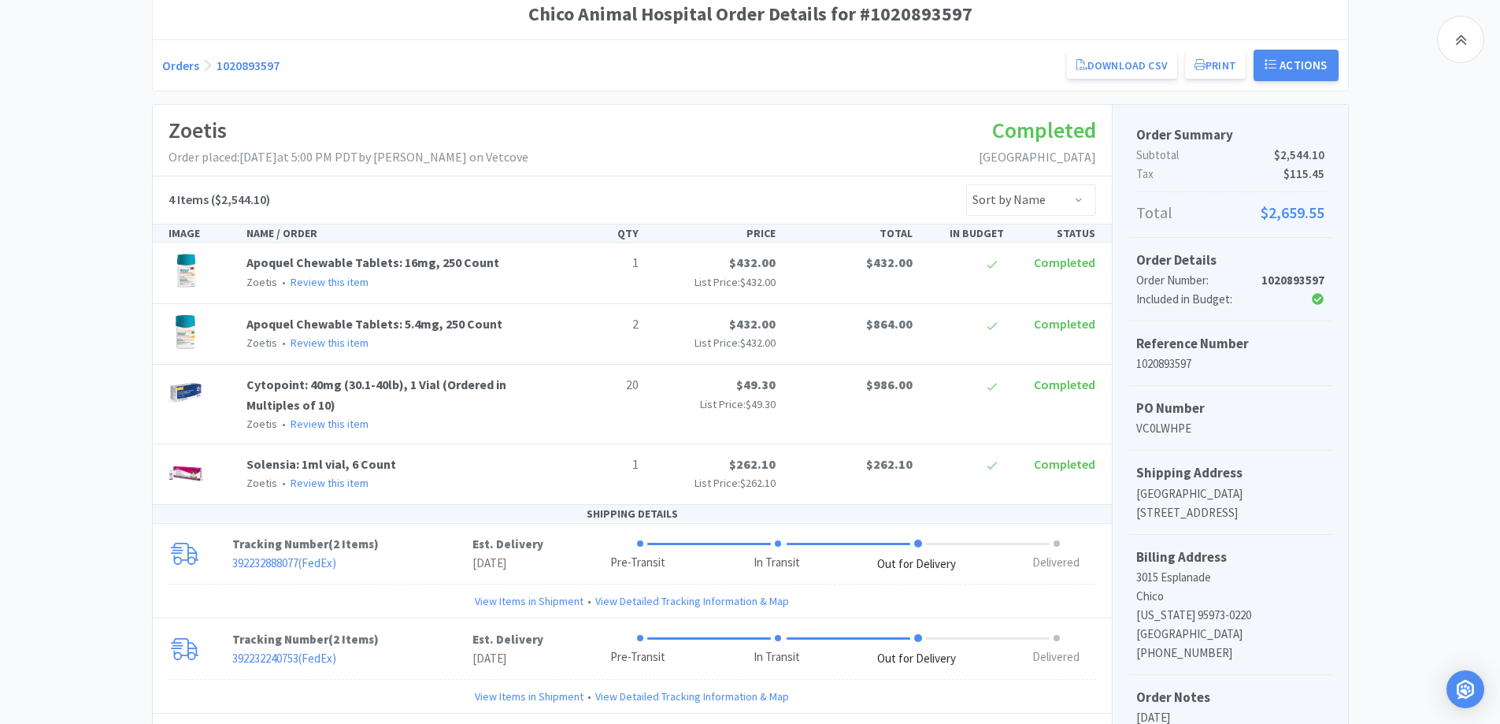
scroll to position [315, 0]
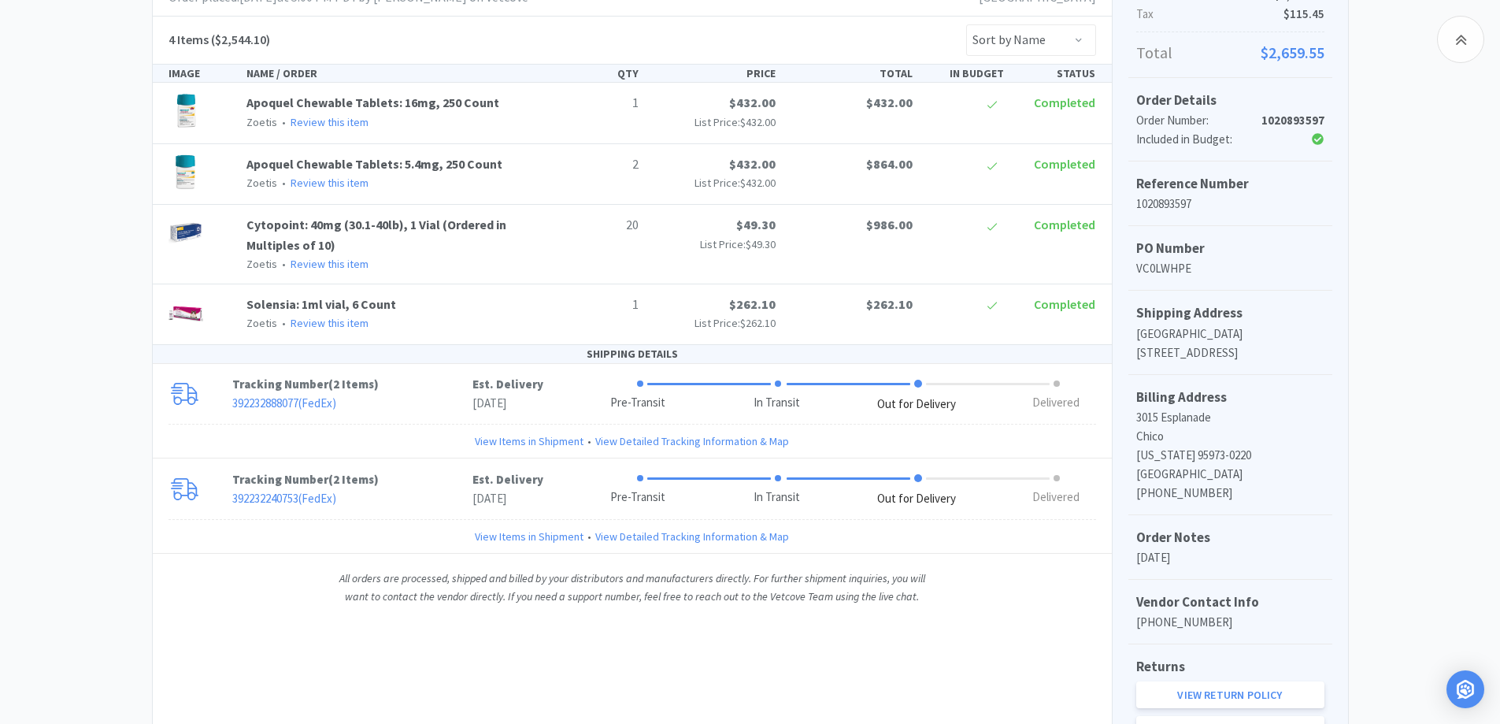
drag, startPoint x: 413, startPoint y: 396, endPoint x: 530, endPoint y: 358, distance: 122.8
click at [413, 397] on p "392232888077 ( FedEx )" at bounding box center [352, 403] width 240 height 19
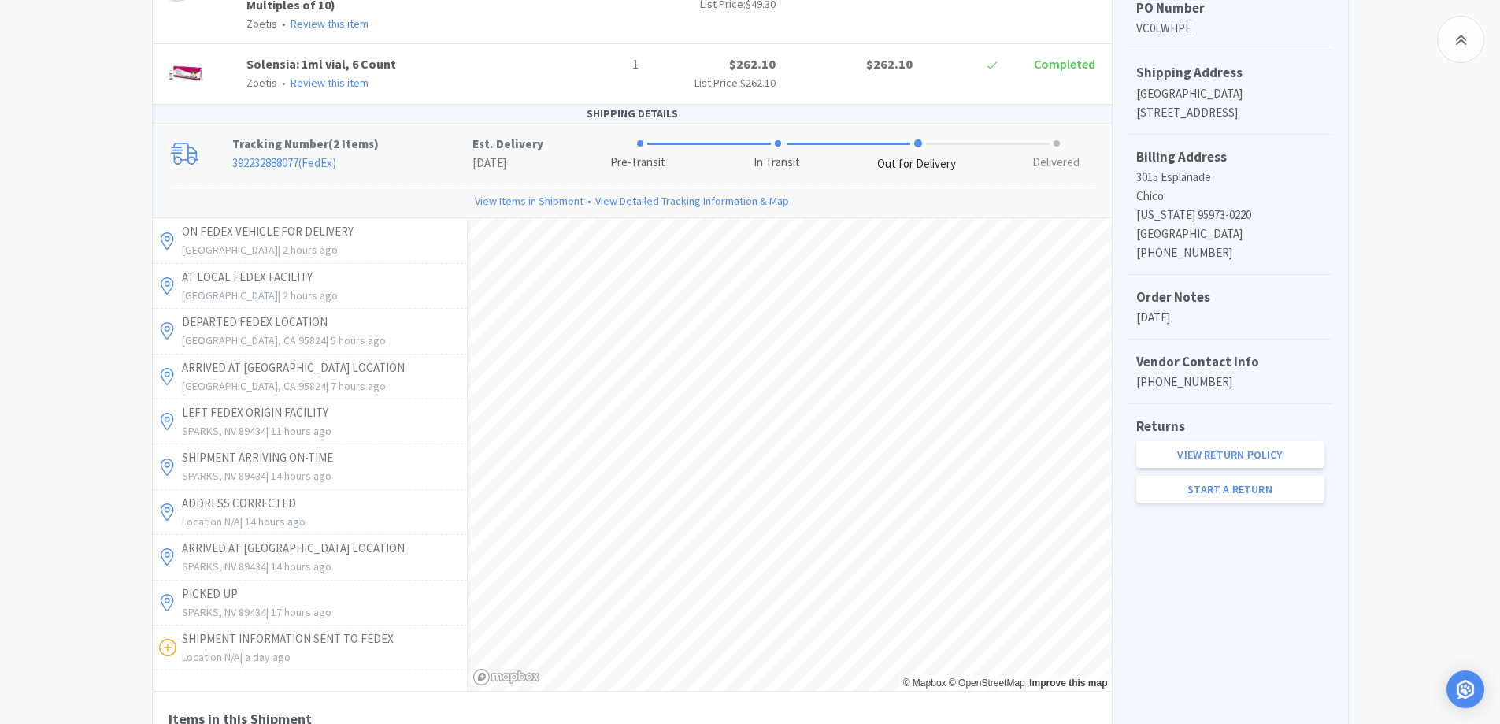
scroll to position [454, 0]
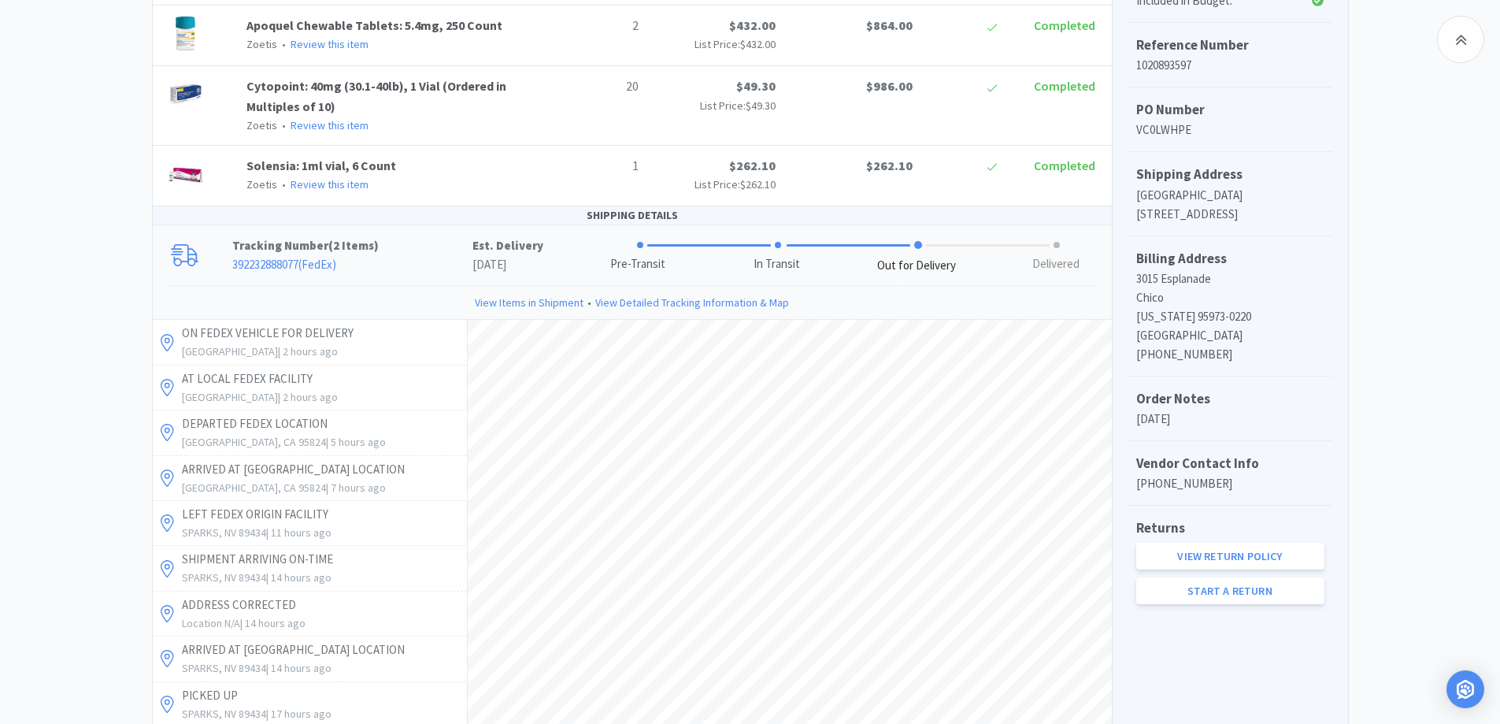
click at [98, 232] on div "Chico Animal Hospital Order Details for #1020893597 Orders 1020893597 Download …" at bounding box center [750, 419] width 1500 height 1459
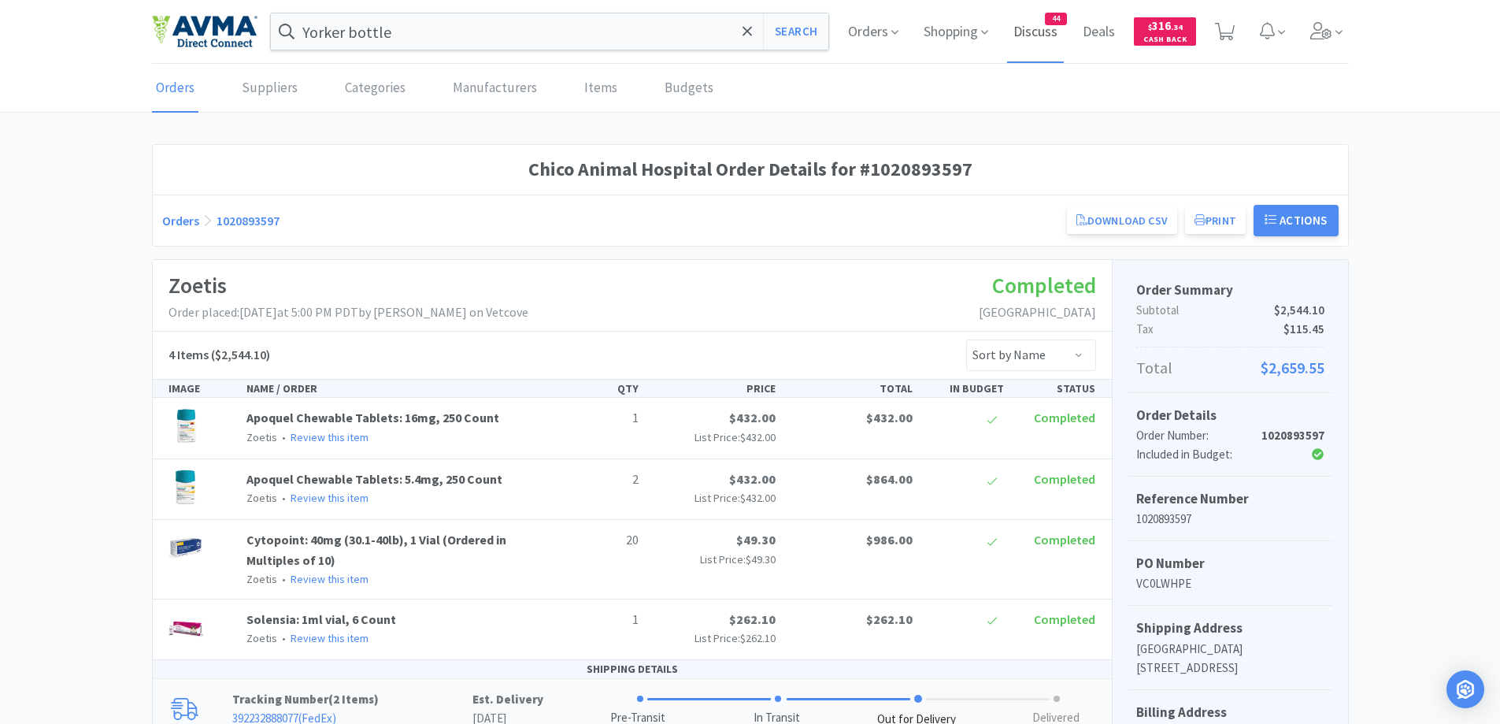
click at [1055, 29] on span "Discuss" at bounding box center [1035, 31] width 57 height 63
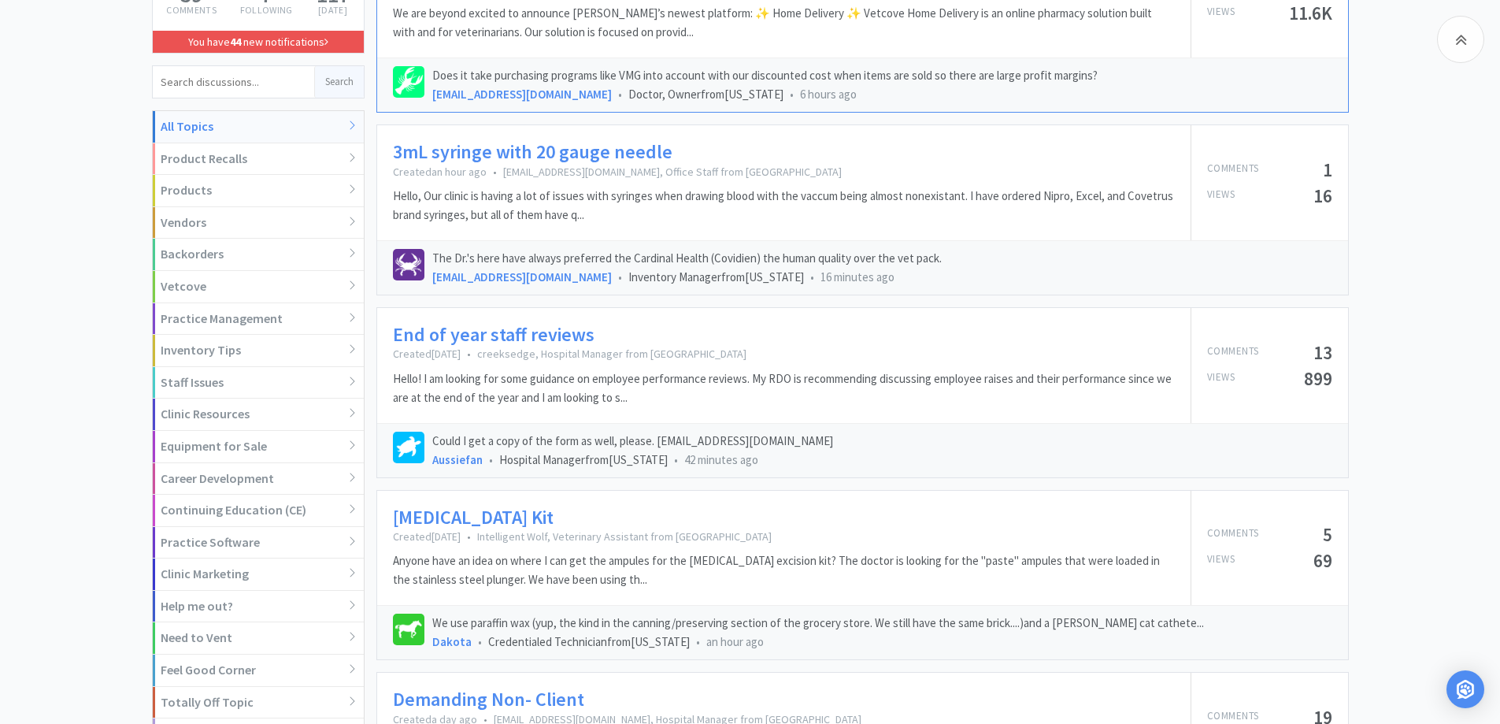
click at [534, 337] on link "End of year staff reviews" at bounding box center [494, 335] width 202 height 23
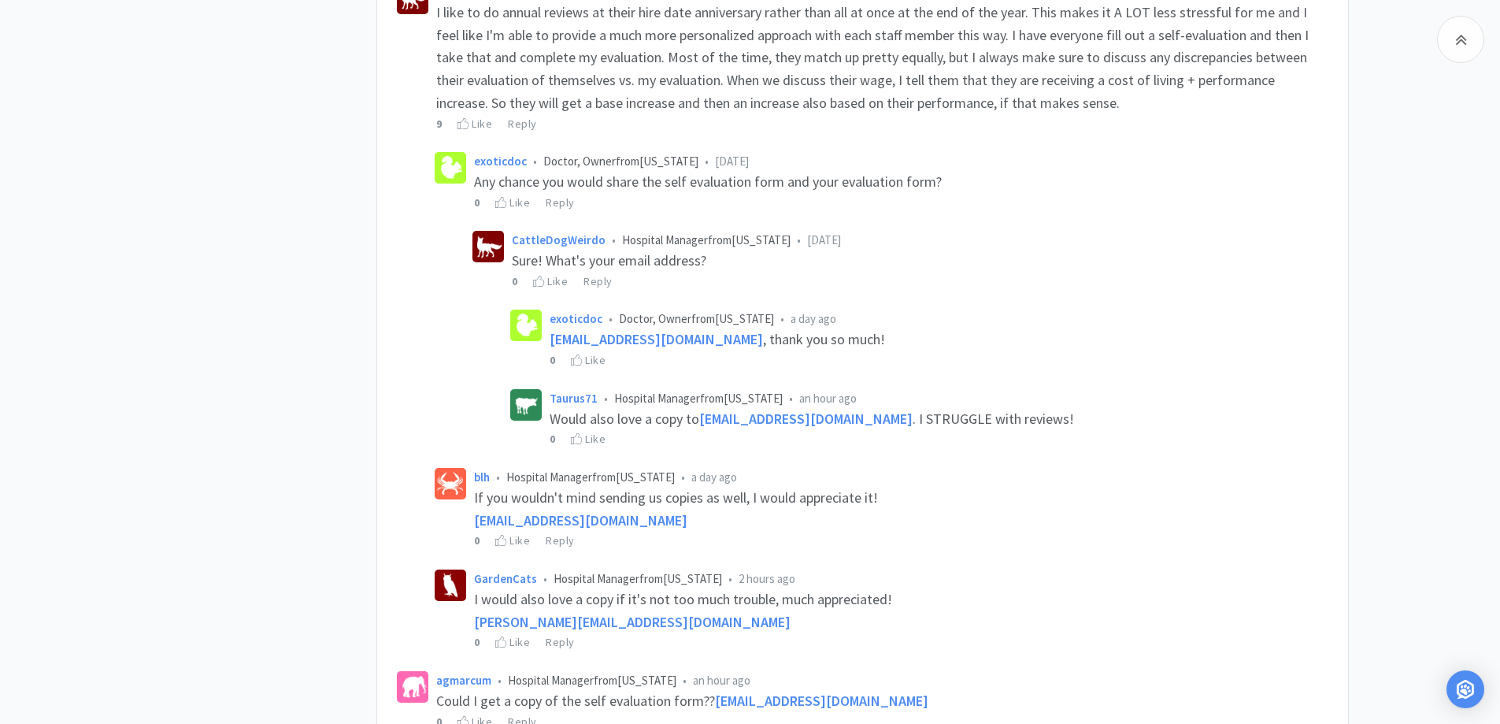
scroll to position [695, 0]
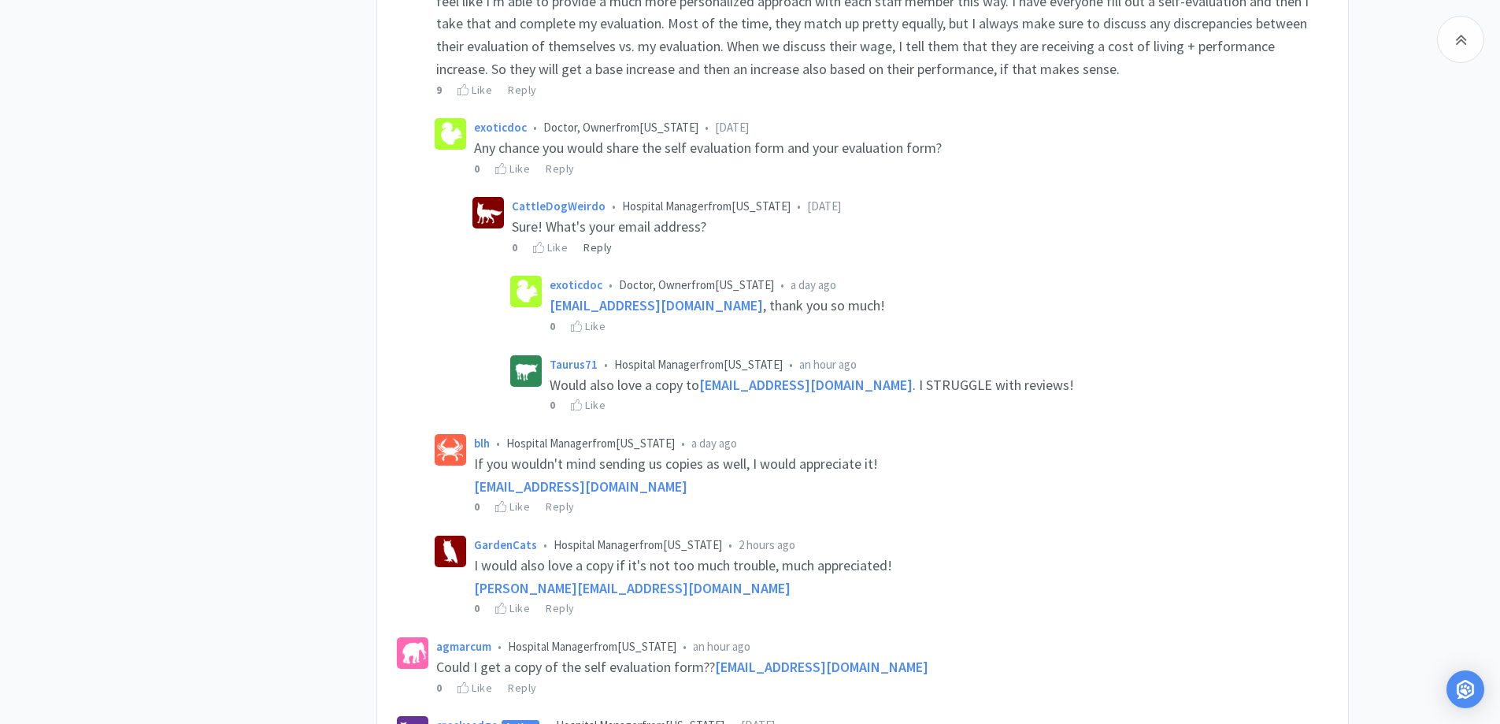
click at [600, 250] on div "Reply" at bounding box center [598, 247] width 29 height 17
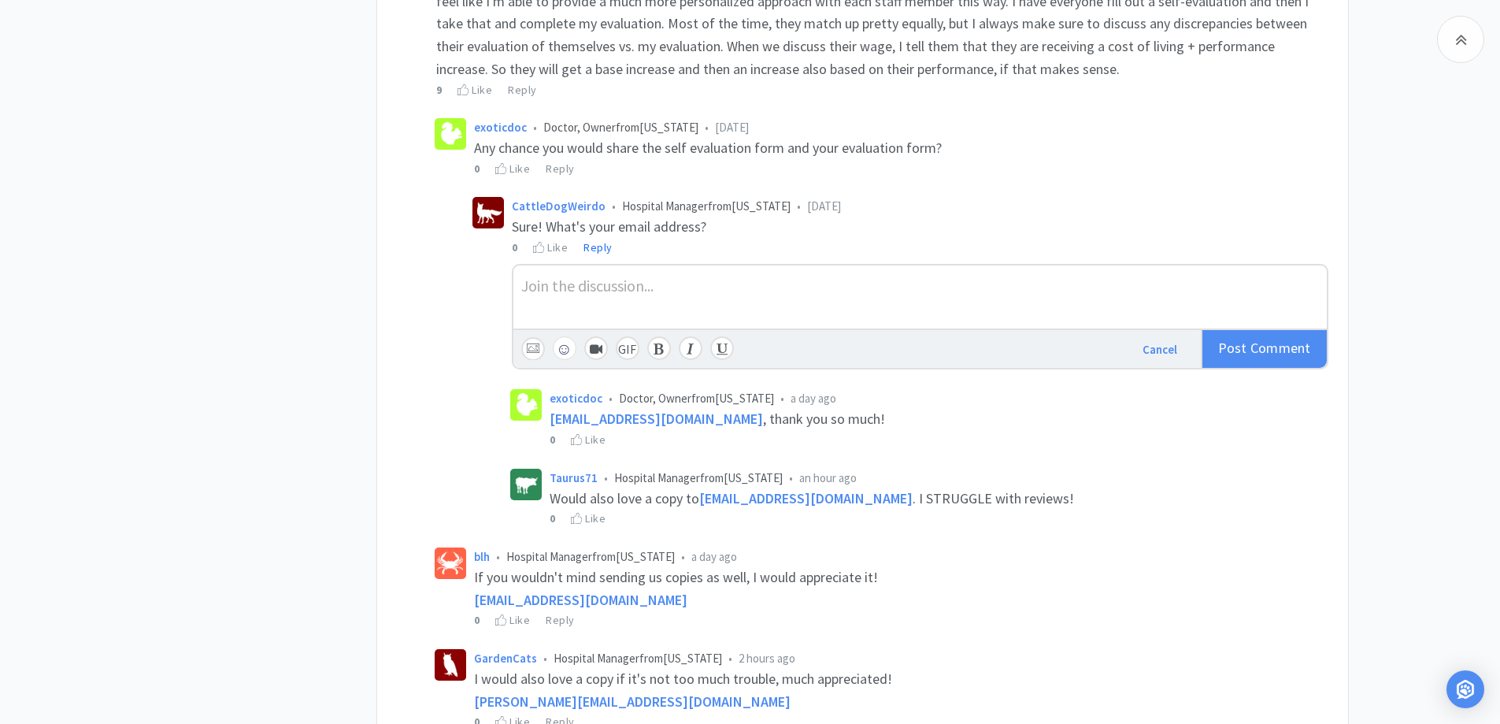
click at [714, 302] on div at bounding box center [921, 296] width 814 height 63
click at [932, 274] on div "Can I get a copy, please? [PERSON_NAME][EMAIL_ADDRESS][DOMAIN_NAME]" at bounding box center [920, 284] width 798 height 23
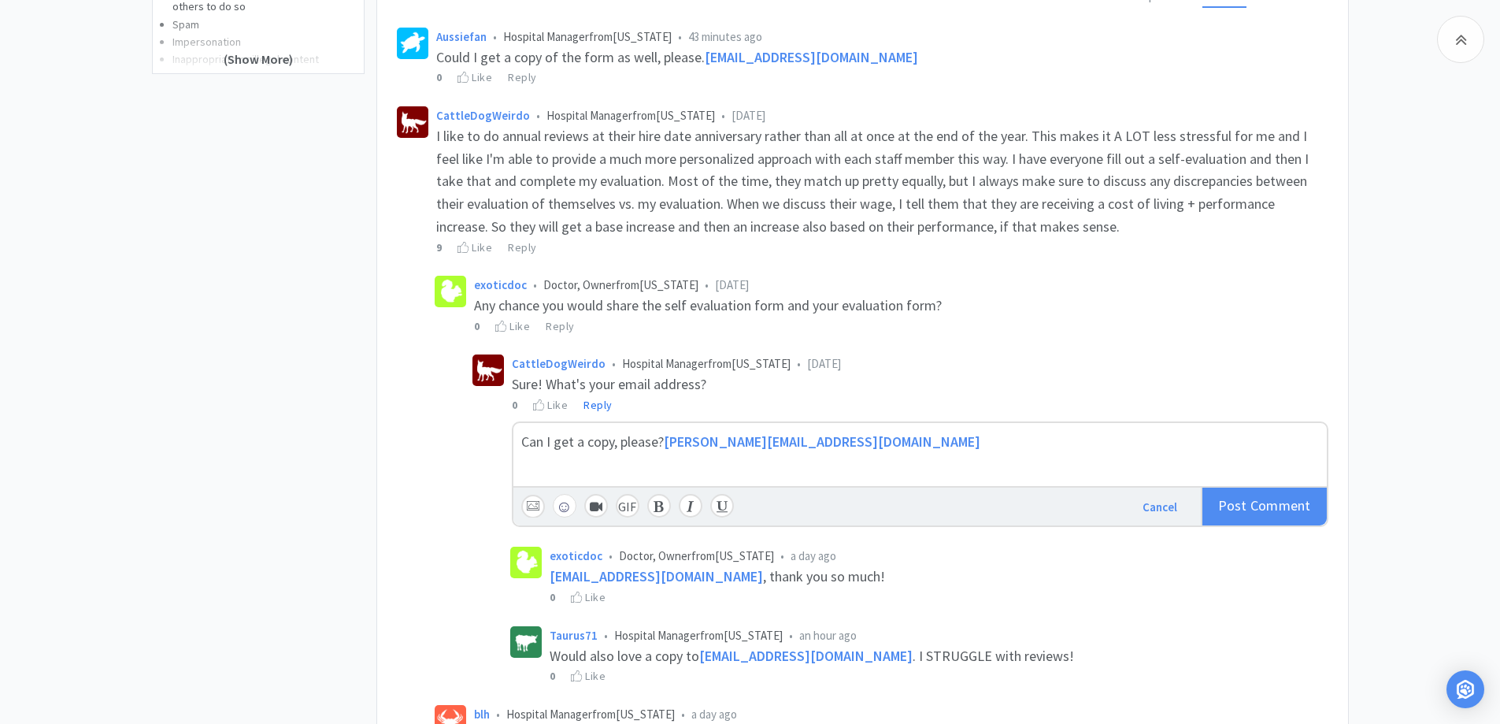
click at [932, 274] on div "exoticdoc • Doctor, Owner from [US_STATE] • [DATE] Any chance you would share t…" at bounding box center [882, 305] width 902 height 67
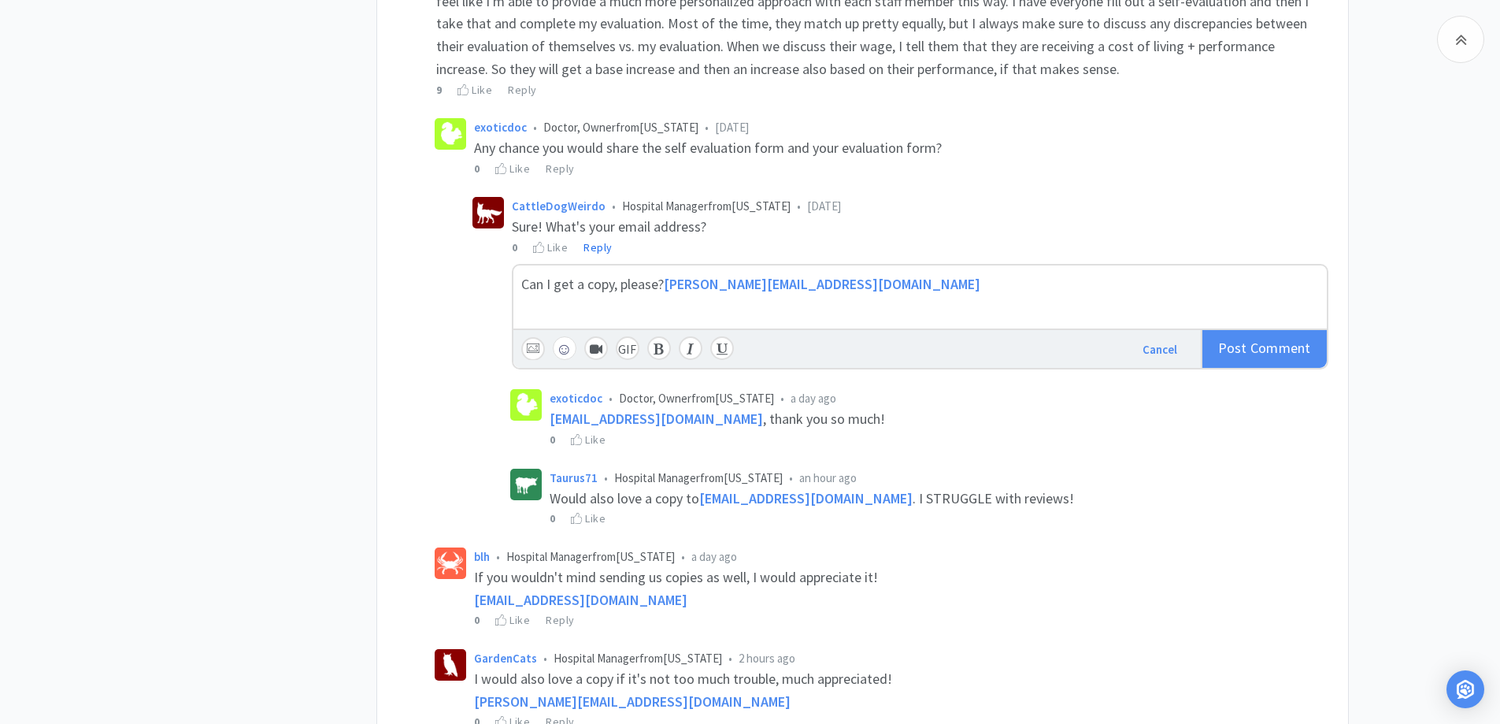
click at [1015, 276] on div "Can I get a copy, please? [PERSON_NAME][EMAIL_ADDRESS][DOMAIN_NAME]" at bounding box center [920, 284] width 798 height 23
click at [1015, 274] on div "Can I get a copy, please? [PERSON_NAME][EMAIL_ADDRESS][DOMAIN_NAME]" at bounding box center [920, 284] width 798 height 23
click at [1015, 275] on div "Can I get a copy, please? [PERSON_NAME][EMAIL_ADDRESS][DOMAIN_NAME]" at bounding box center [920, 284] width 798 height 23
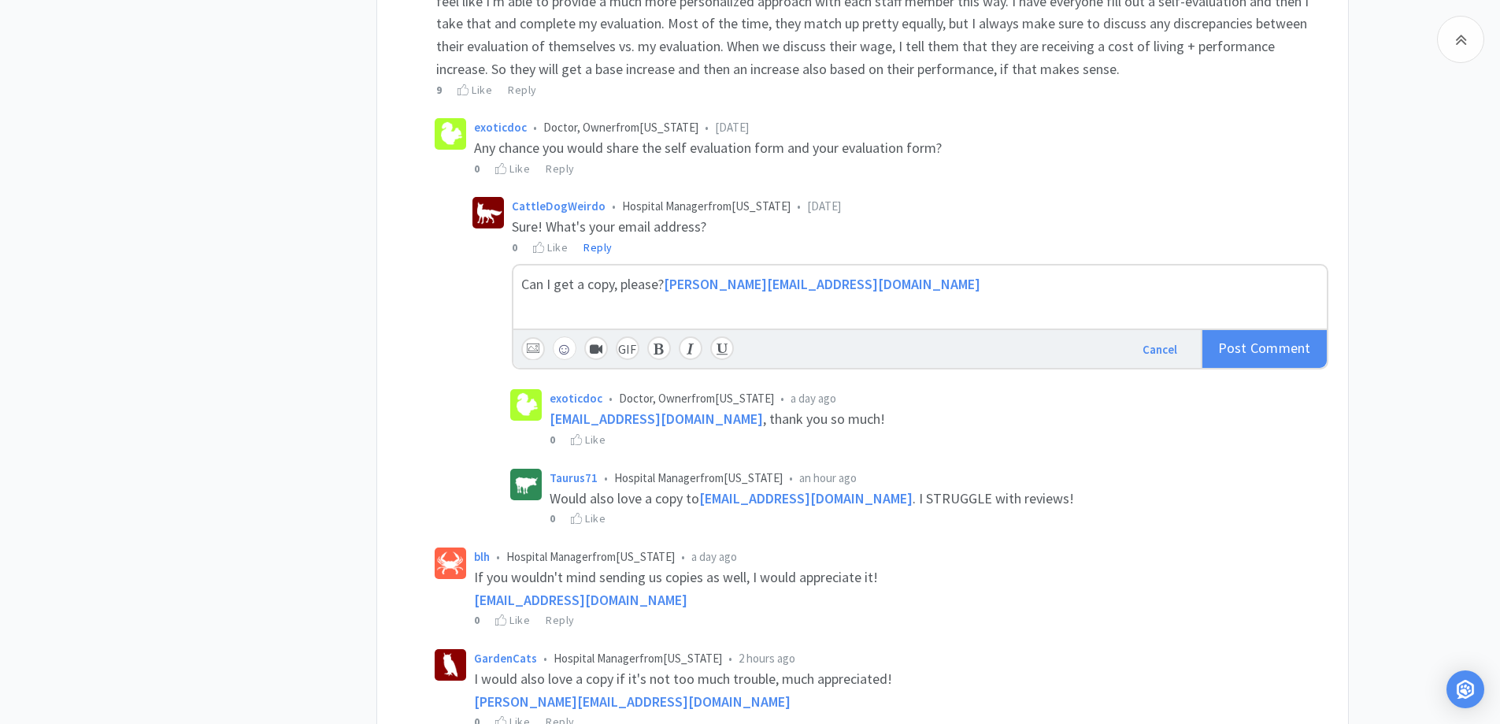
click at [1029, 276] on div "Can I get a copy, please? [PERSON_NAME][EMAIL_ADDRESS][DOMAIN_NAME]" at bounding box center [920, 284] width 798 height 23
click at [1123, 303] on div "Can I get a copy, please? [PERSON_NAME][EMAIL_ADDRESS][DOMAIN_NAME]" at bounding box center [921, 296] width 814 height 63
click at [1285, 354] on span "Comment" at bounding box center [1281, 348] width 61 height 18
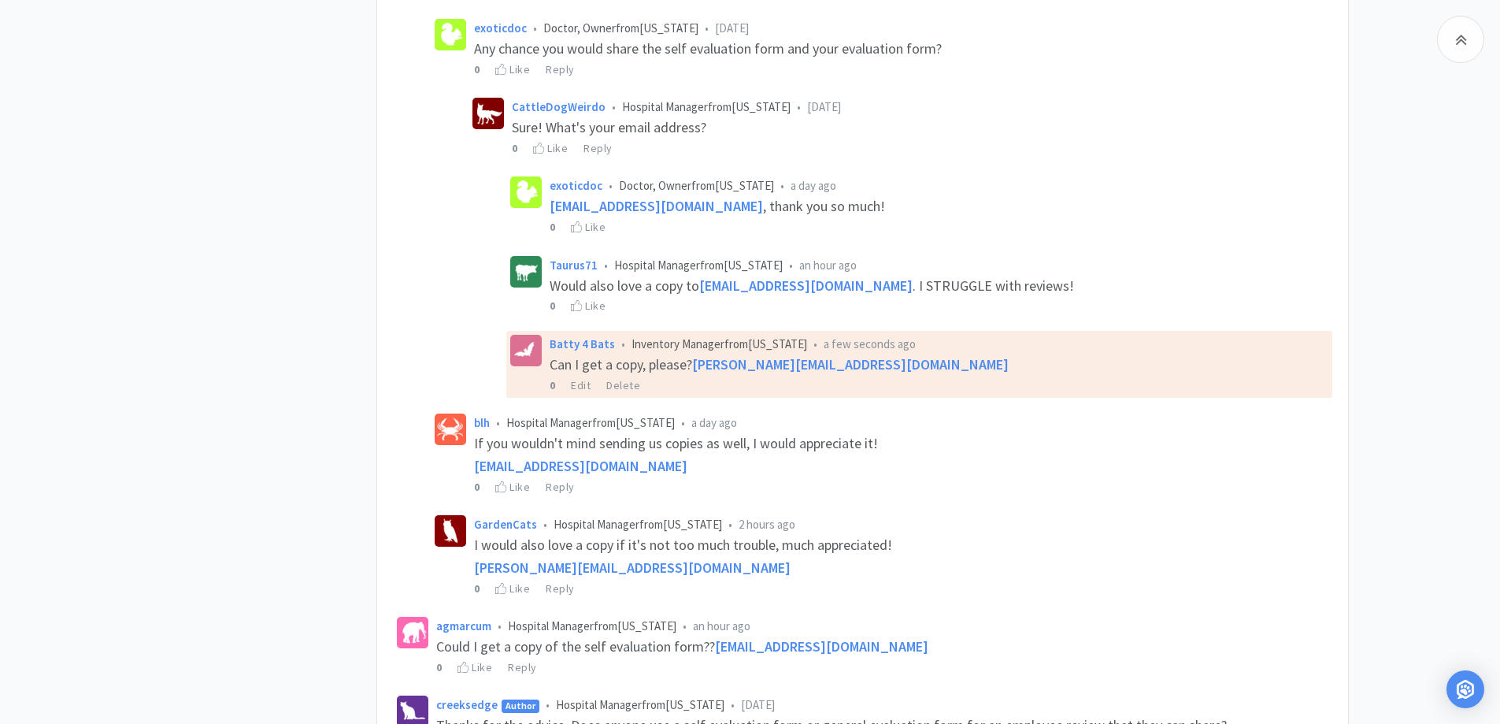
scroll to position [852, 0]
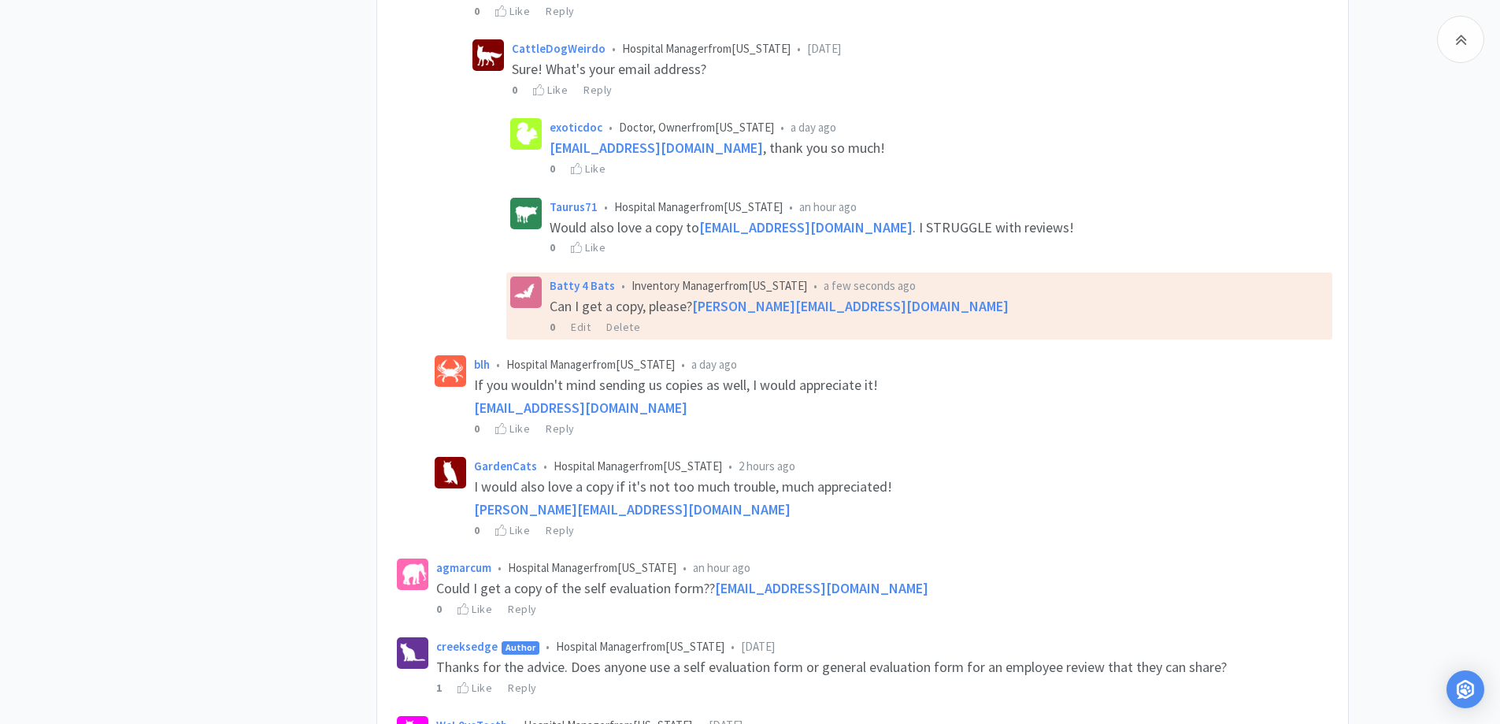
click at [1404, 301] on div "Related Threads Yearly Testing 98 Views • 7 Comments ** This contest is now clo…" at bounding box center [750, 260] width 1500 height 1936
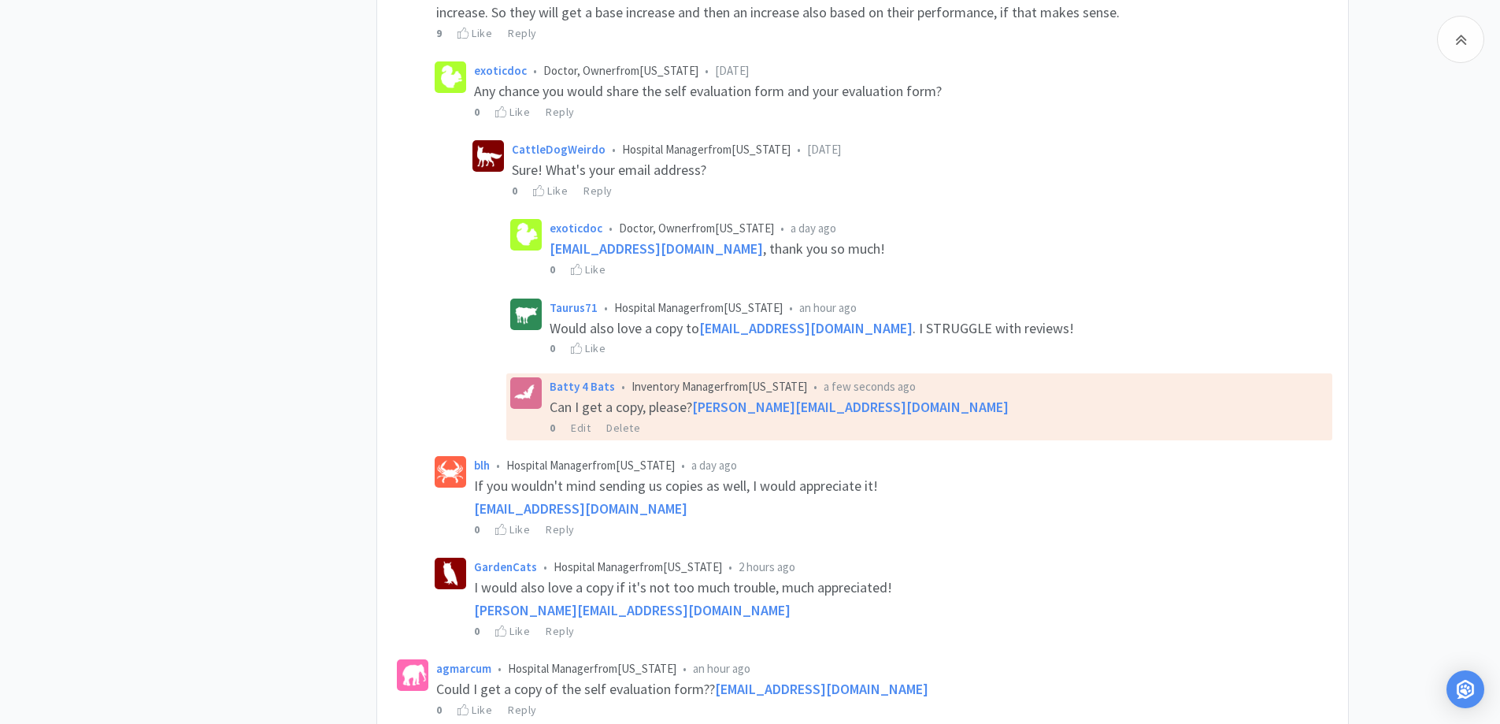
scroll to position [698, 0]
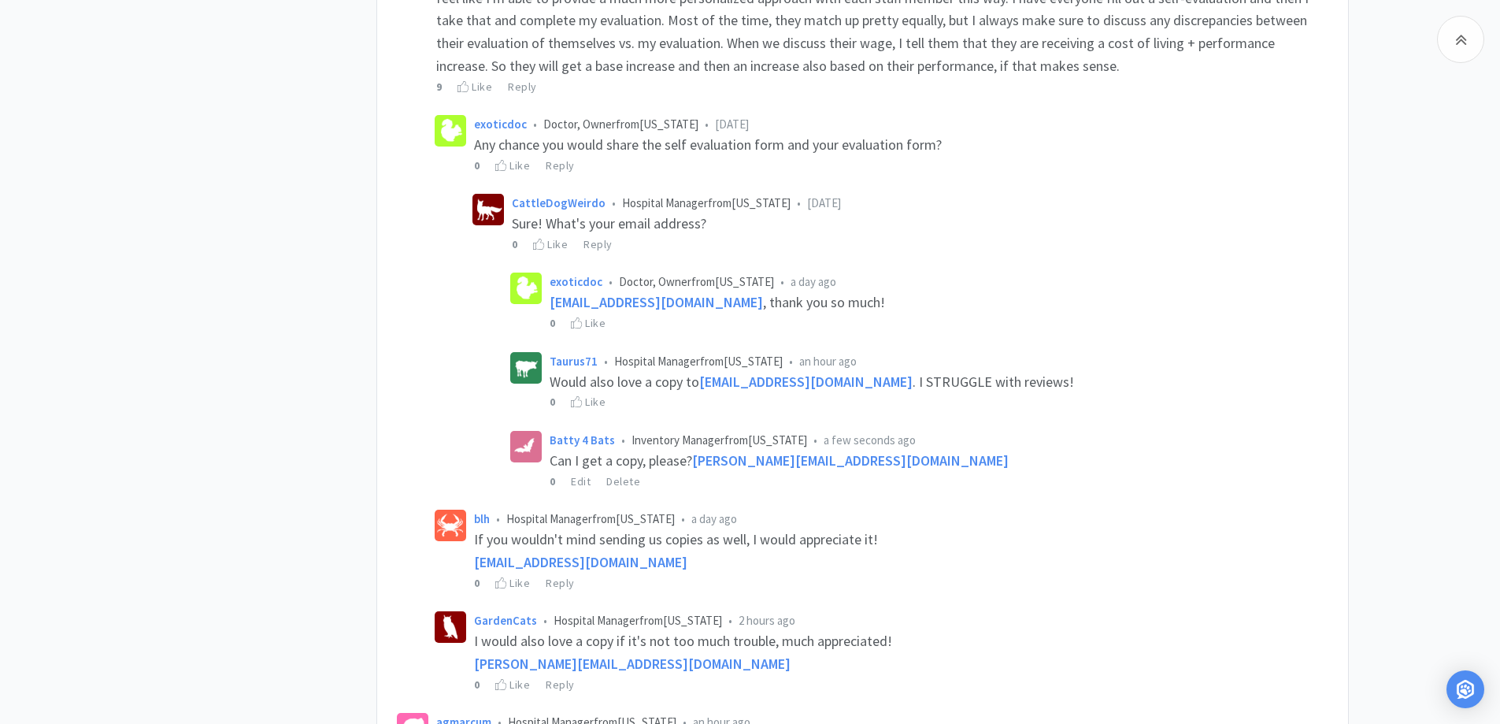
click at [288, 344] on div "Related Threads Yearly Testing 98 Views • 7 Comments ** This contest is now clo…" at bounding box center [264, 414] width 224 height 1936
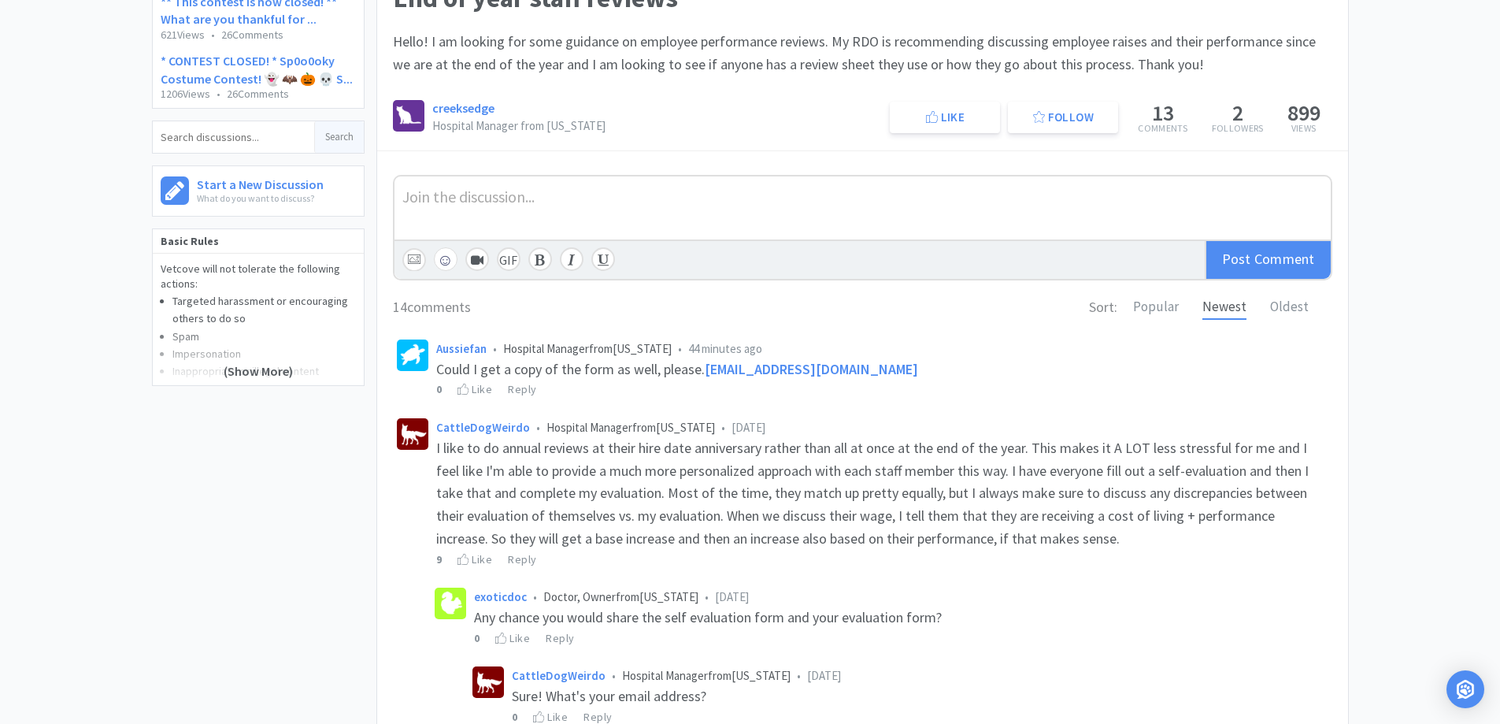
scroll to position [68, 0]
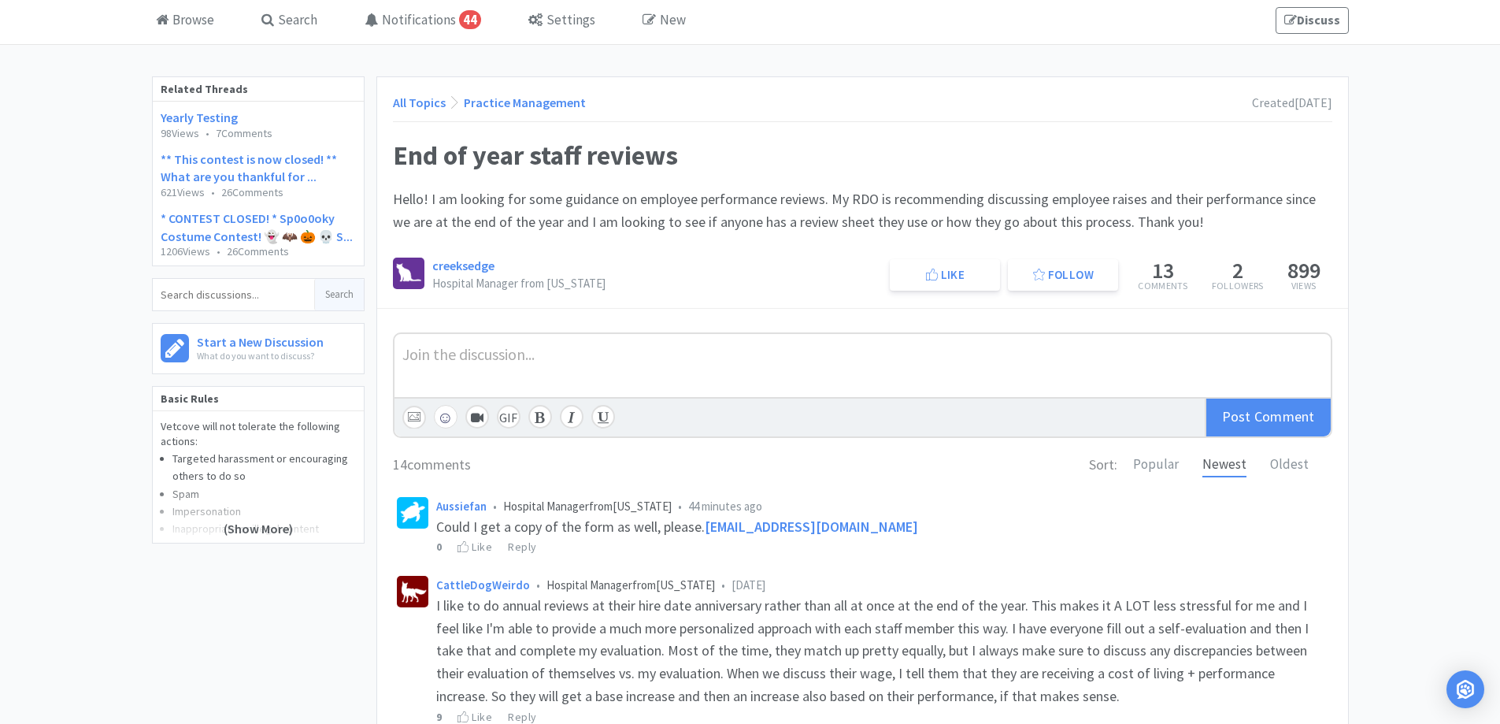
click at [409, 102] on link "All Topics" at bounding box center [419, 103] width 53 height 16
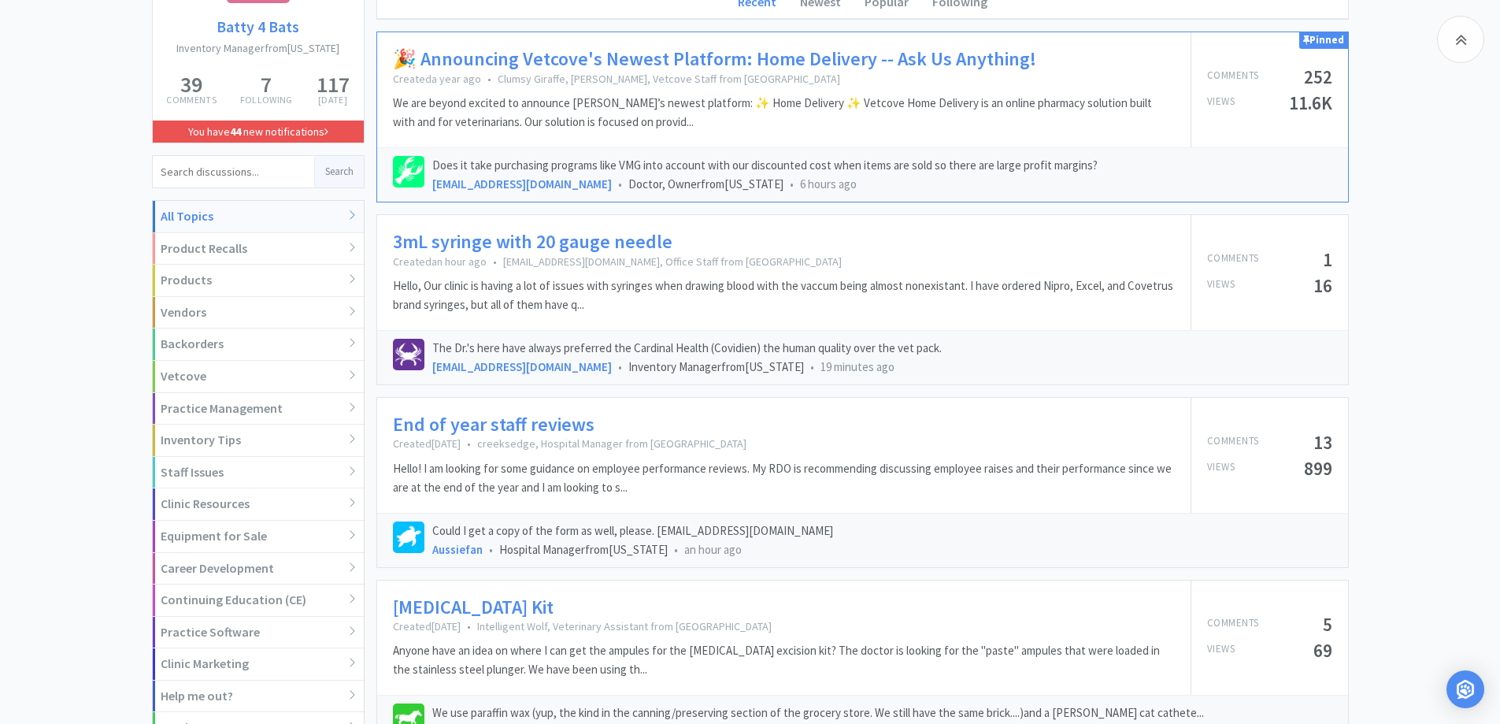
scroll to position [383, 0]
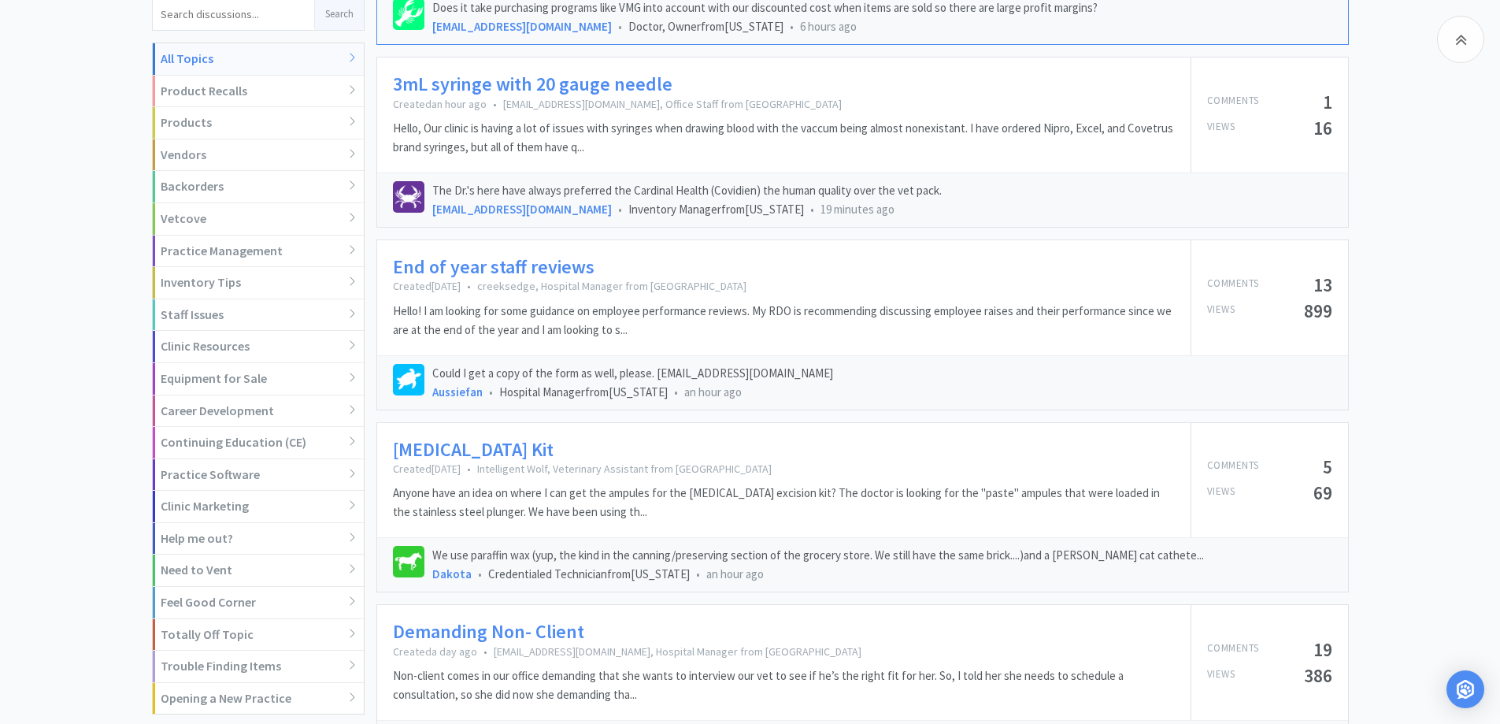
click at [421, 451] on link "[MEDICAL_DATA] Kit" at bounding box center [473, 450] width 161 height 23
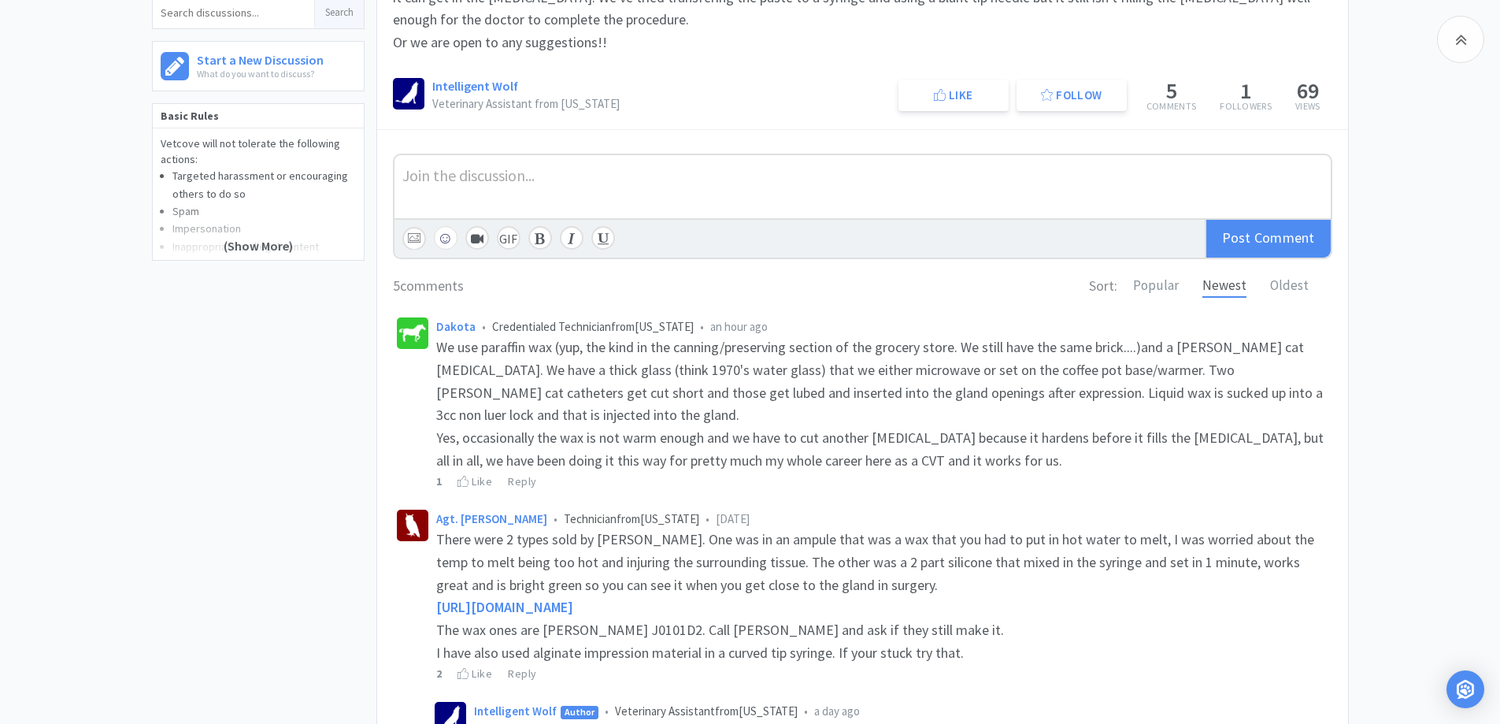
scroll to position [630, 0]
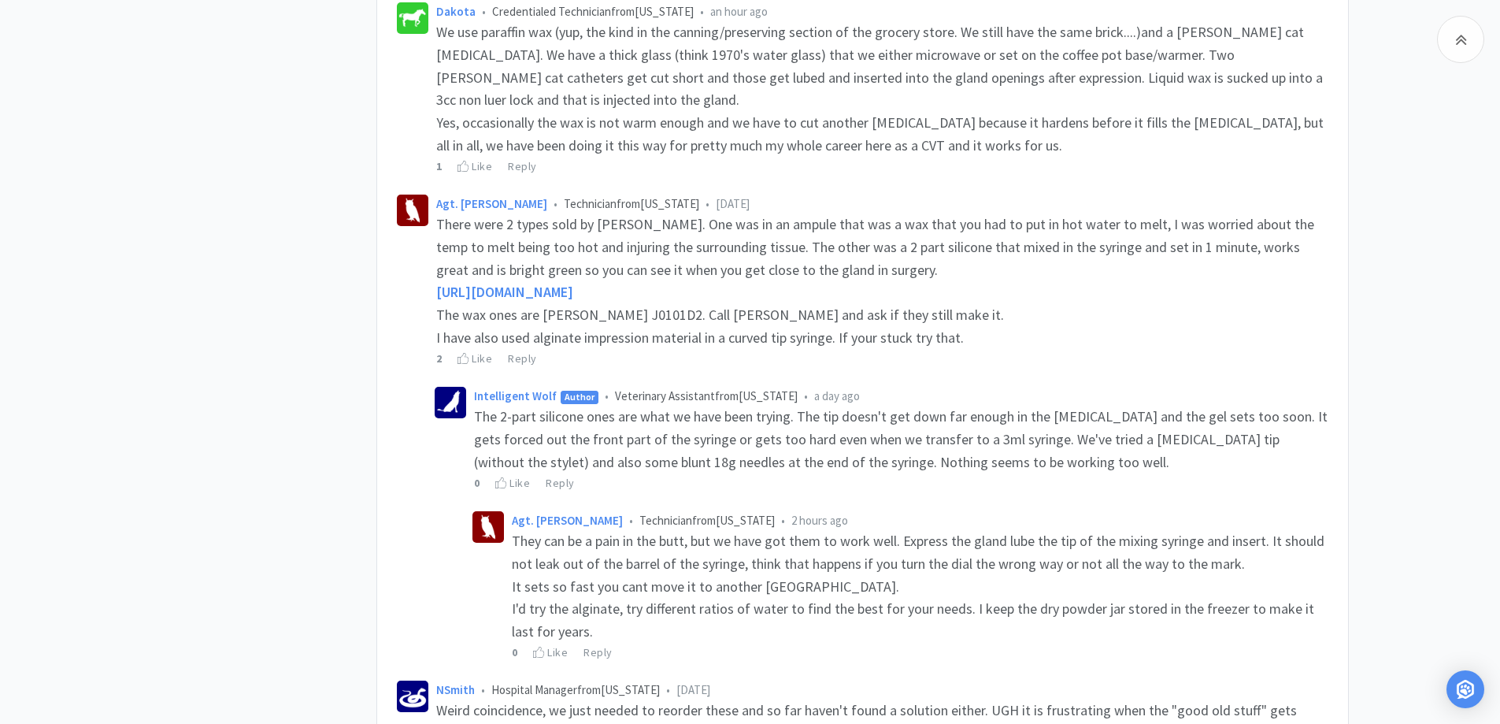
click at [1322, 309] on div "The wax ones are [PERSON_NAME] J0101D2. Call [PERSON_NAME] and ask if they stil…" at bounding box center [882, 315] width 892 height 23
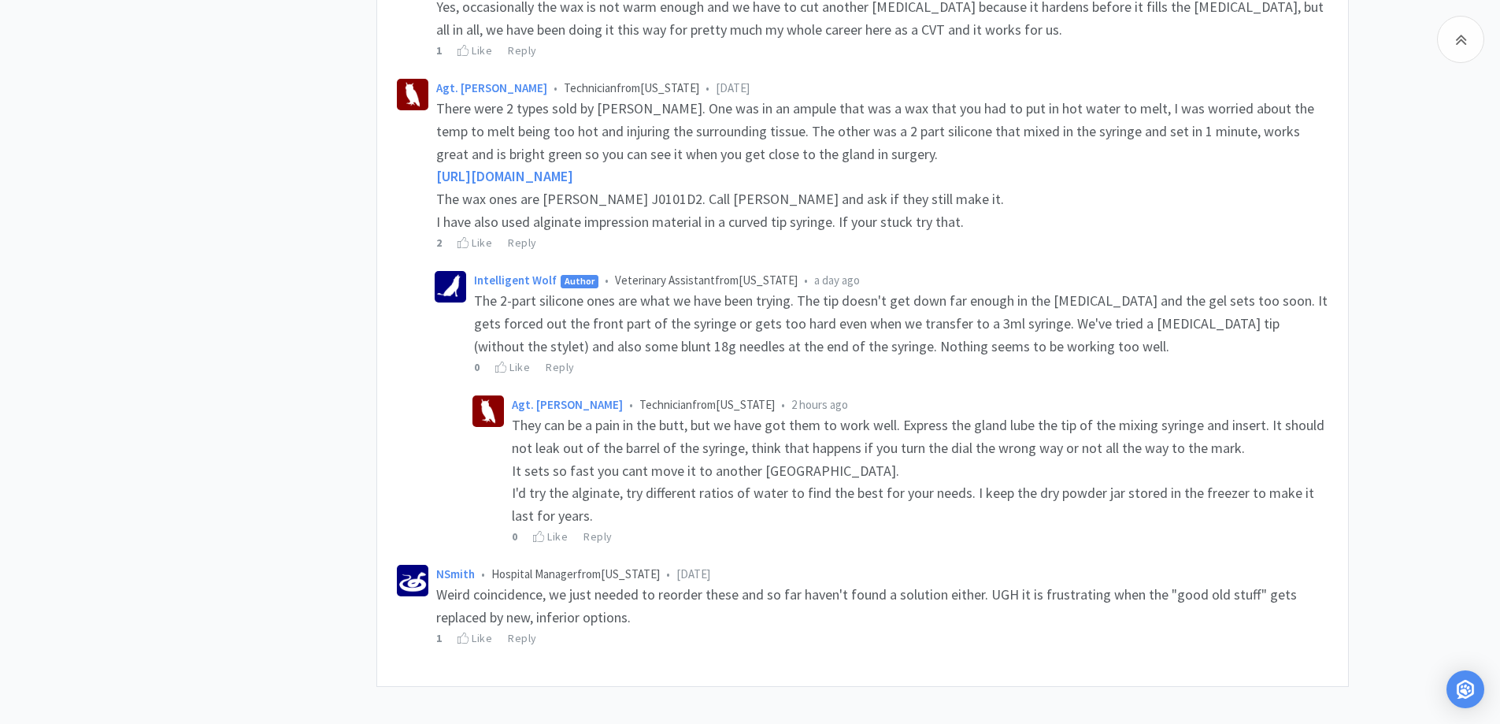
scroll to position [784, 0]
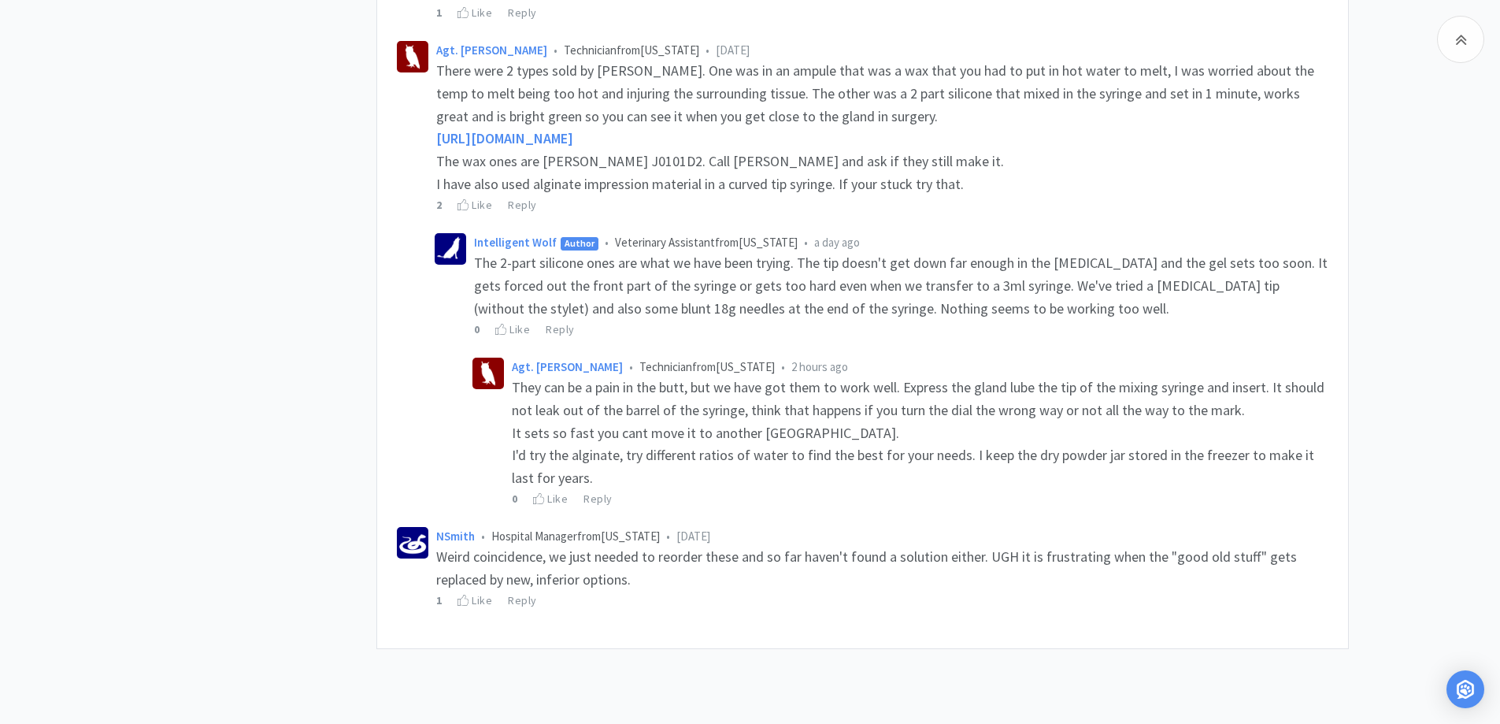
click at [1433, 332] on div "Related Threads Genetic Health DNA Kit? 68 Views • 3 Comments Idexx Reagent Kit…" at bounding box center [750, 18] width 1500 height 1316
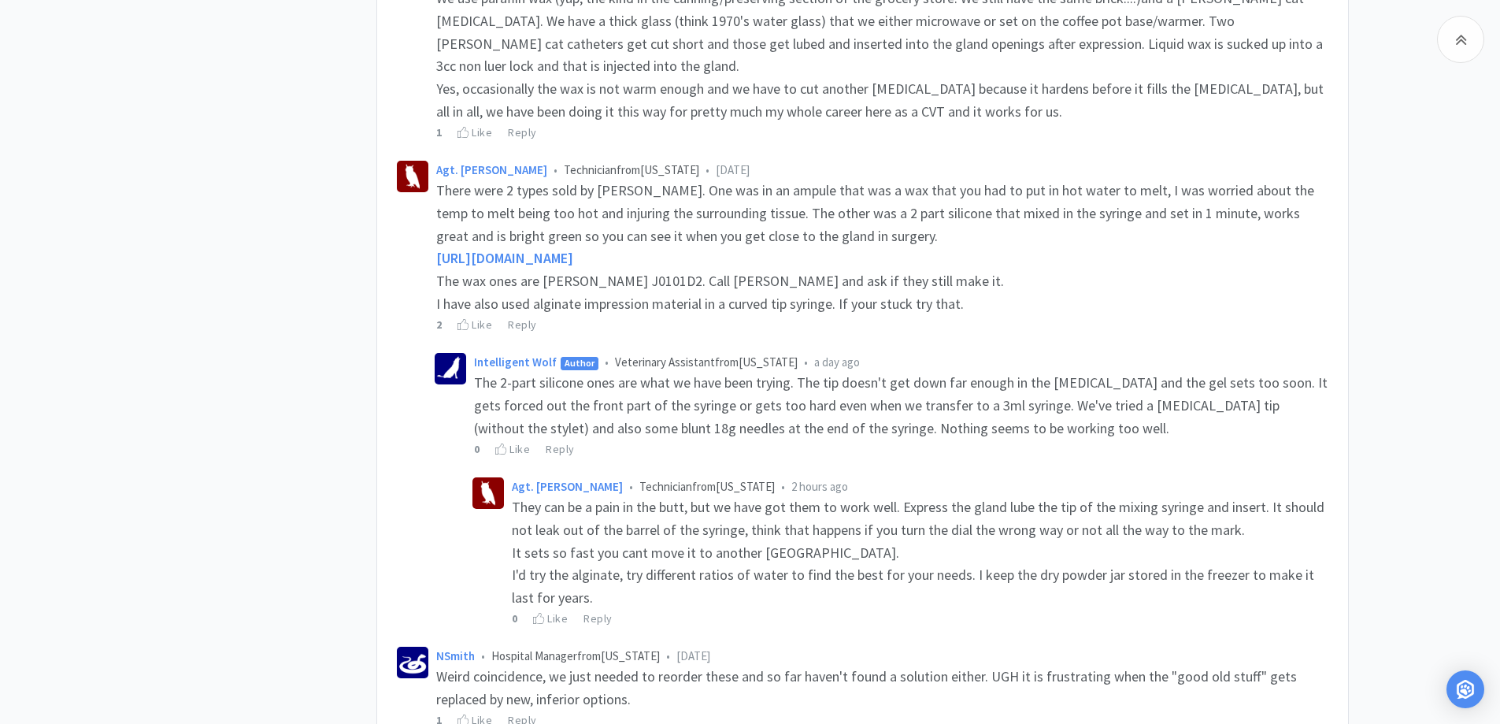
scroll to position [626, 0]
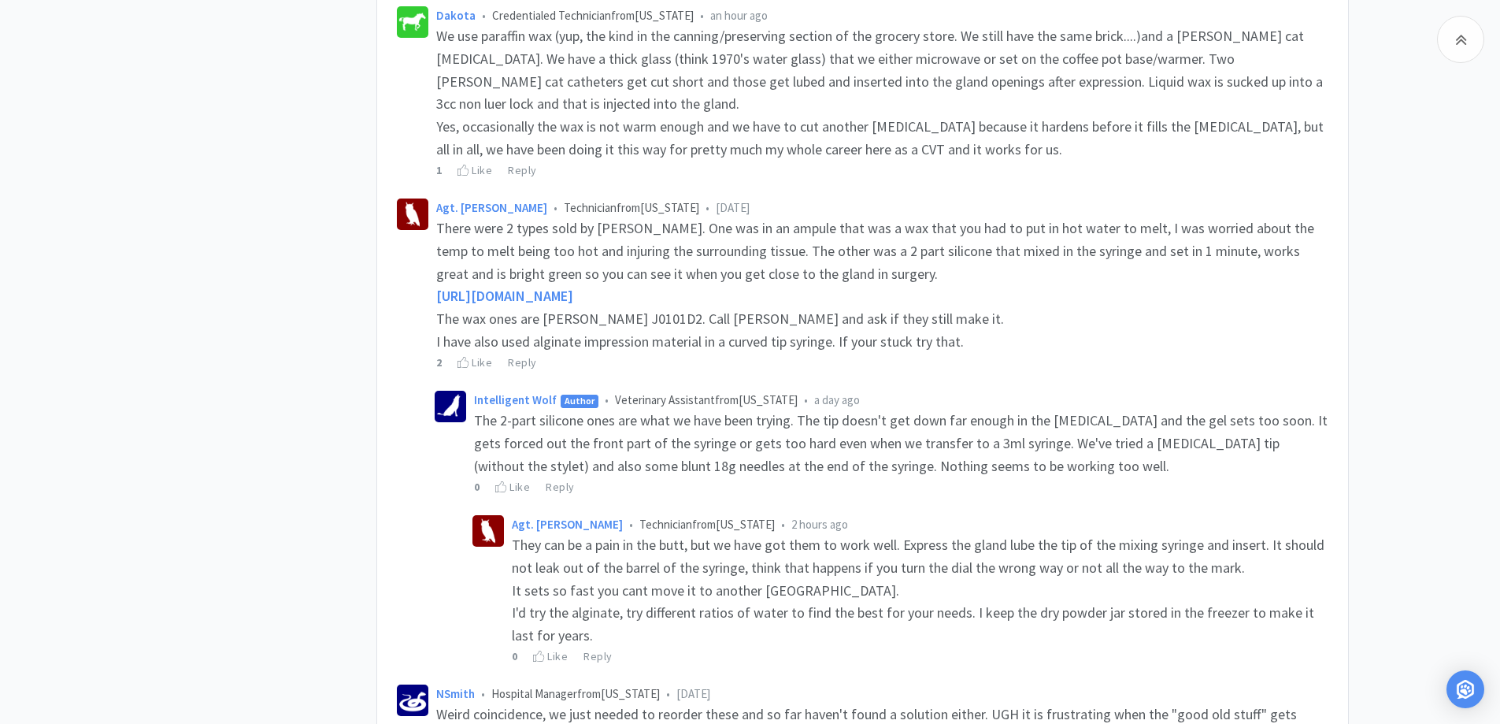
click at [1433, 332] on div "Related Threads Genetic Health DNA Kit? 68 Views • 3 Comments Idexx Reagent Kit…" at bounding box center [750, 176] width 1500 height 1316
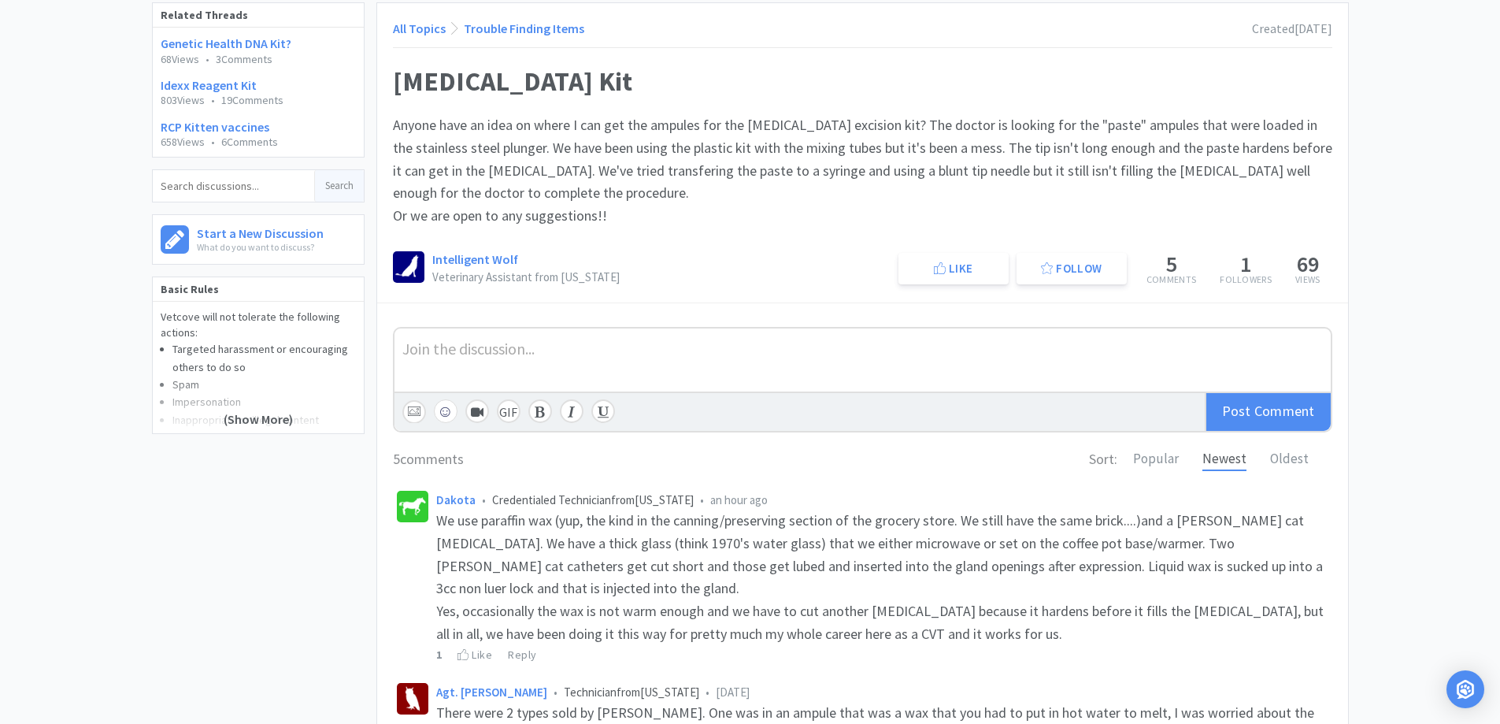
scroll to position [0, 0]
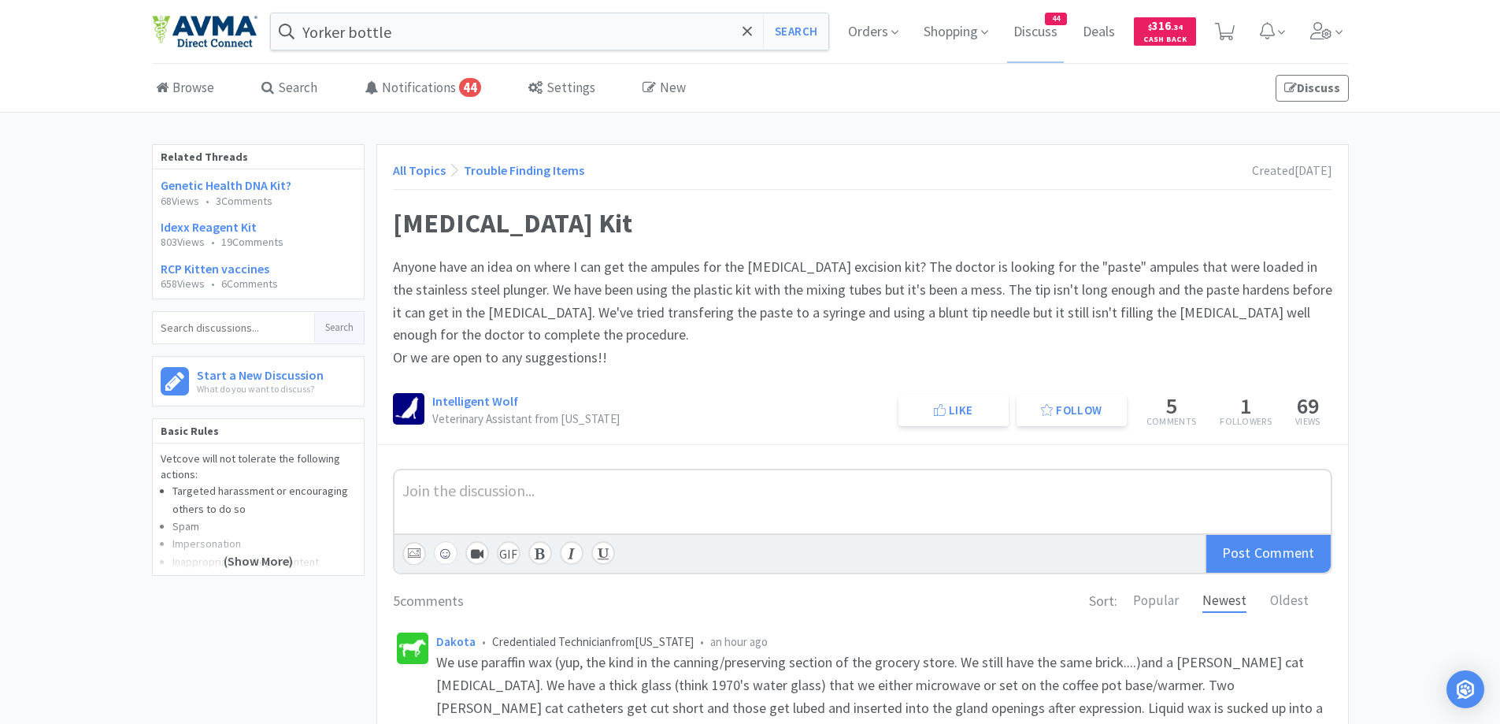
click at [413, 165] on link "All Topics" at bounding box center [419, 170] width 53 height 16
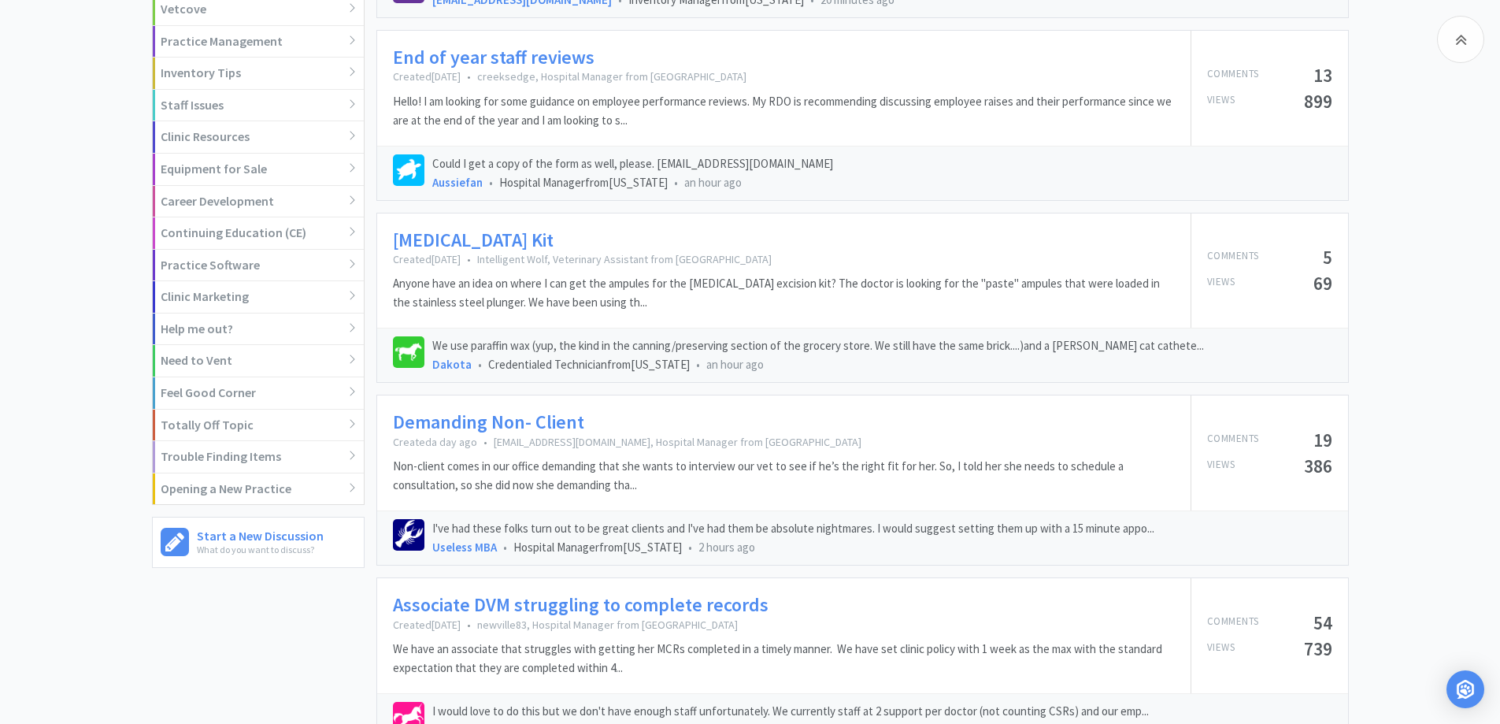
scroll to position [630, 0]
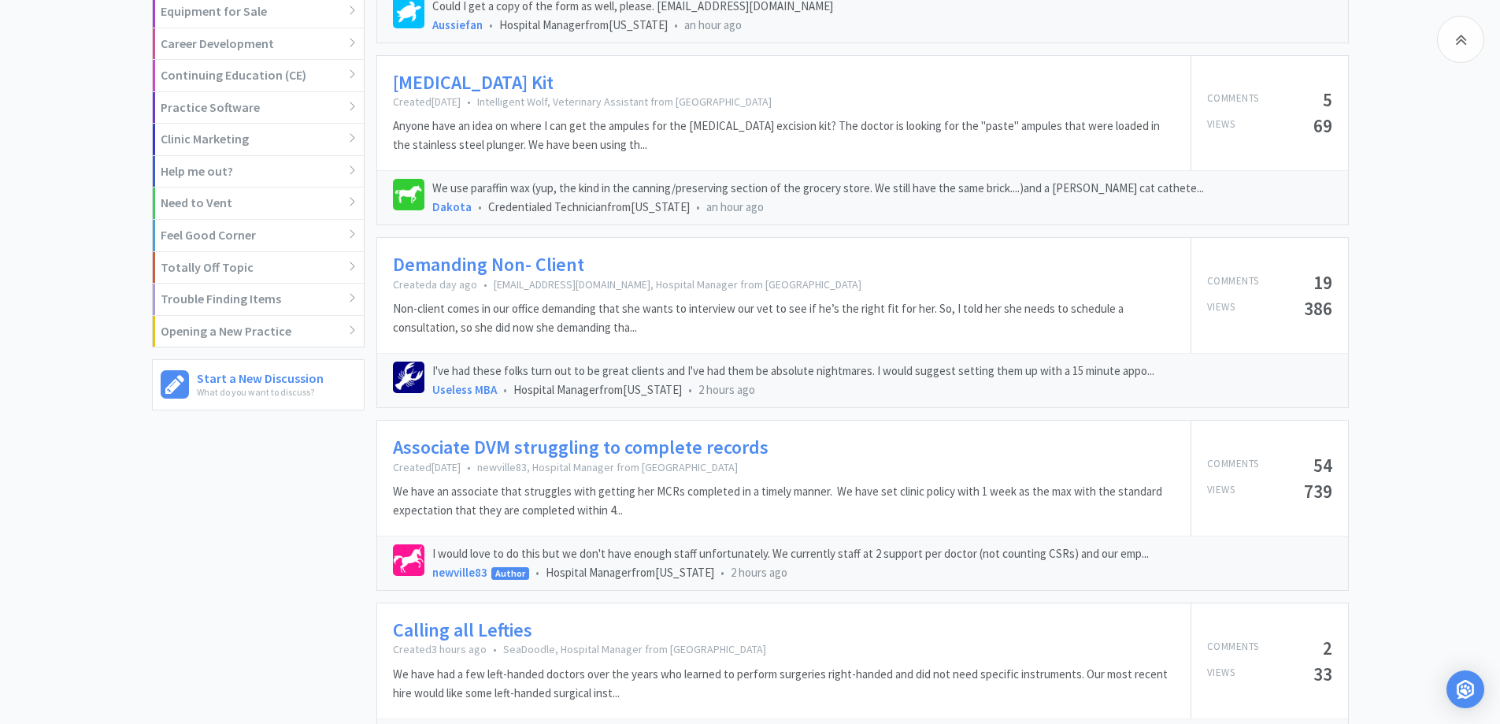
scroll to position [788, 0]
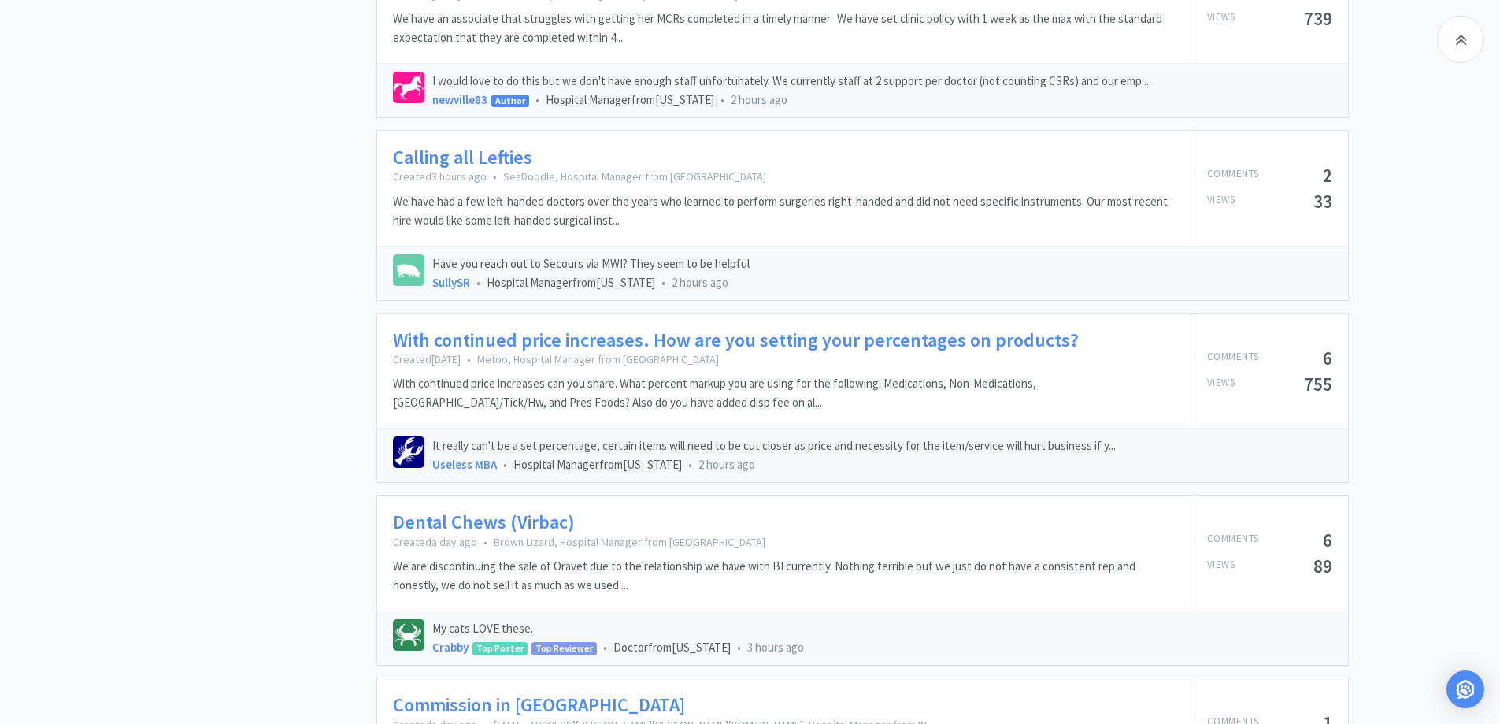
scroll to position [1260, 0]
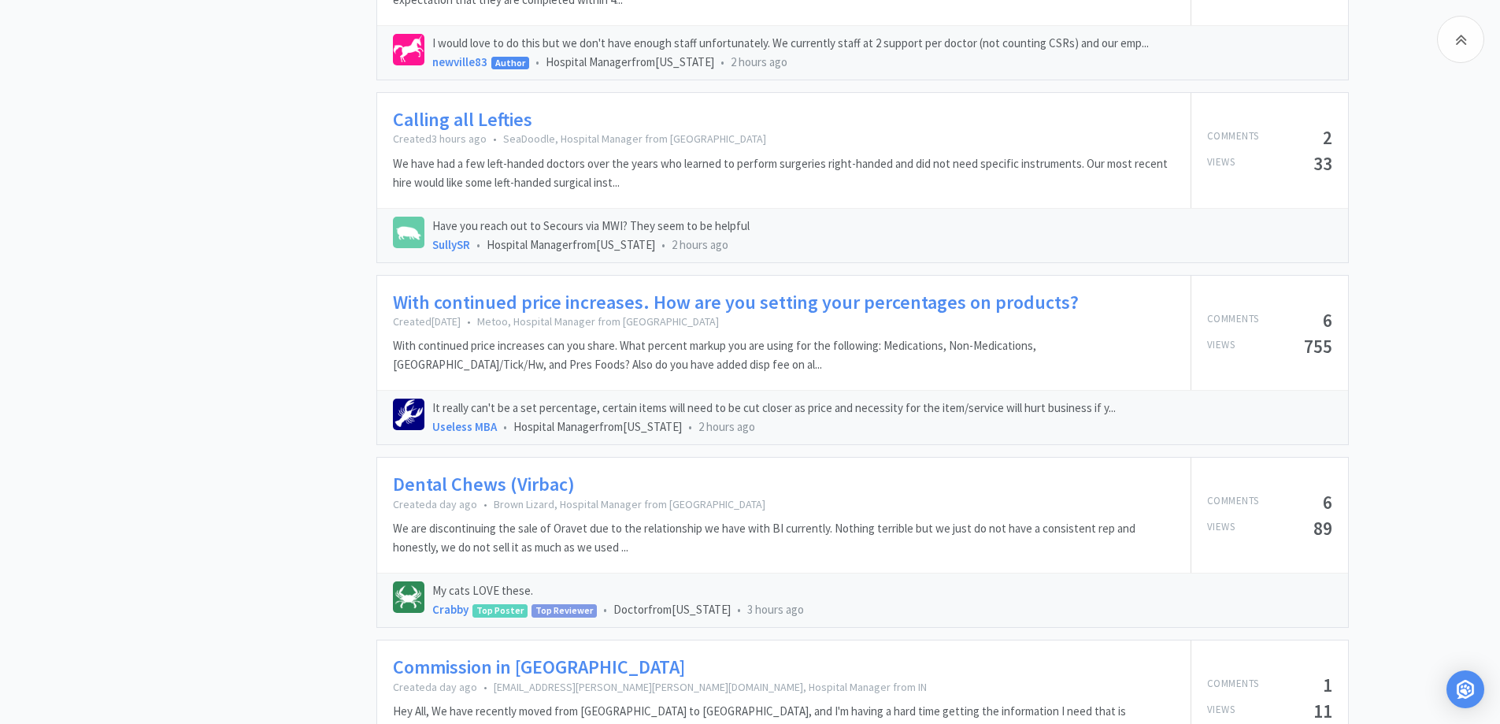
click at [688, 302] on link "With continued price increases. How are you setting your percentages on product…" at bounding box center [736, 302] width 686 height 23
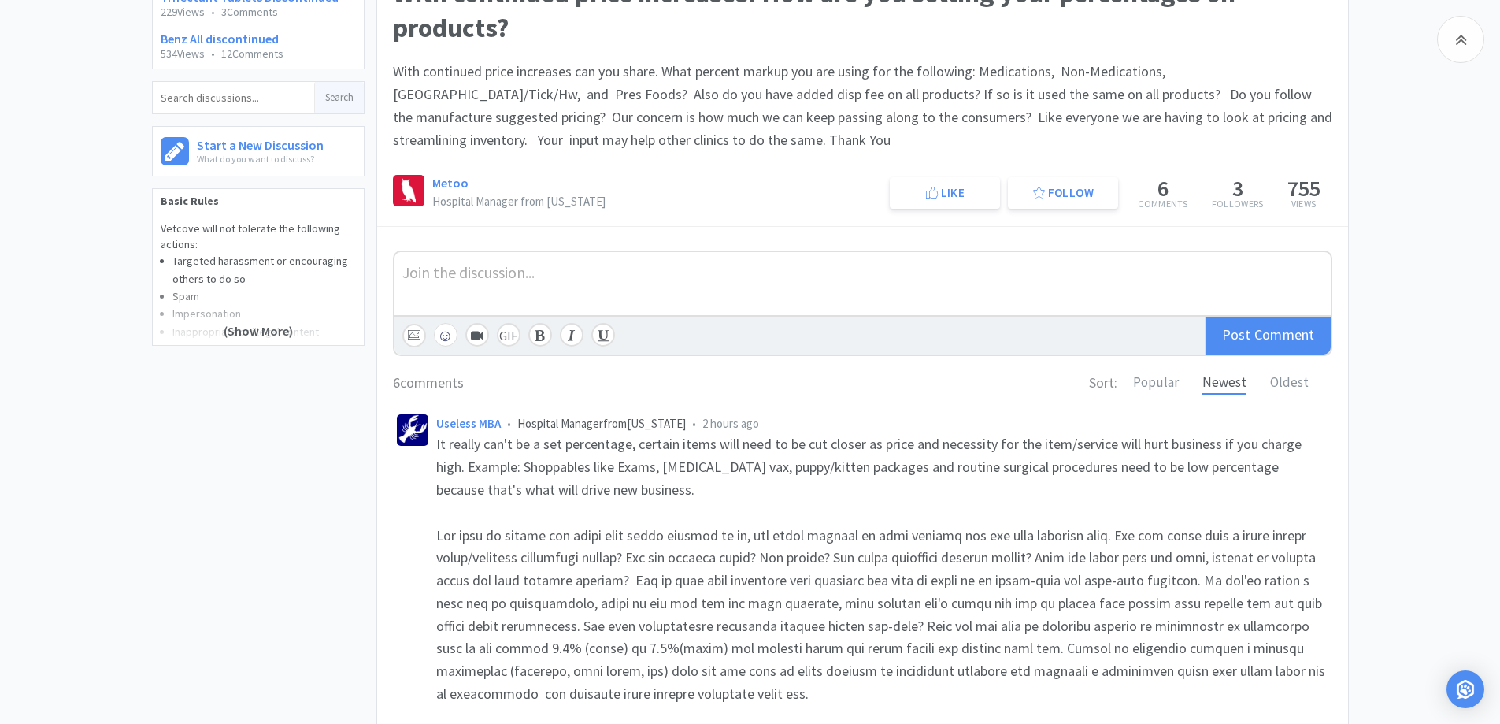
scroll to position [234, 0]
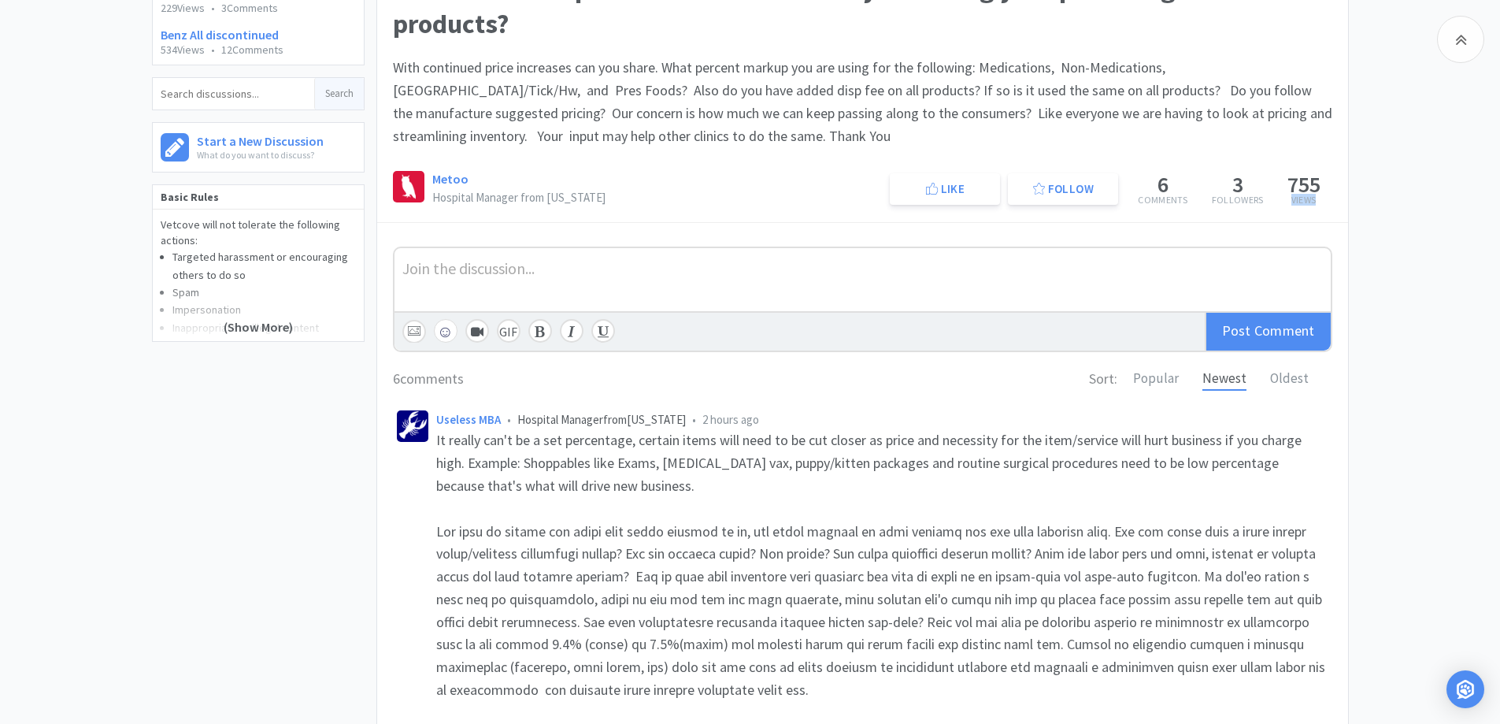
drag, startPoint x: 1474, startPoint y: 160, endPoint x: 1470, endPoint y: 196, distance: 36.4
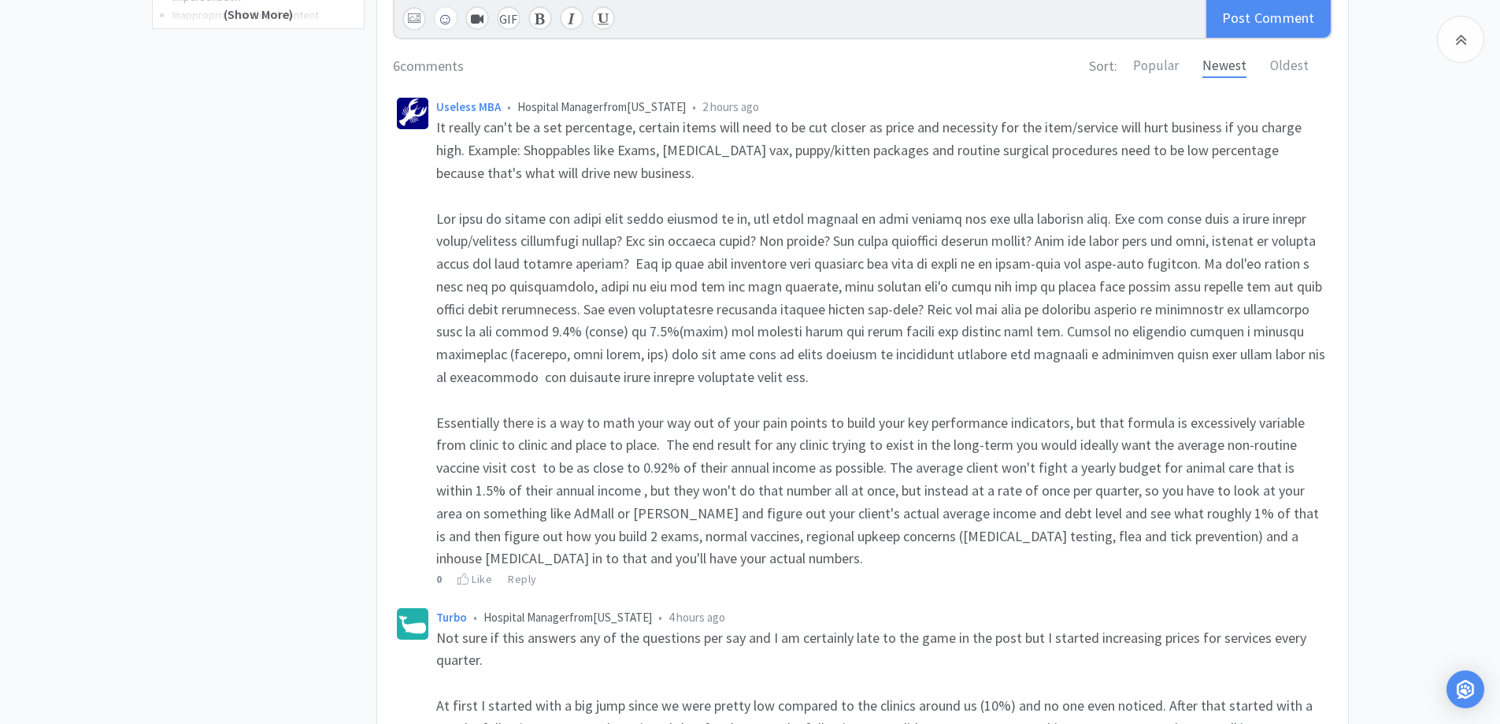
scroll to position [549, 0]
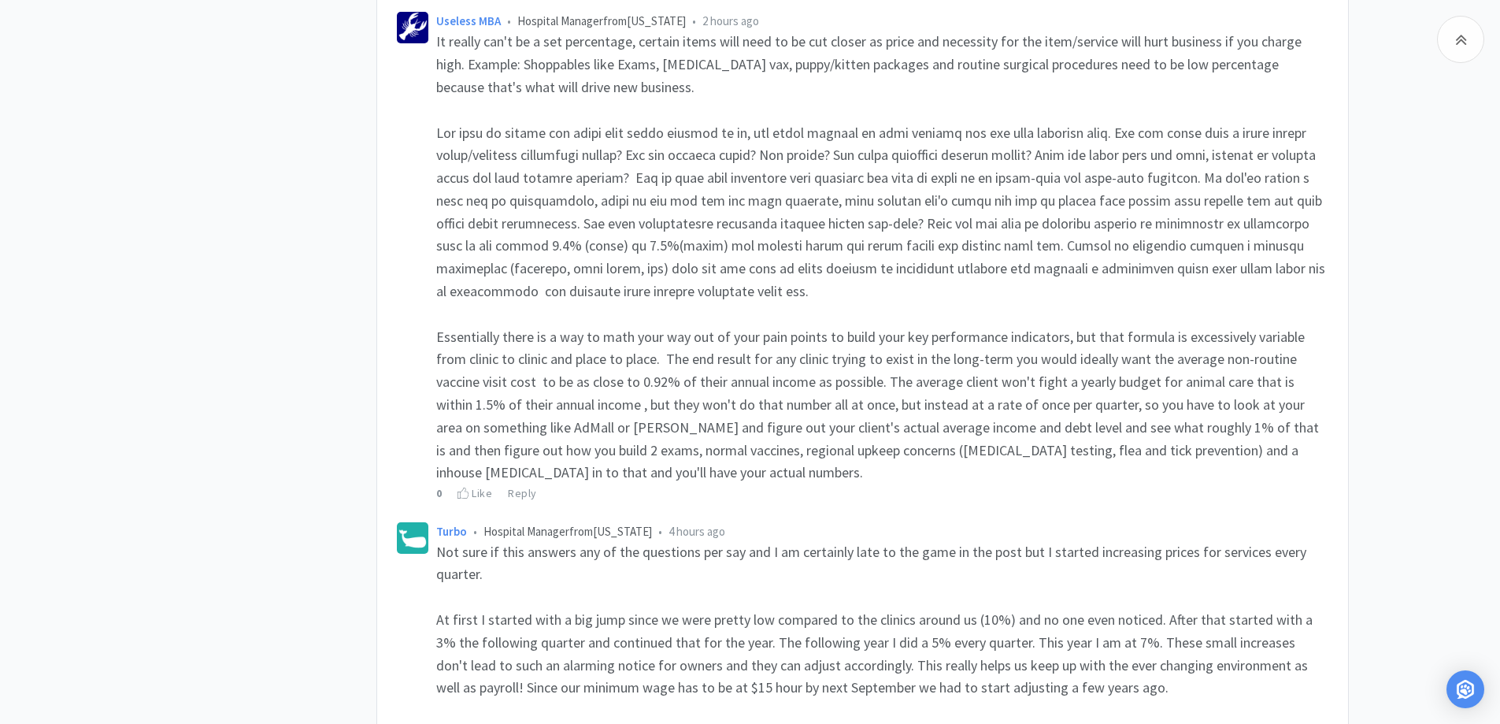
scroll to position [652, 0]
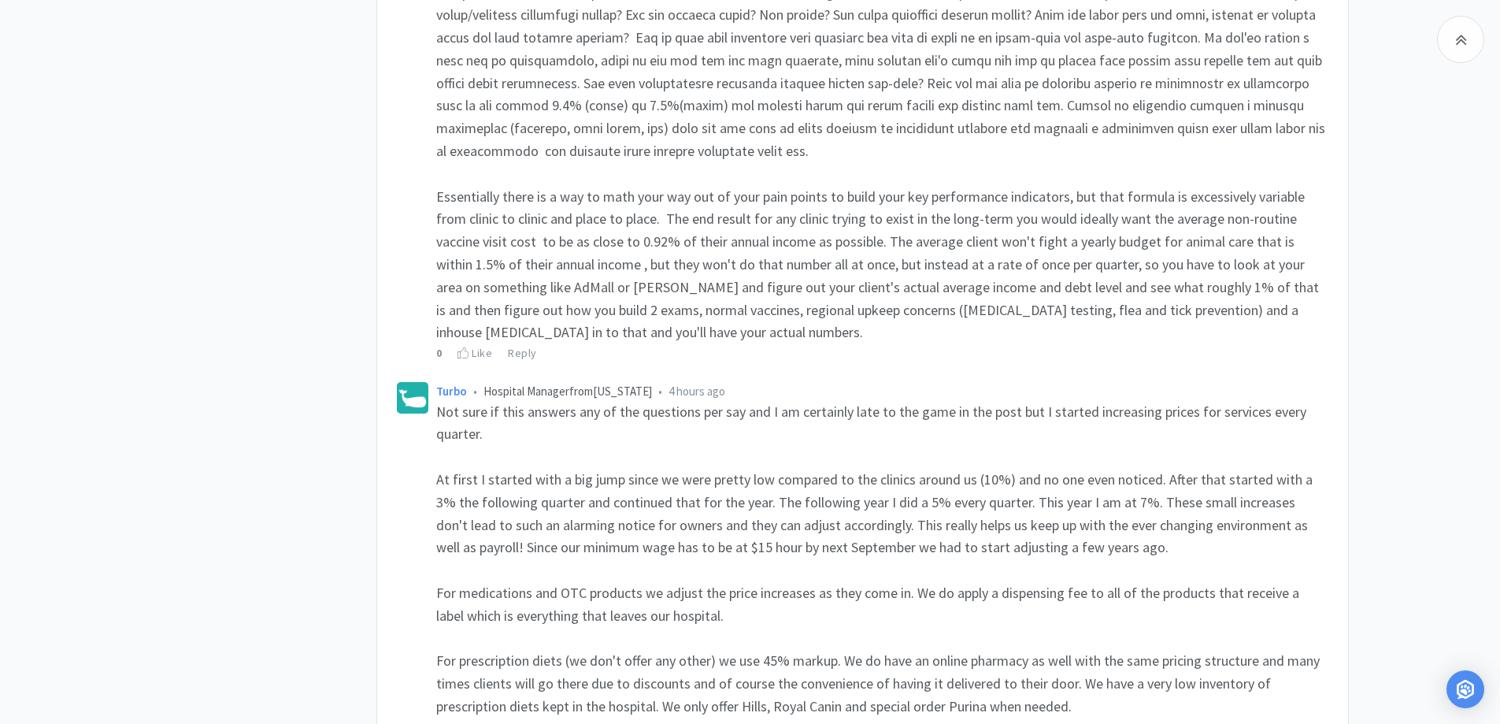
scroll to position [810, 0]
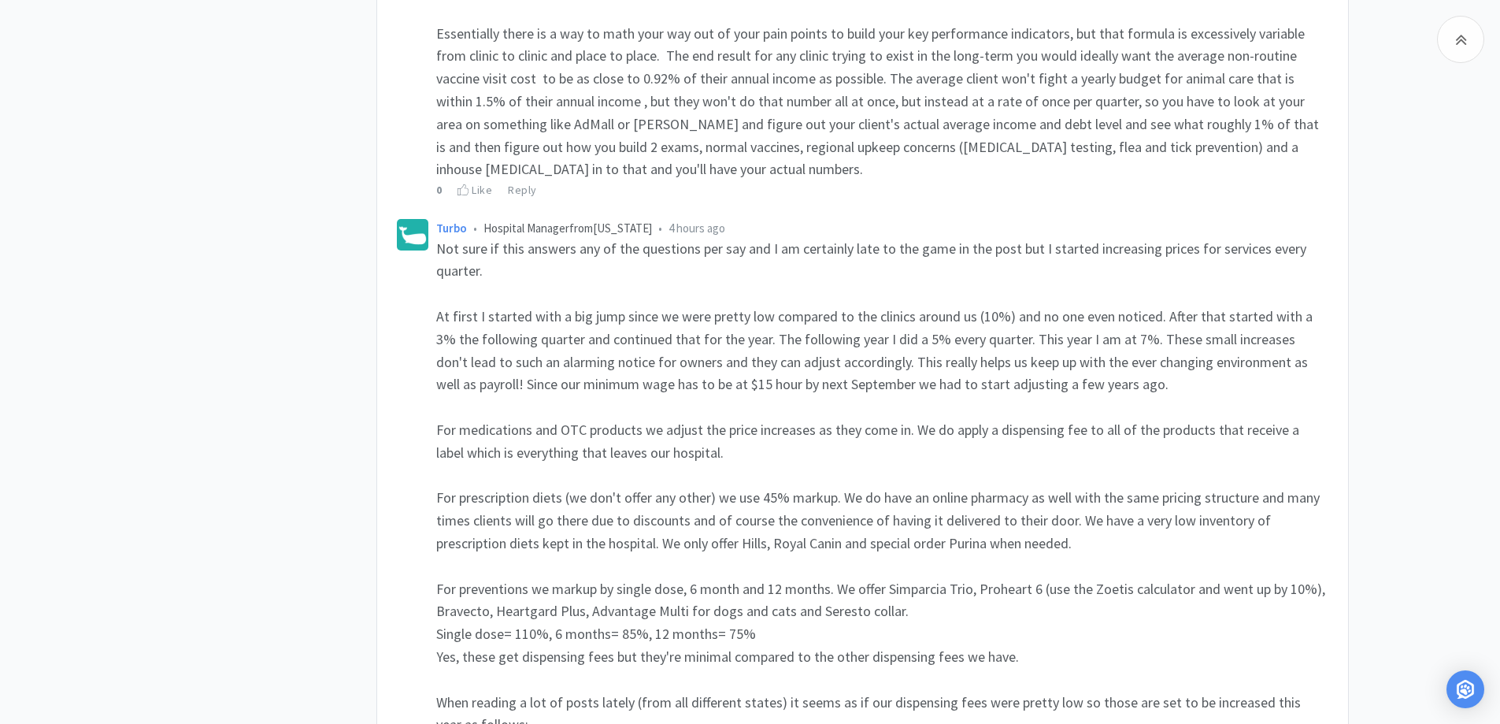
scroll to position [947, 0]
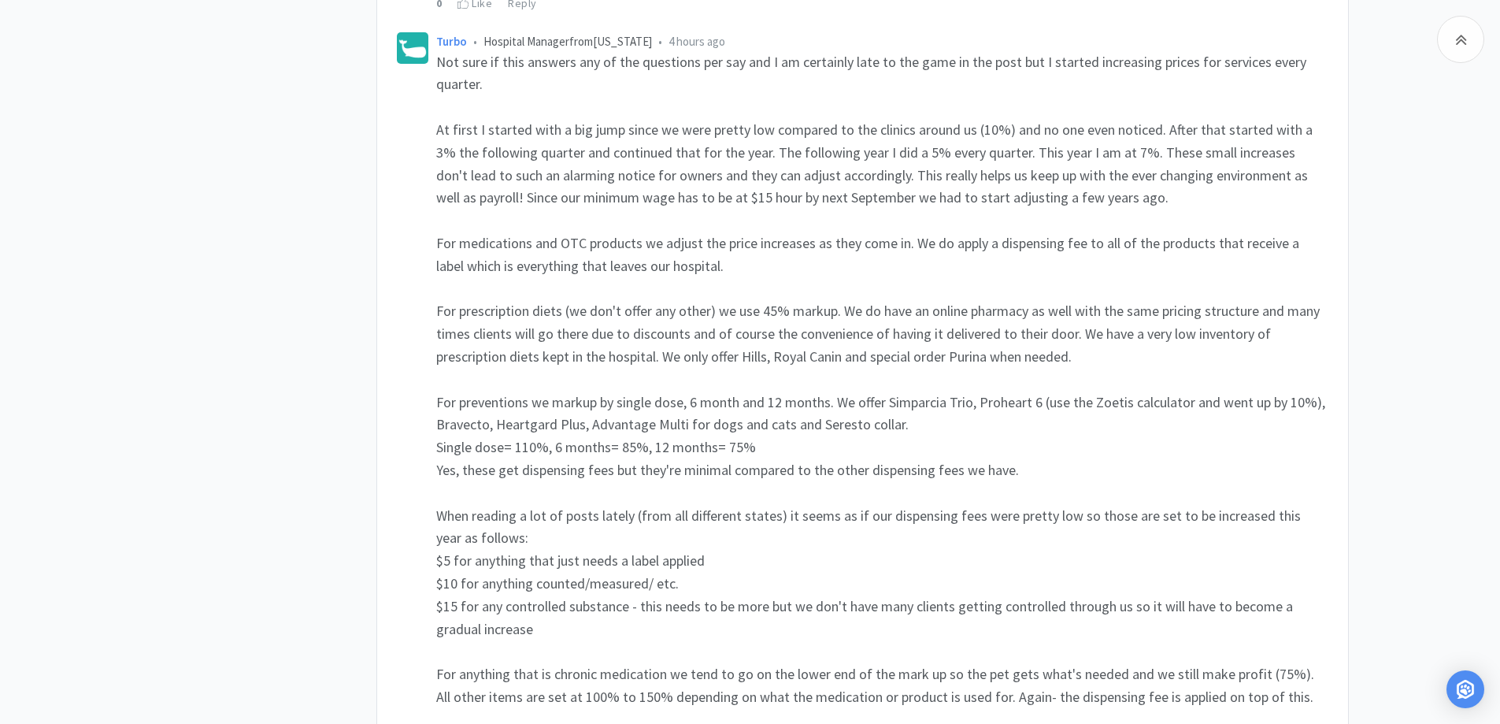
scroll to position [1126, 0]
click at [1471, 293] on div "Related Threads QuikClean discontinued 476 Views • 2 Comments Trifectant Tablet…" at bounding box center [750, 606] width 1500 height 3176
click at [1450, 313] on div "Related Threads QuikClean discontinued 476 Views • 2 Comments Trifectant Tablet…" at bounding box center [750, 606] width 1500 height 3176
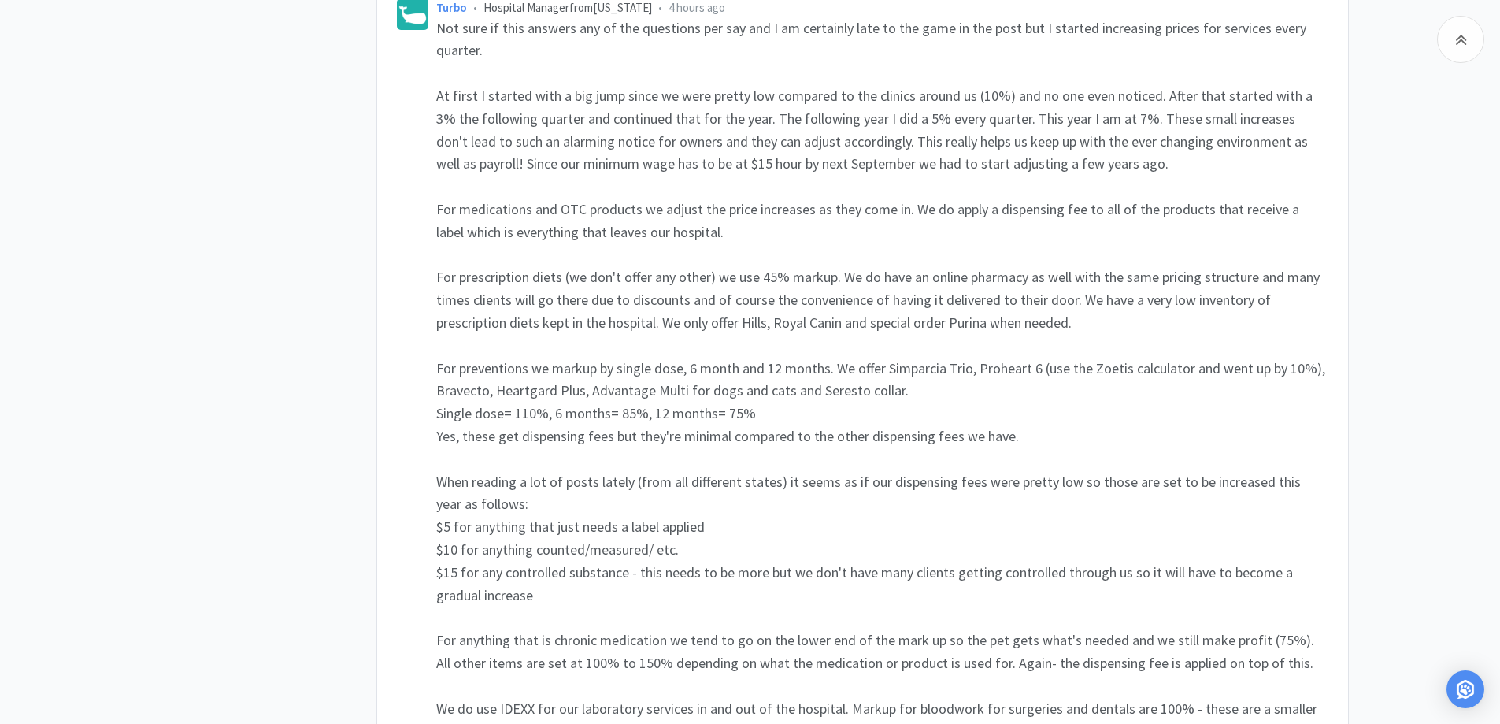
scroll to position [1248, 0]
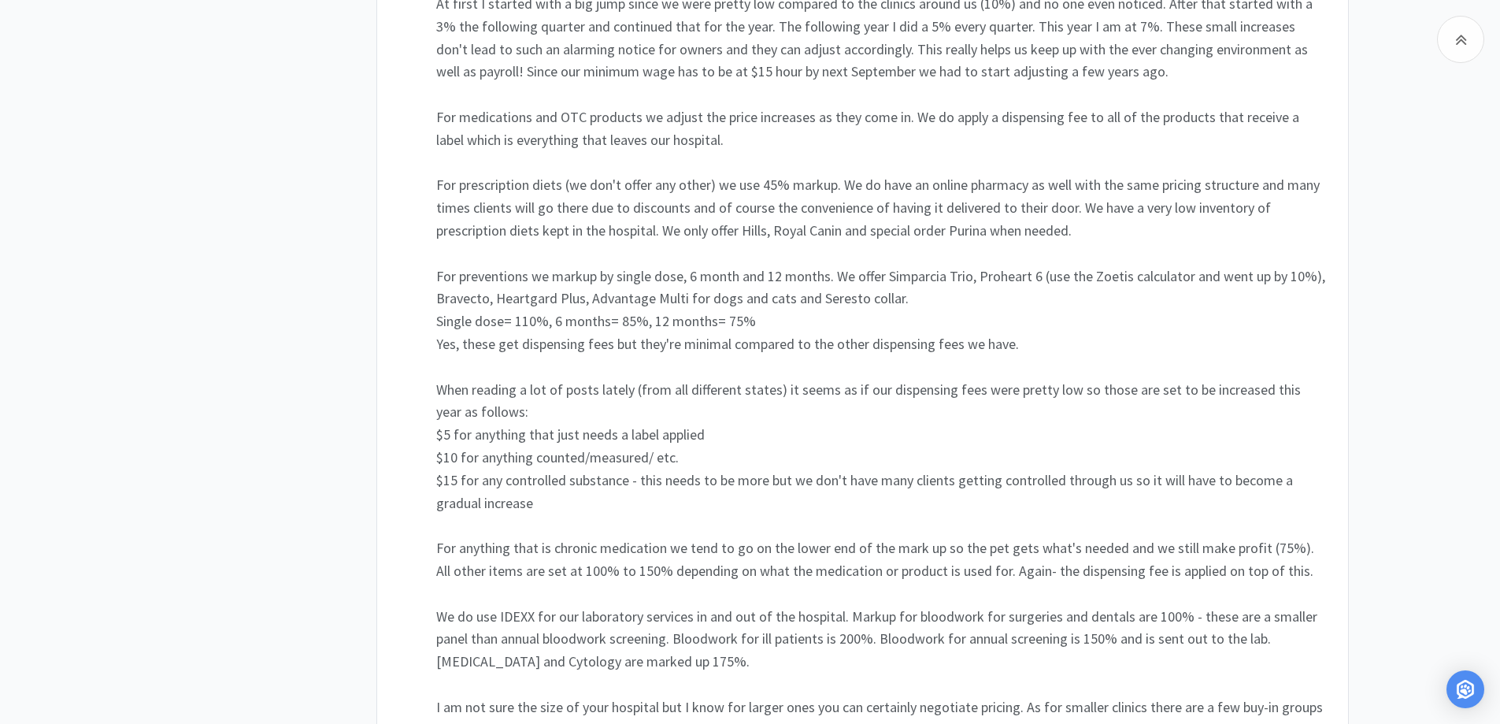
drag, startPoint x: 1500, startPoint y: 299, endPoint x: 1507, endPoint y: 277, distance: 23.2
click at [1463, 310] on div "Related Threads QuikClean discontinued 476 Views • 2 Comments Trifectant Tablet…" at bounding box center [750, 484] width 1500 height 3176
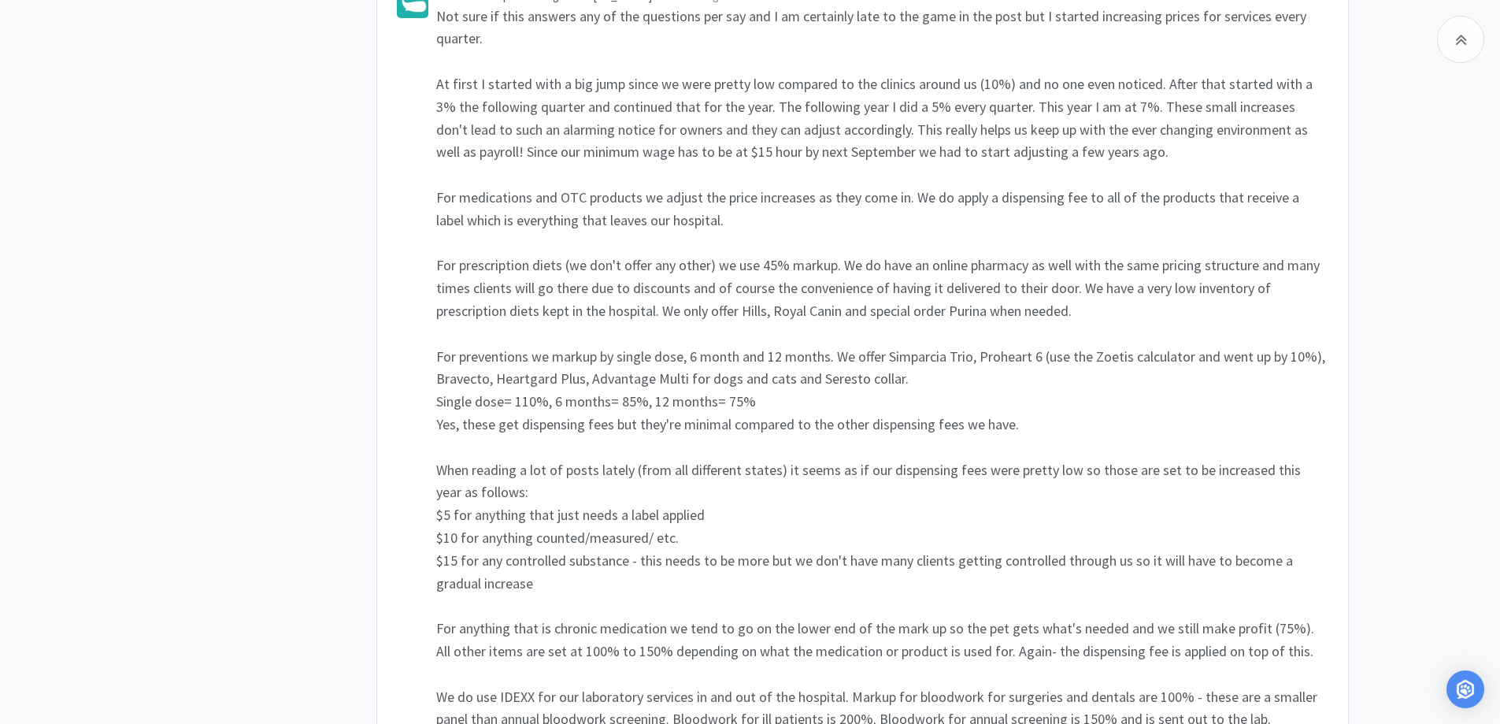
click at [1437, 385] on div "Related Threads QuikClean discontinued 476 Views • 2 Comments Trifectant Tablet…" at bounding box center [750, 564] width 1500 height 3176
click at [1453, 347] on div "Related Threads QuikClean discontinued 476 Views • 2 Comments Trifectant Tablet…" at bounding box center [750, 564] width 1500 height 3176
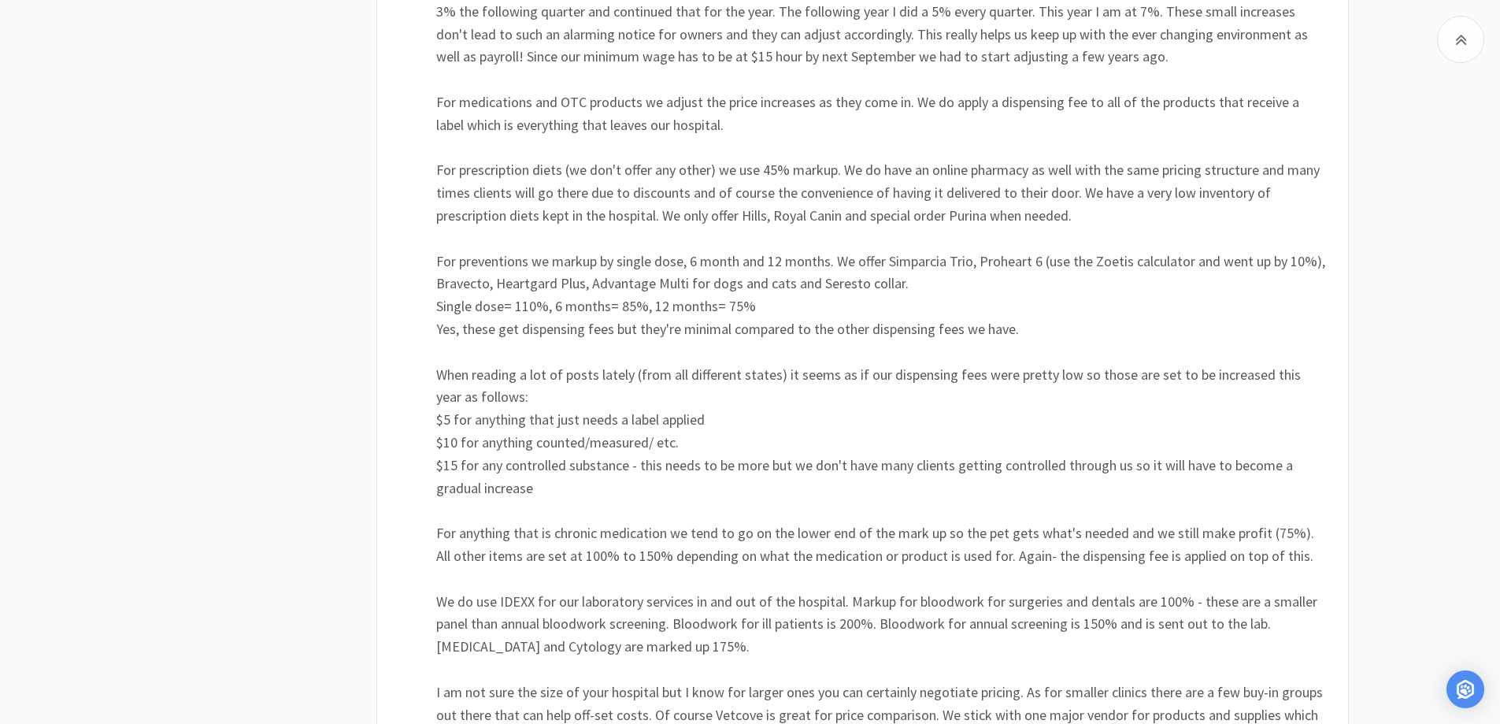
scroll to position [1267, 0]
click at [1415, 332] on div "Related Threads QuikClean discontinued 476 Views • 2 Comments Trifectant Tablet…" at bounding box center [750, 465] width 1500 height 3176
click at [1404, 391] on div "Related Threads QuikClean discontinued 476 Views • 2 Comments Trifectant Tablet…" at bounding box center [750, 465] width 1500 height 3176
click at [1424, 376] on div "Related Threads QuikClean discontinued 476 Views • 2 Comments Trifectant Tablet…" at bounding box center [750, 465] width 1500 height 3176
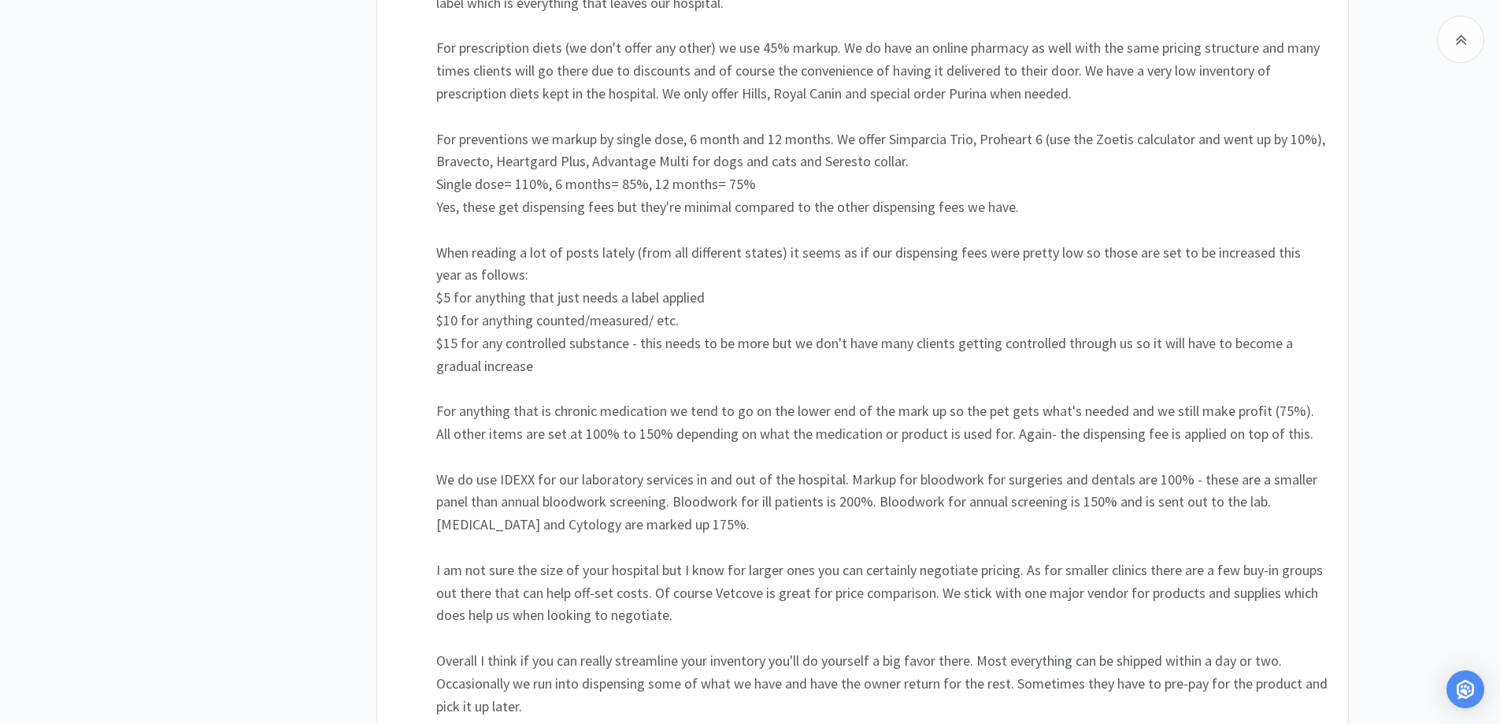
scroll to position [1389, 0]
click at [1465, 361] on div "Related Threads QuikClean discontinued 476 Views • 2 Comments Trifectant Tablet…" at bounding box center [750, 343] width 1500 height 3176
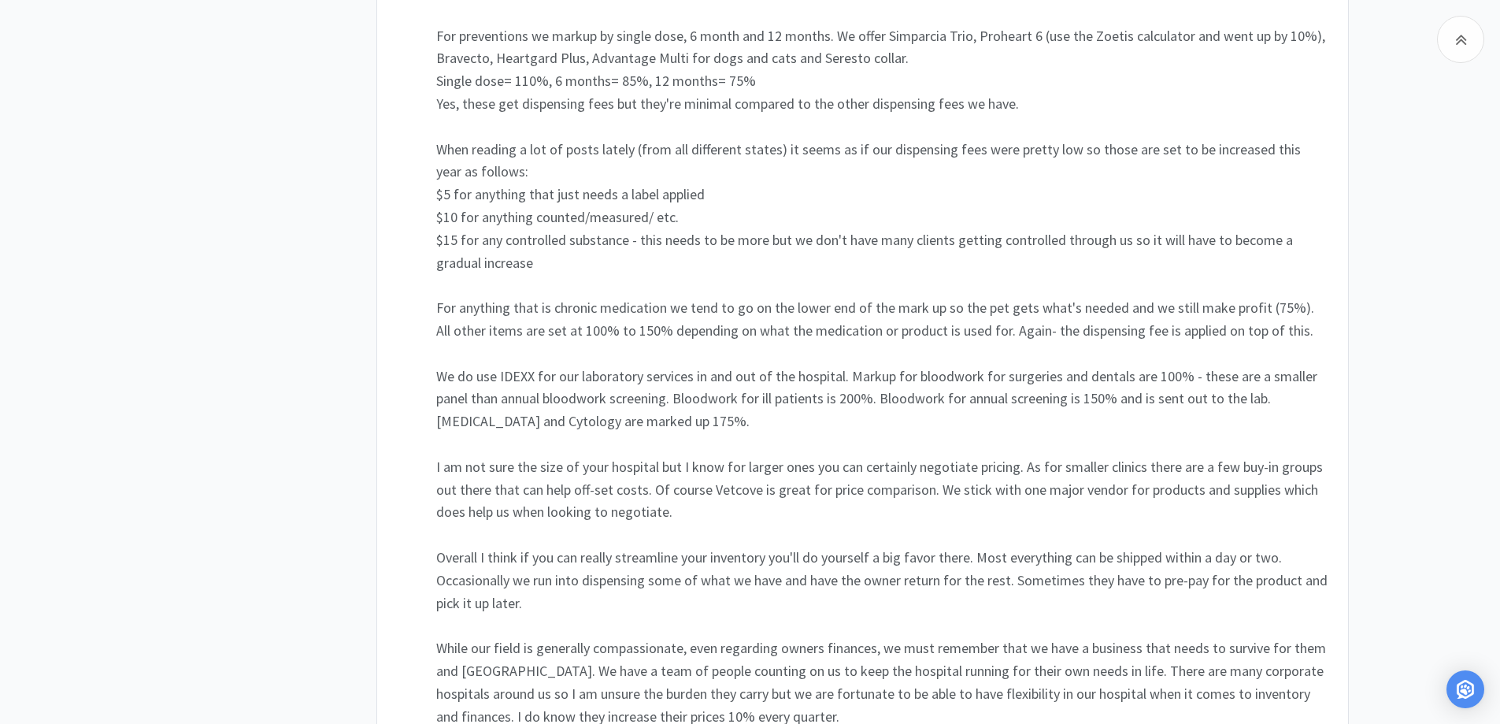
scroll to position [1493, 0]
click at [1438, 375] on div "Related Threads QuikClean discontinued 476 Views • 2 Comments Trifectant Tablet…" at bounding box center [750, 240] width 1500 height 3176
click at [1431, 404] on div "Related Threads QuikClean discontinued 476 Views • 2 Comments Trifectant Tablet…" at bounding box center [750, 240] width 1500 height 3176
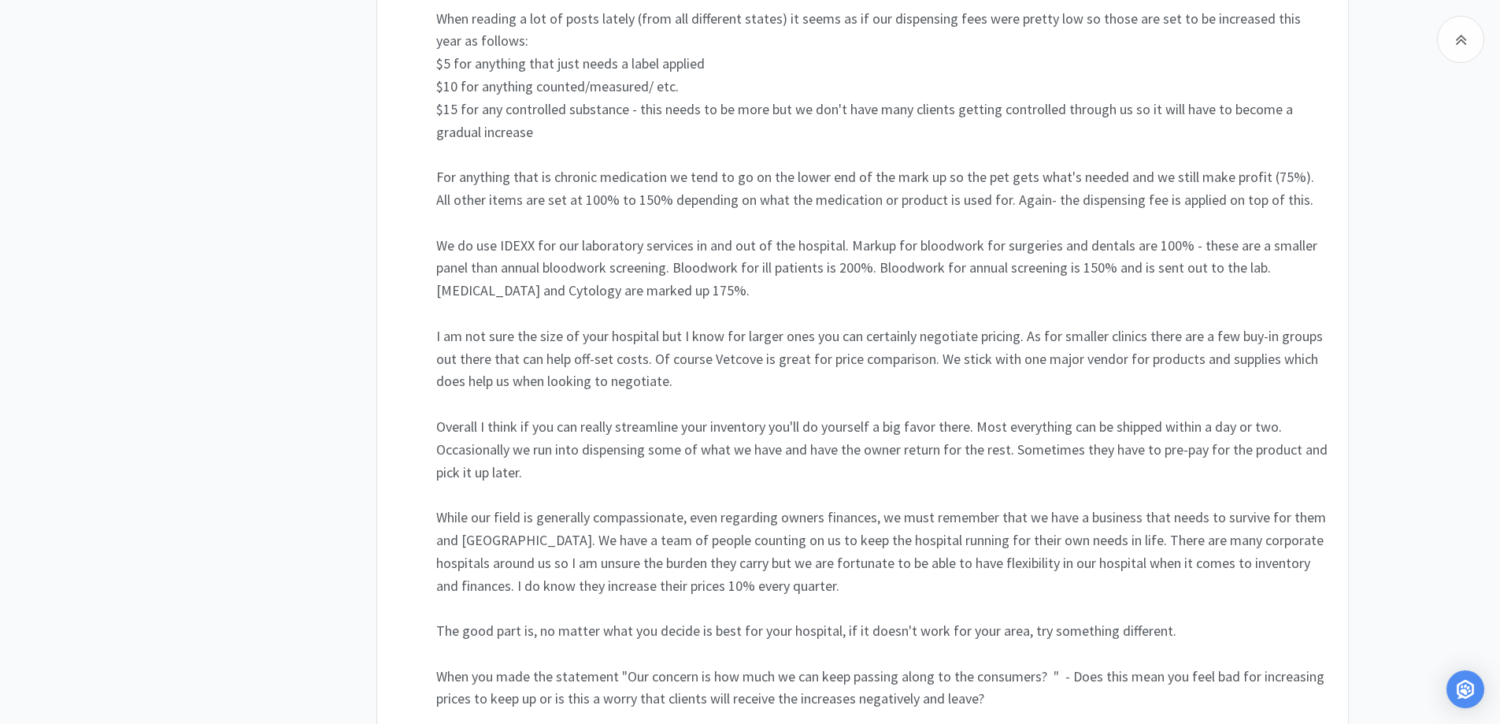
scroll to position [1650, 0]
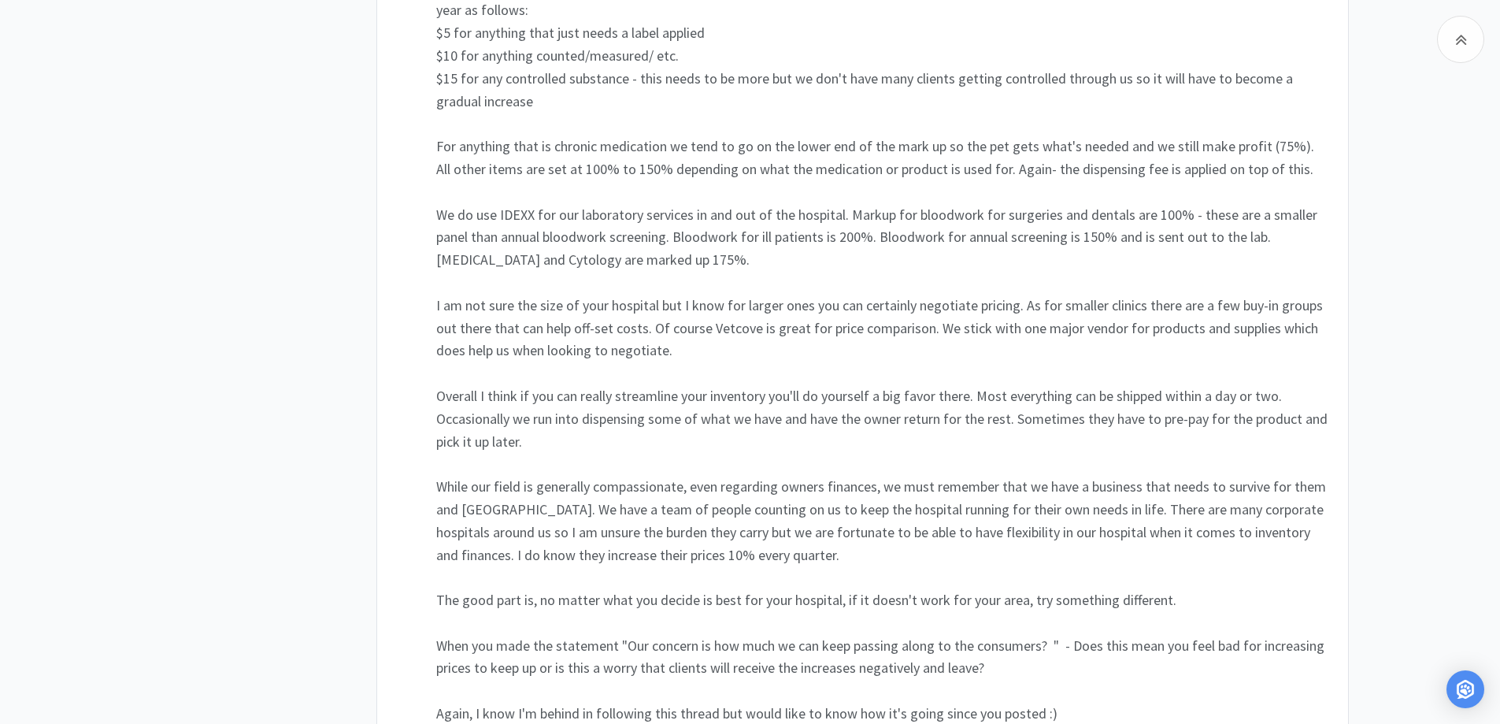
click at [1426, 422] on div "Related Threads QuikClean discontinued 476 Views • 2 Comments Trifectant Tablet…" at bounding box center [750, 82] width 1500 height 3176
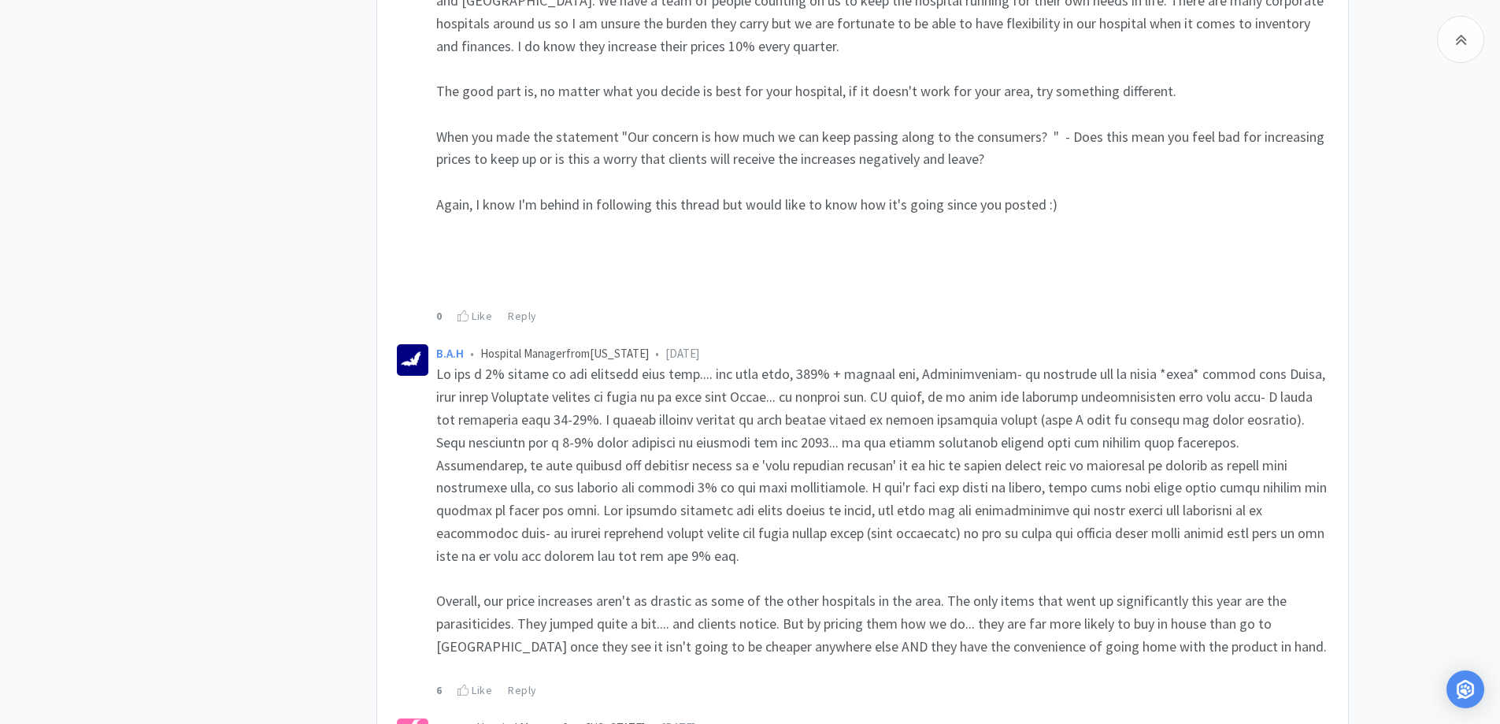
scroll to position [2160, 0]
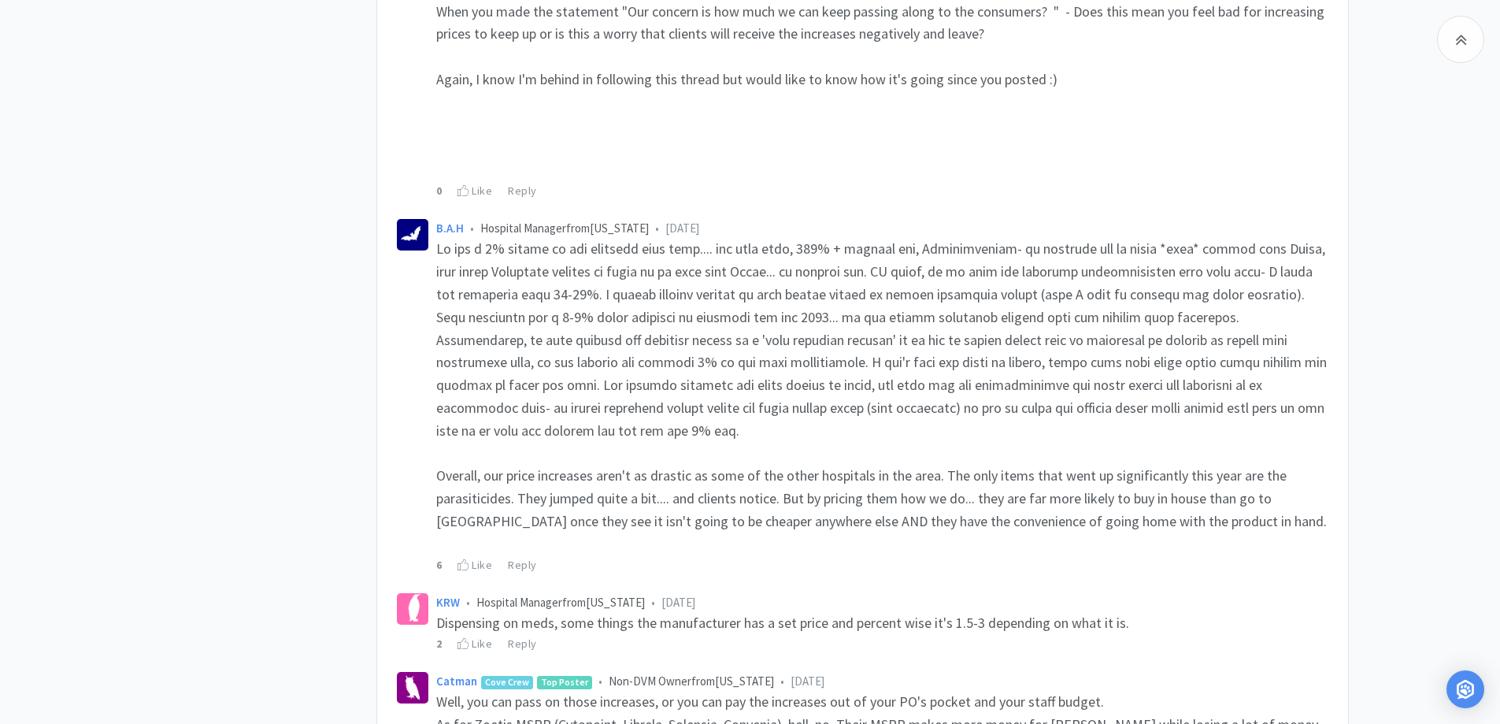
scroll to position [2317, 0]
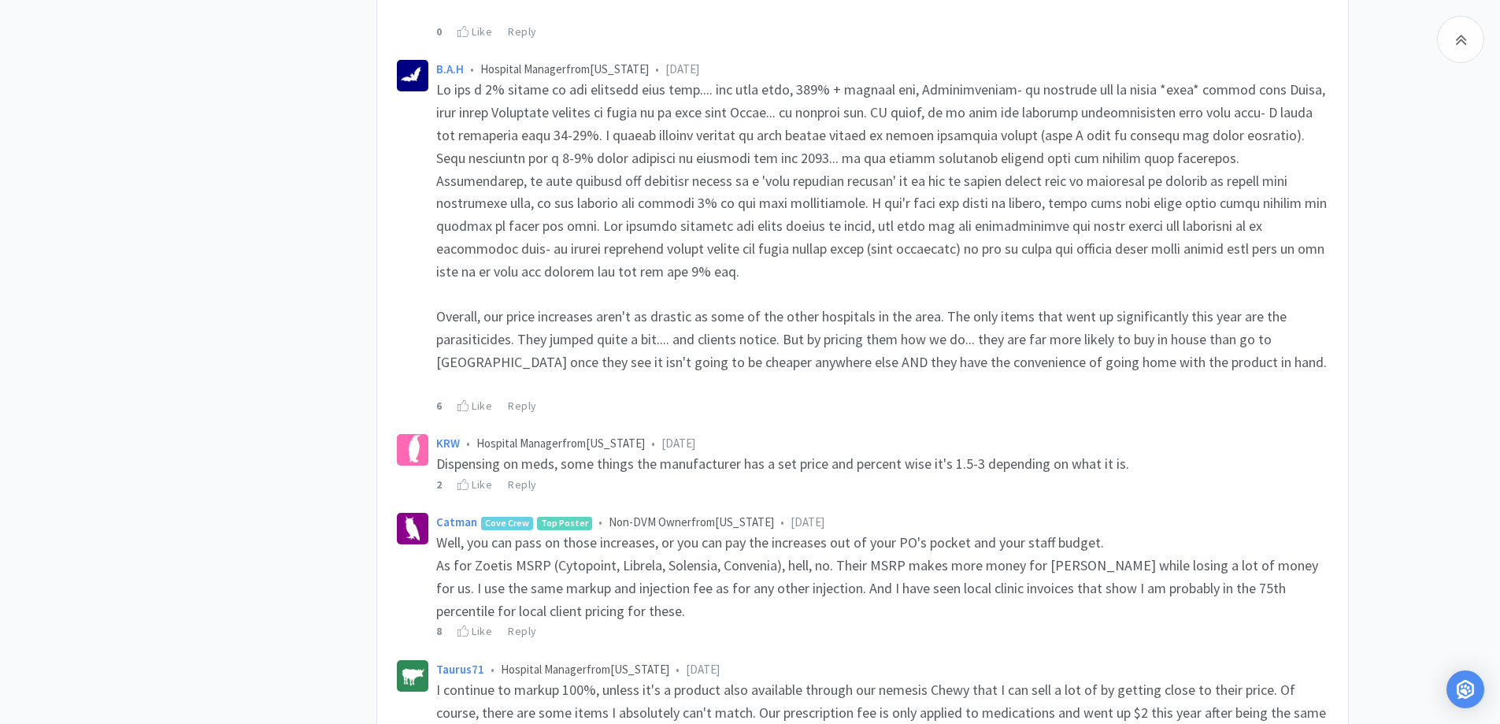
scroll to position [2470, 0]
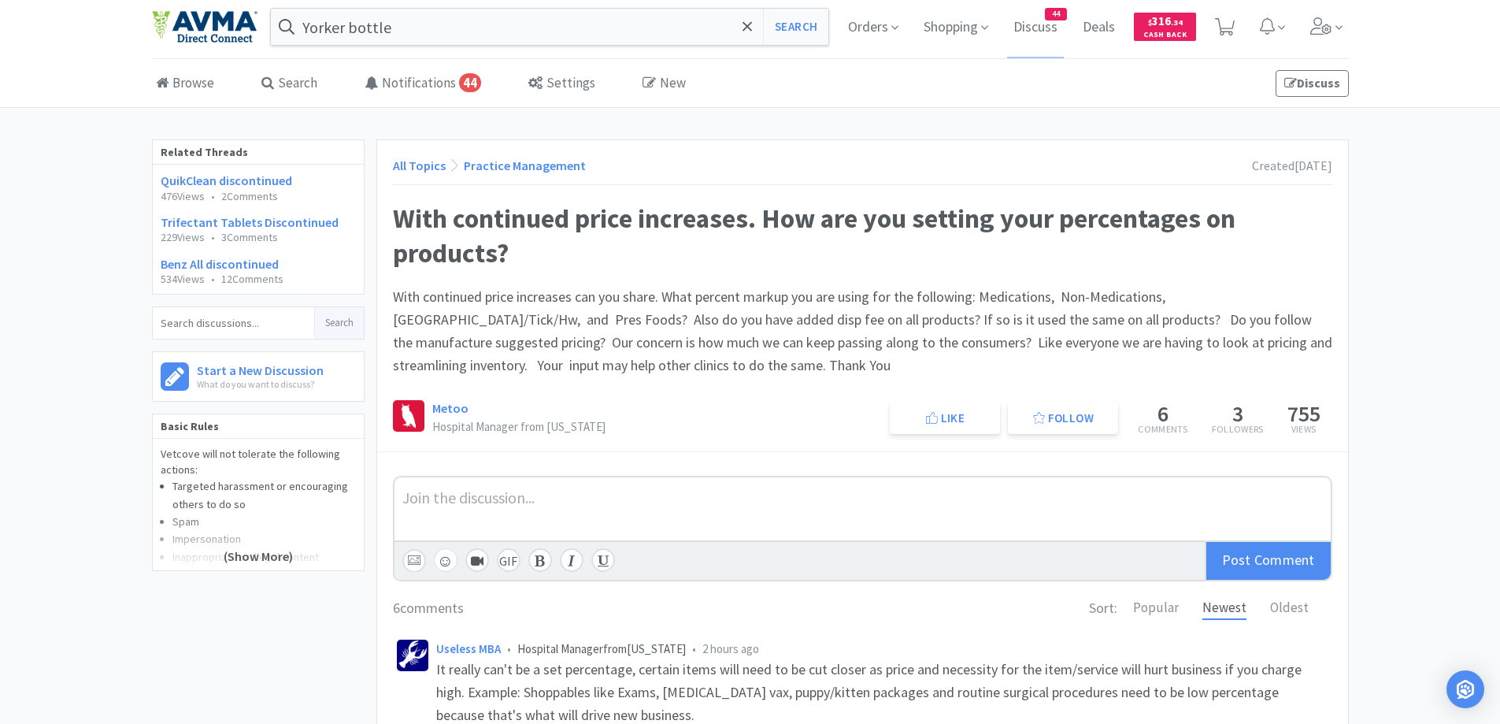
scroll to position [0, 0]
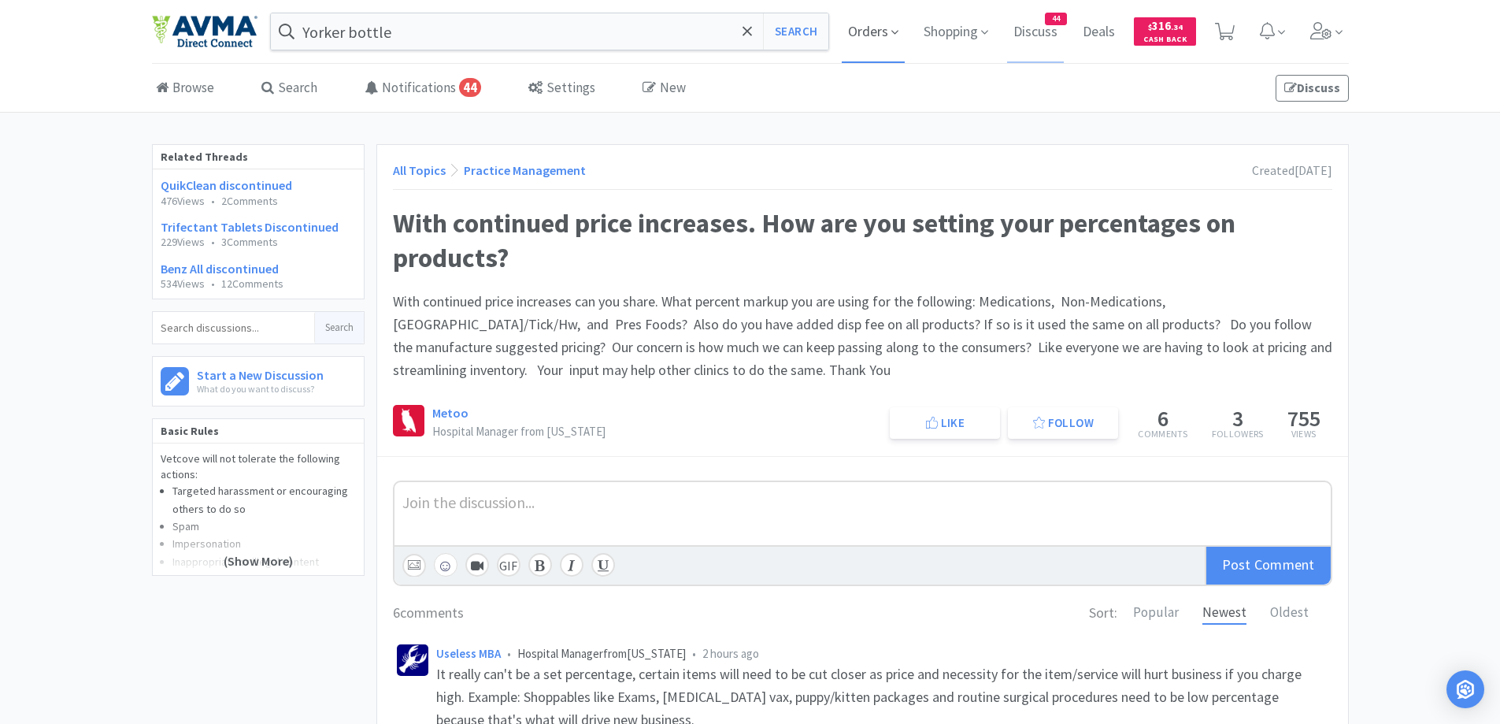
click at [877, 47] on span "Orders" at bounding box center [873, 31] width 63 height 63
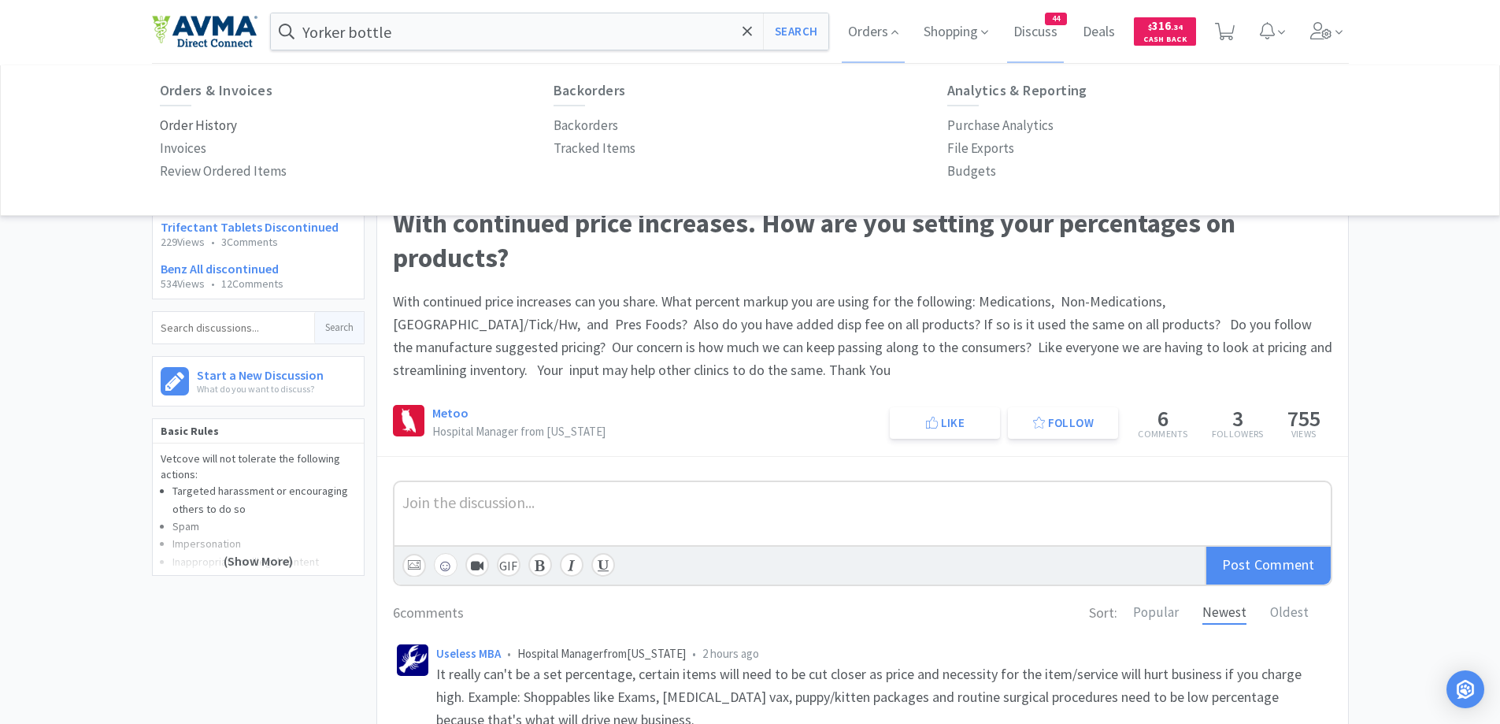
click at [187, 123] on p "Order History" at bounding box center [198, 125] width 77 height 21
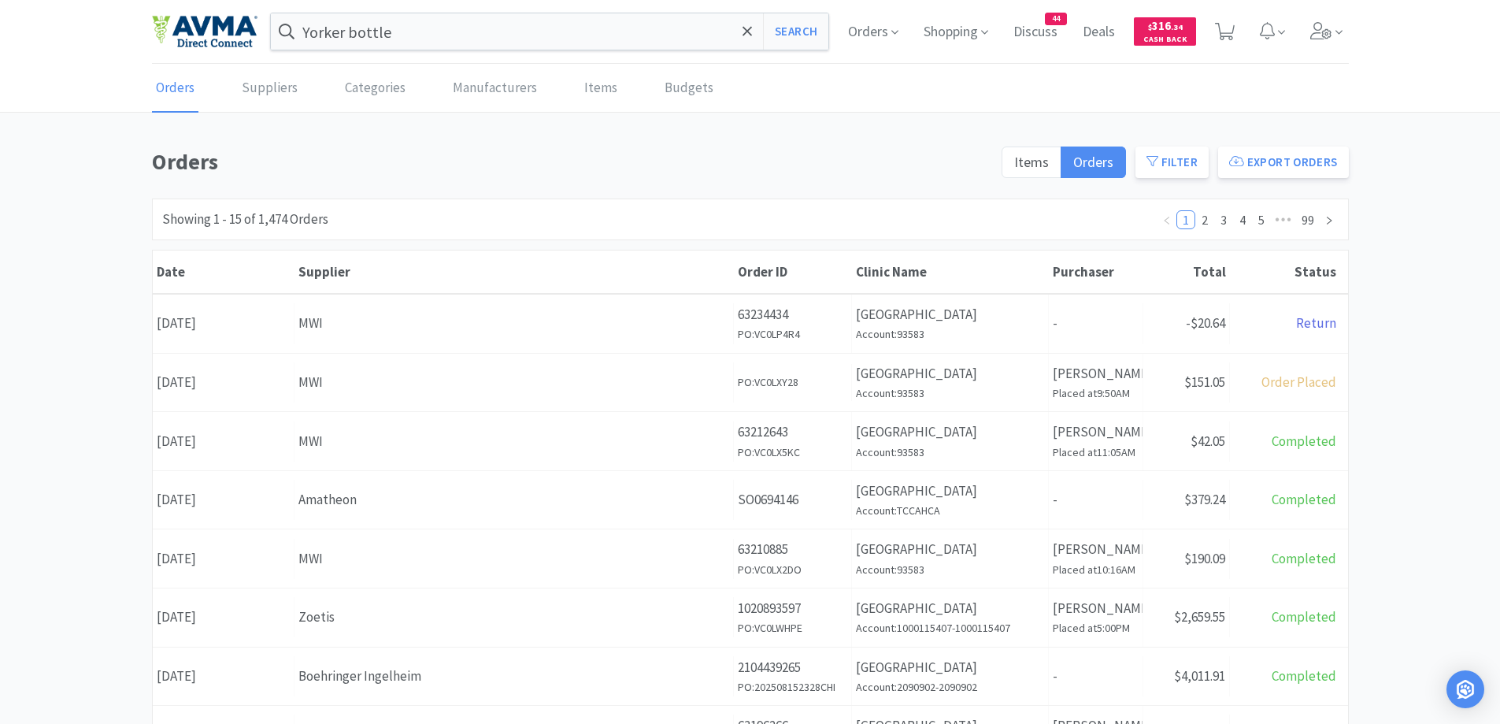
click at [1390, 351] on div "Orders Items Orders Filter Export Orders Filters Filter Suppliers All Suppliers…" at bounding box center [750, 687] width 1500 height 1087
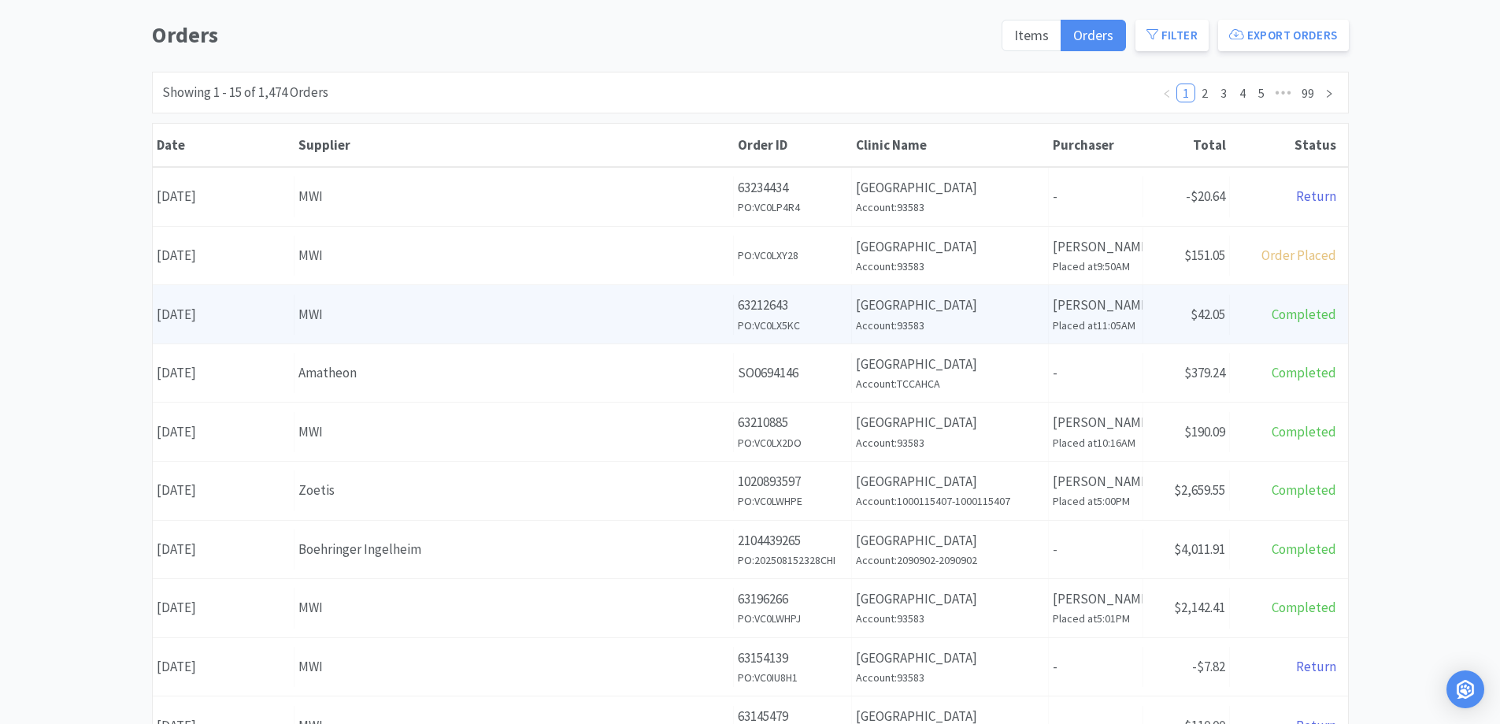
scroll to position [158, 0]
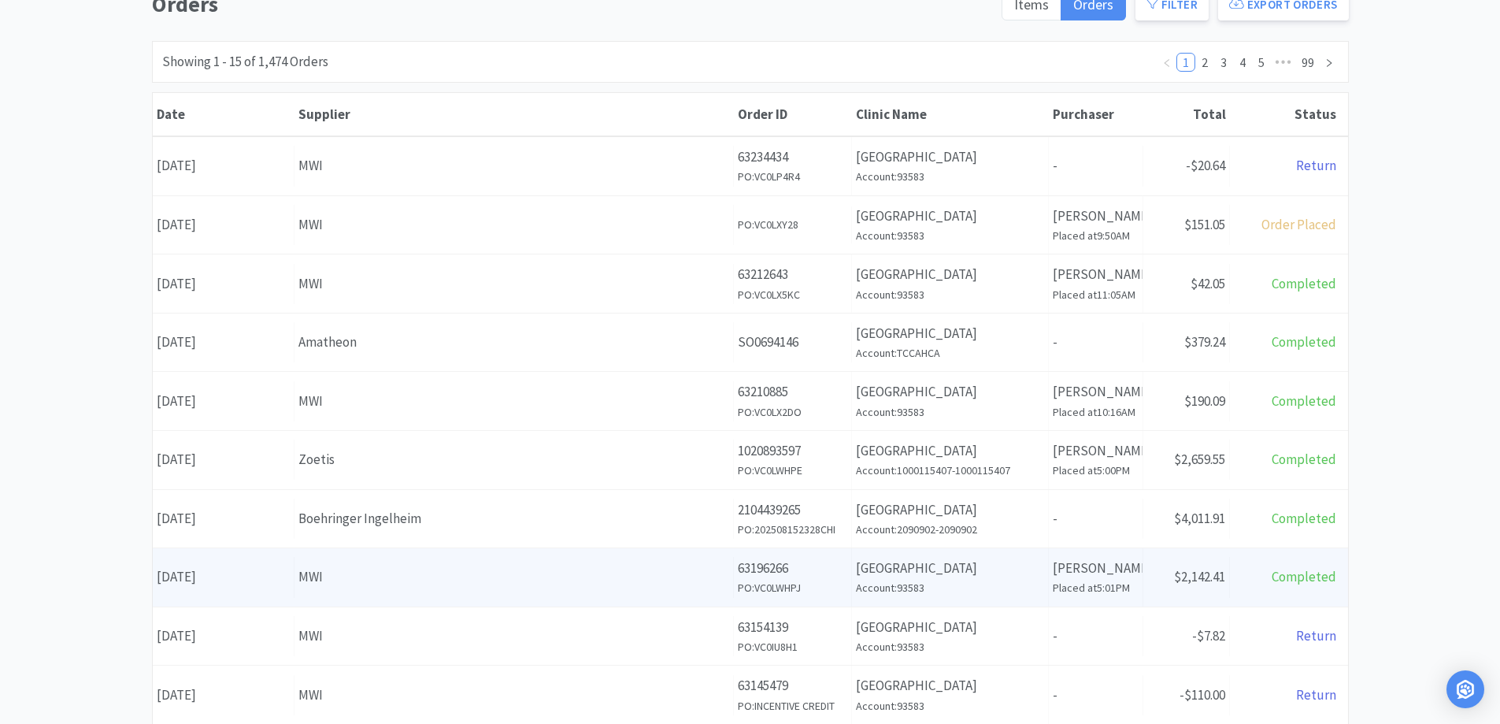
click at [672, 567] on div "MWI" at bounding box center [514, 576] width 431 height 21
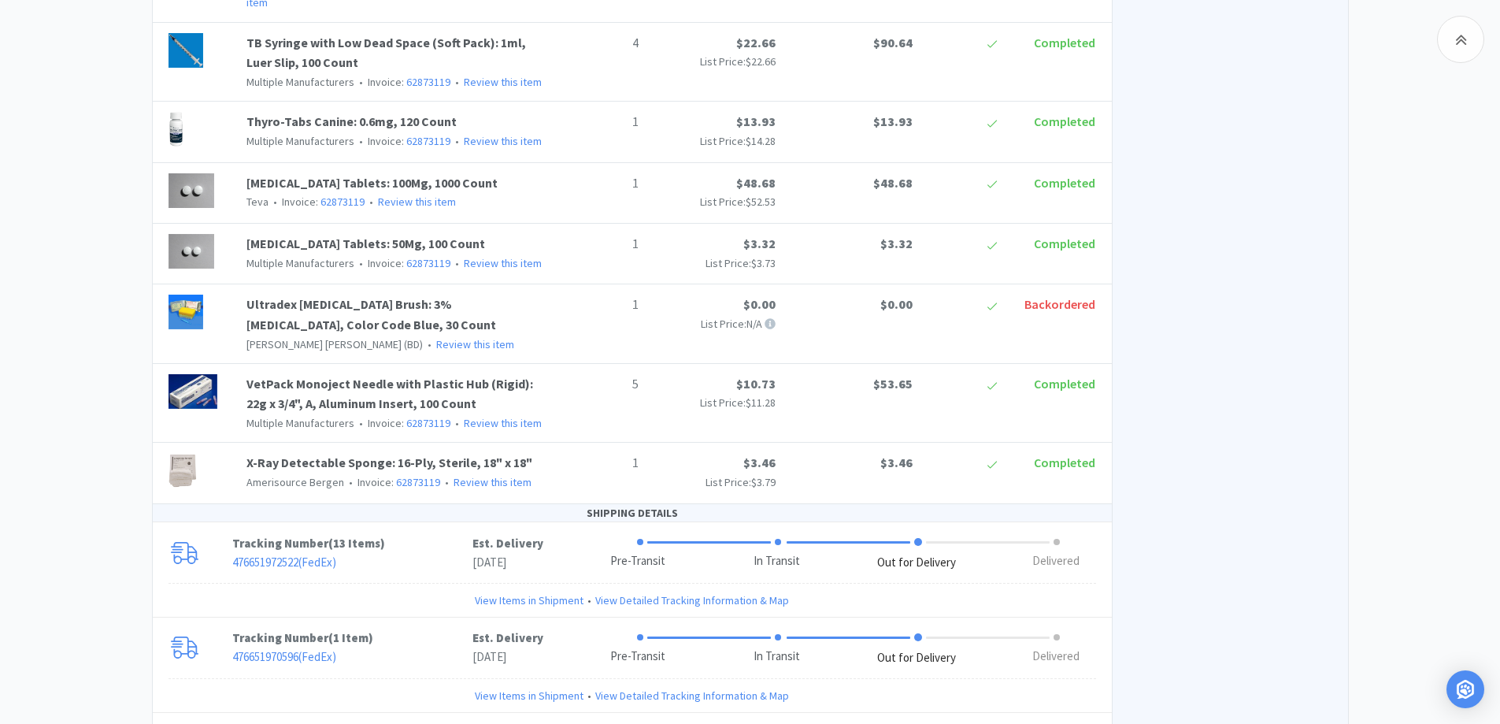
scroll to position [3308, 0]
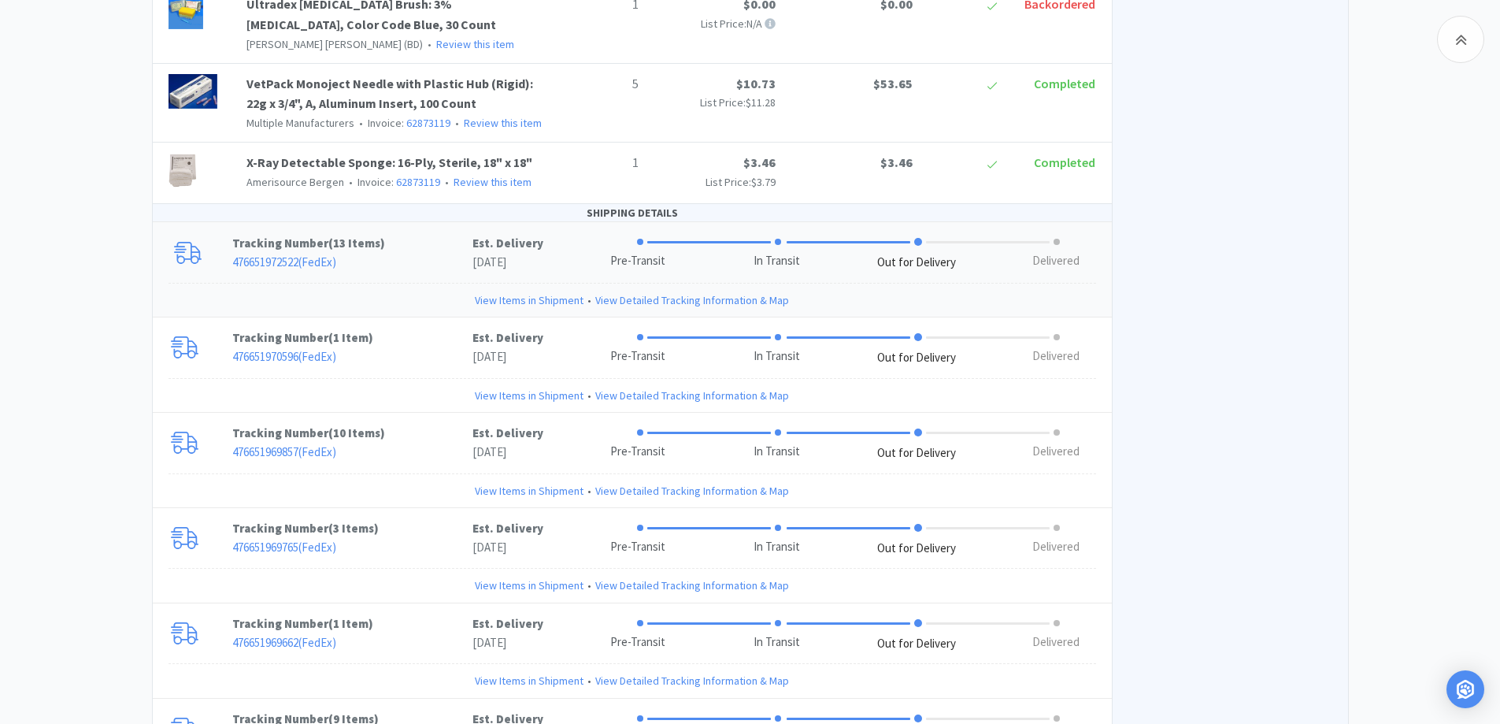
click at [428, 234] on p "Tracking Number ( 13 Items )" at bounding box center [352, 243] width 240 height 19
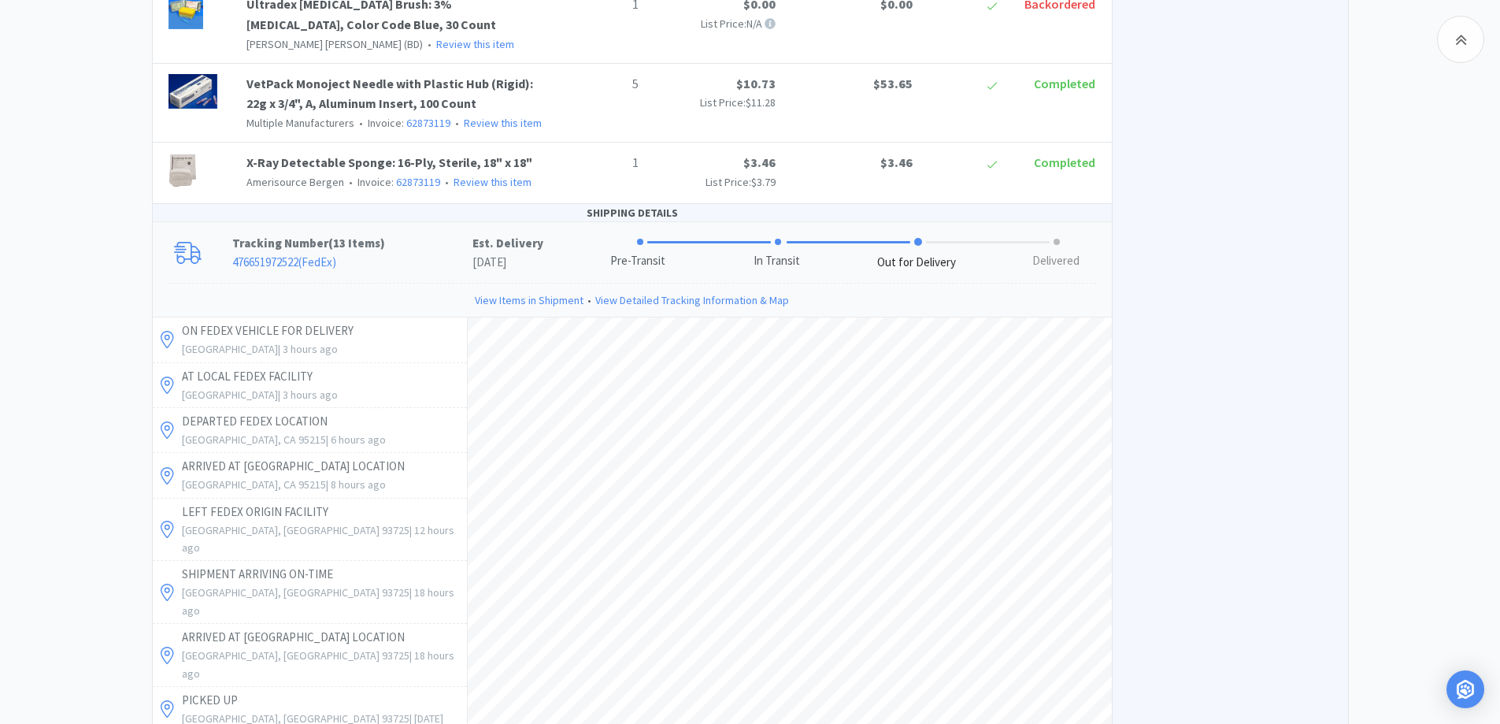
click at [290, 254] on link "476651972522 ( FedEx )" at bounding box center [284, 261] width 104 height 15
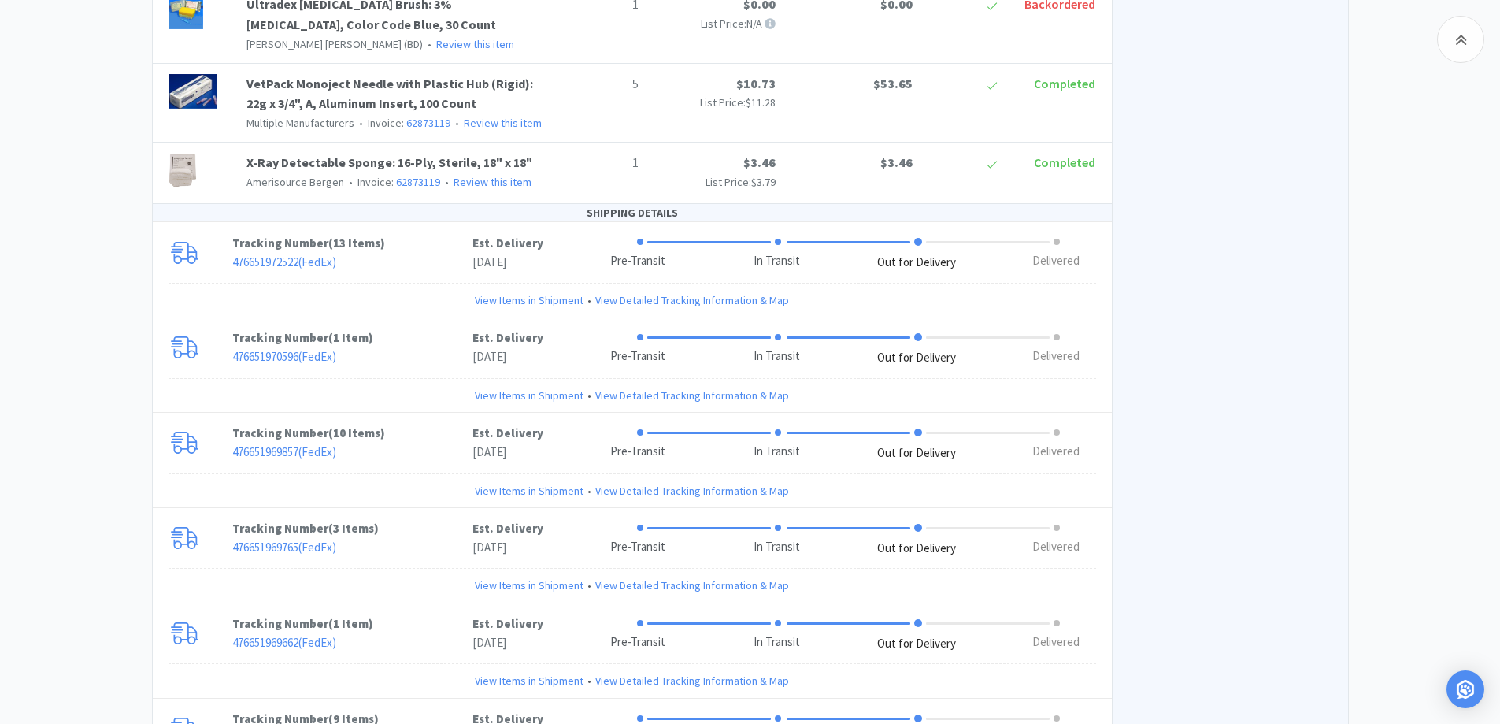
scroll to position [3465, 0]
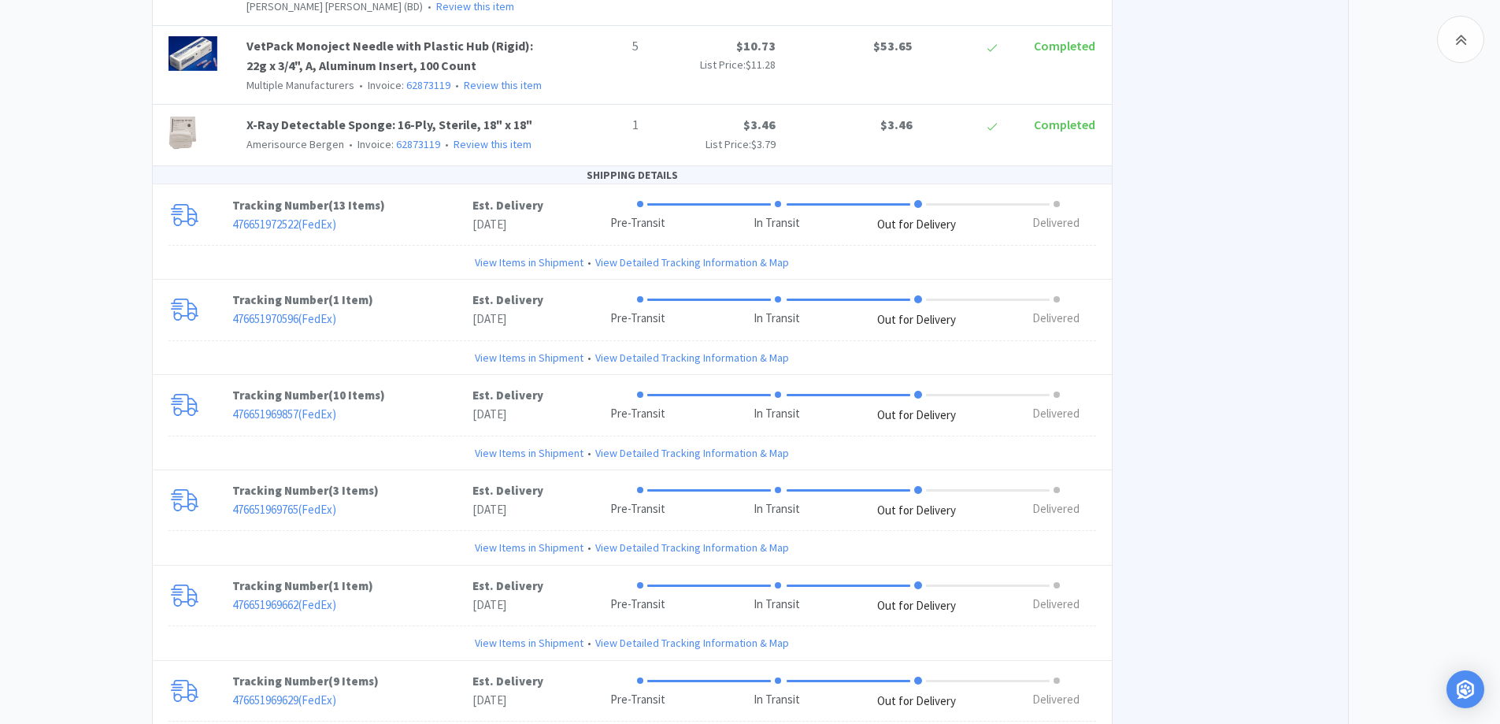
scroll to position [3308, 0]
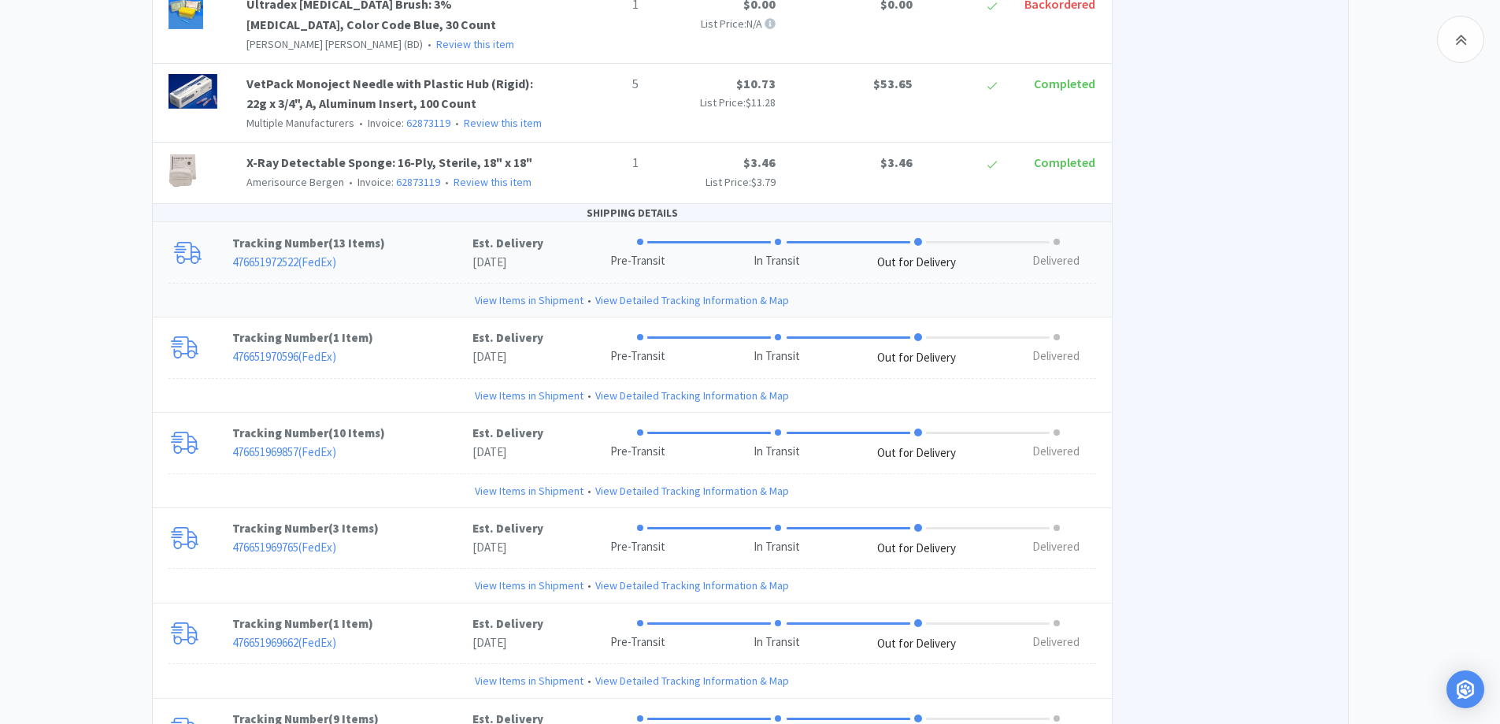
click at [401, 253] on p "476651972522 ( FedEx )" at bounding box center [352, 262] width 240 height 19
